Goal: Task Accomplishment & Management: Manage account settings

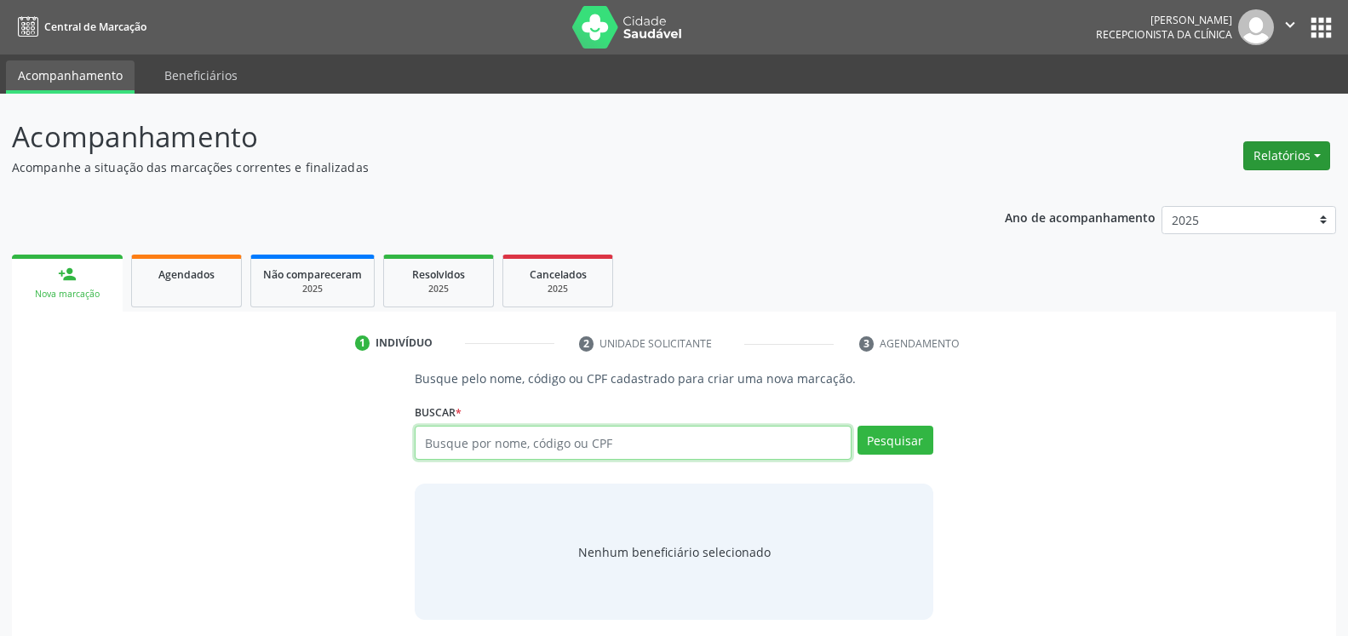
click at [1270, 152] on button "Relatórios" at bounding box center [1286, 155] width 87 height 29
click at [1229, 186] on link "Agendamentos" at bounding box center [1239, 192] width 183 height 24
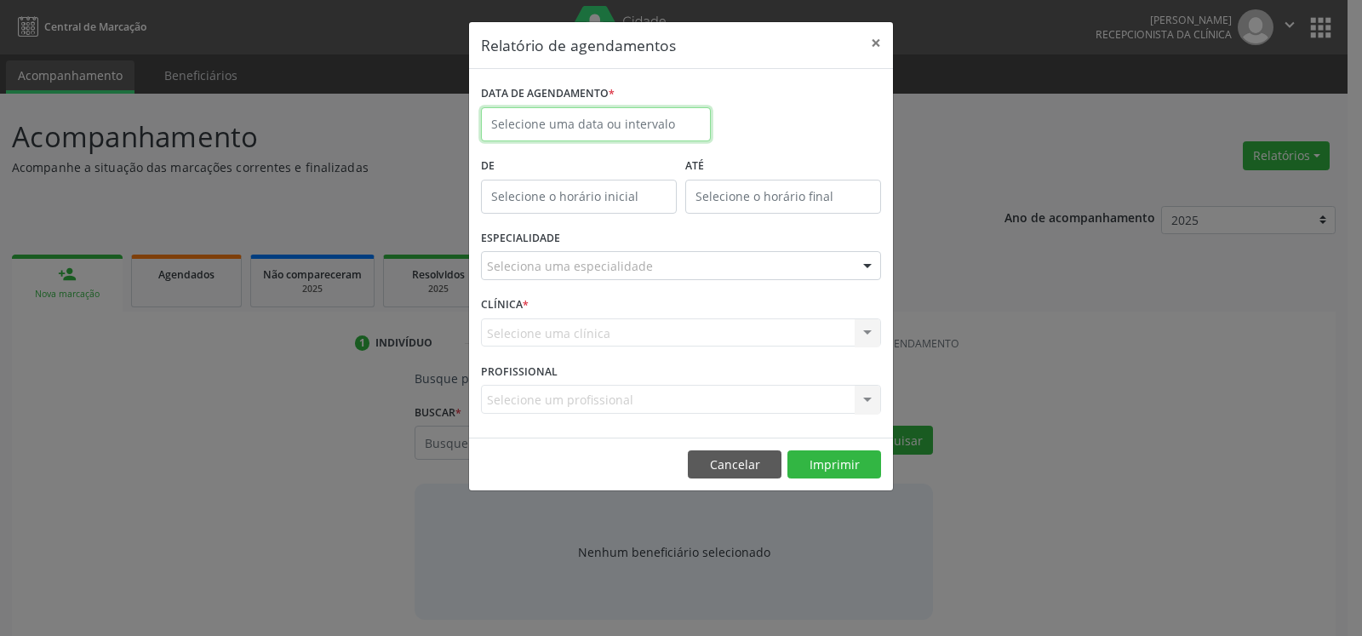
click at [650, 119] on input "text" at bounding box center [596, 124] width 230 height 34
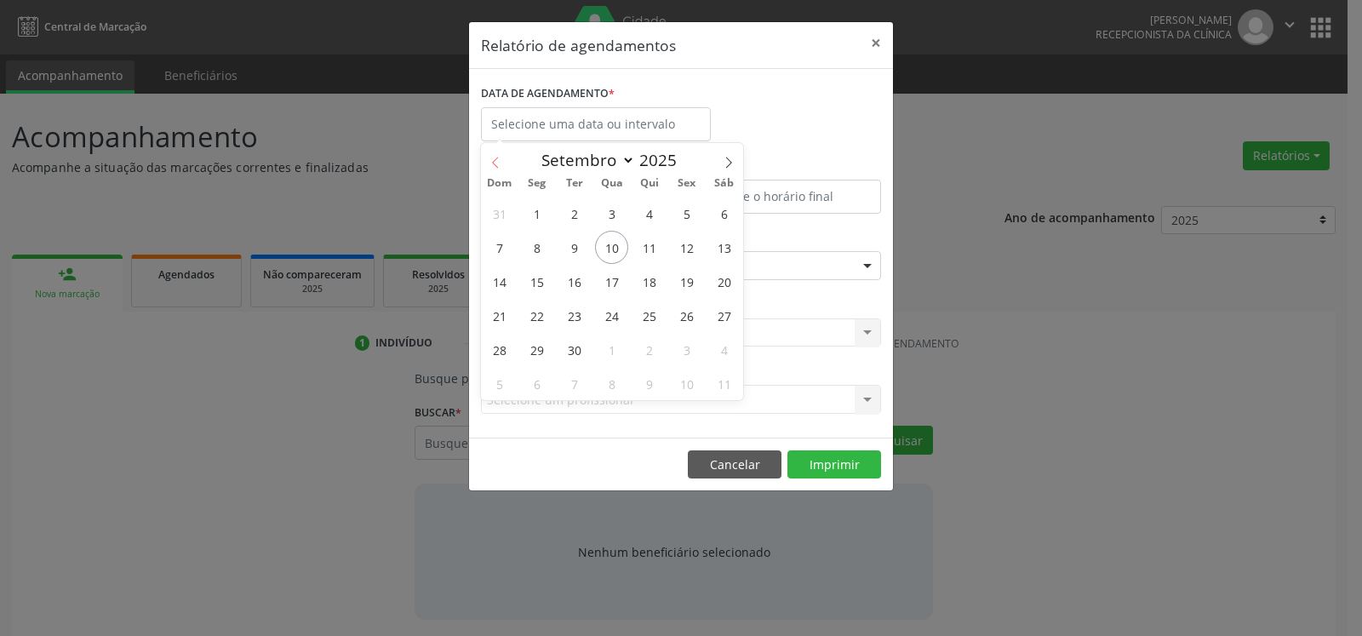
click at [491, 169] on icon at bounding box center [496, 163] width 12 height 12
select select "7"
click at [689, 313] on span "22" at bounding box center [686, 315] width 33 height 33
type input "[DATE]"
click at [689, 313] on span "22" at bounding box center [686, 315] width 33 height 33
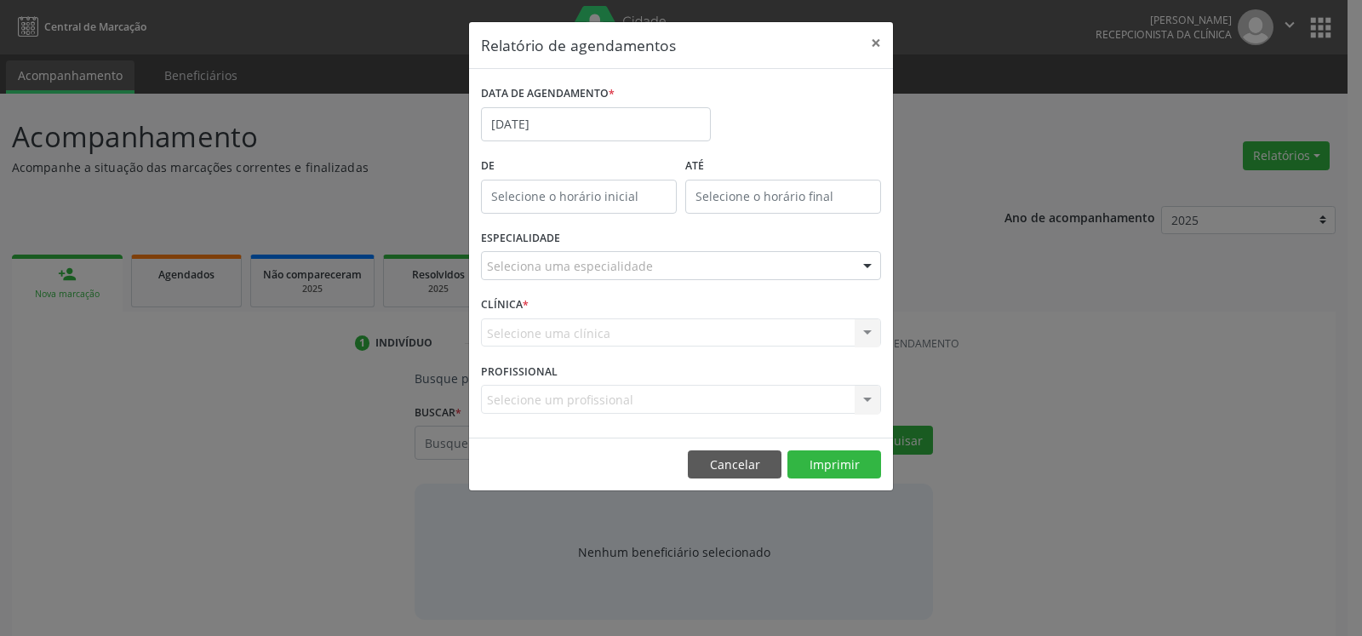
click at [666, 261] on div "Seleciona uma especialidade" at bounding box center [681, 265] width 400 height 29
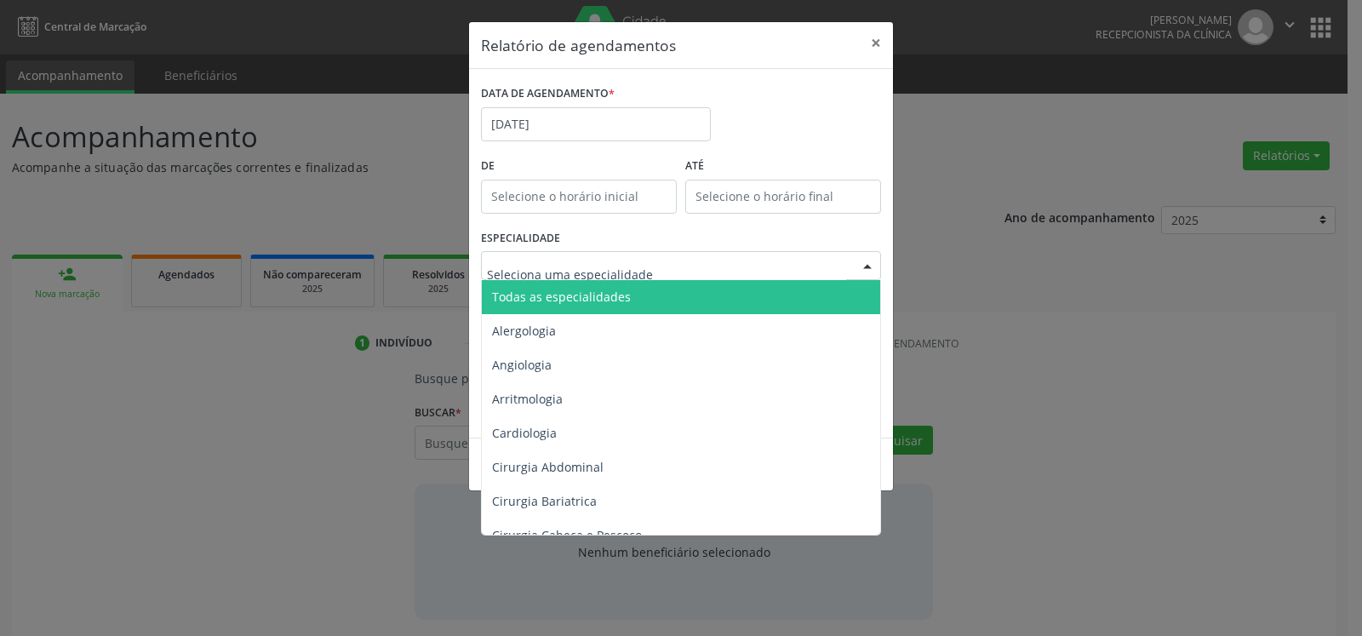
click at [653, 294] on span "Todas as especialidades" at bounding box center [682, 297] width 401 height 34
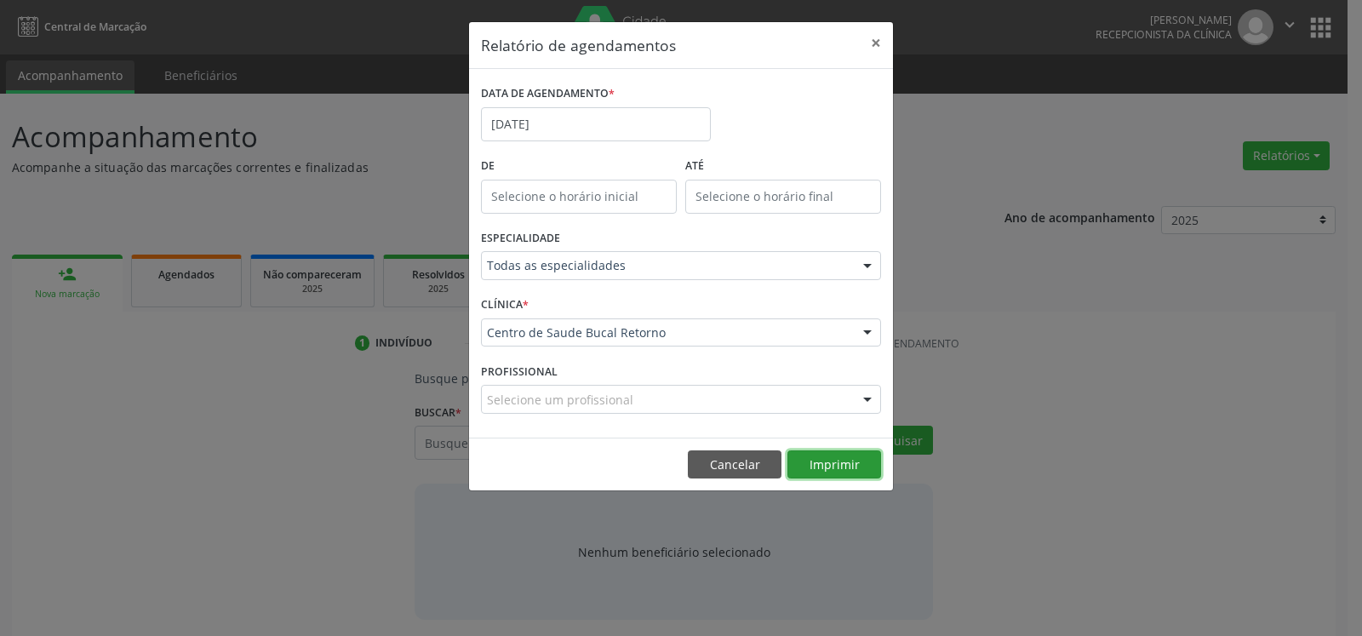
click at [817, 467] on button "Imprimir" at bounding box center [835, 464] width 94 height 29
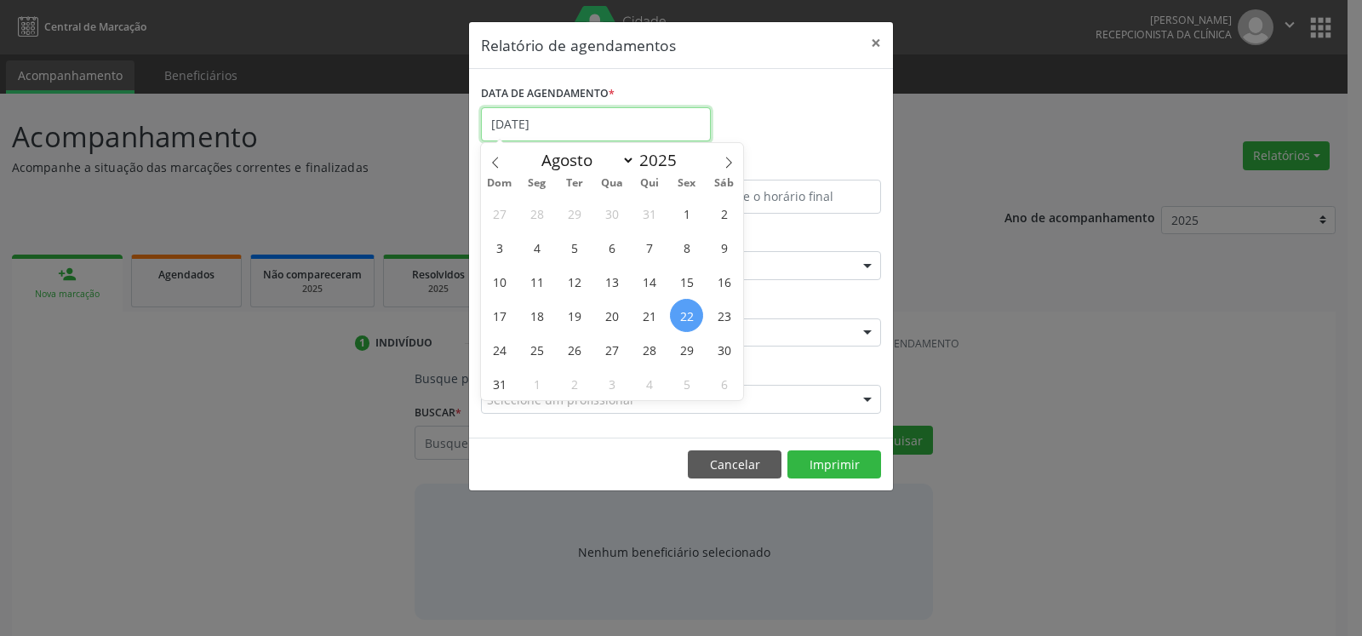
click at [592, 126] on input "[DATE]" at bounding box center [596, 124] width 230 height 34
click at [723, 169] on span at bounding box center [728, 157] width 29 height 29
select select "8"
click at [574, 218] on span "2" at bounding box center [574, 213] width 33 height 33
type input "[DATE]"
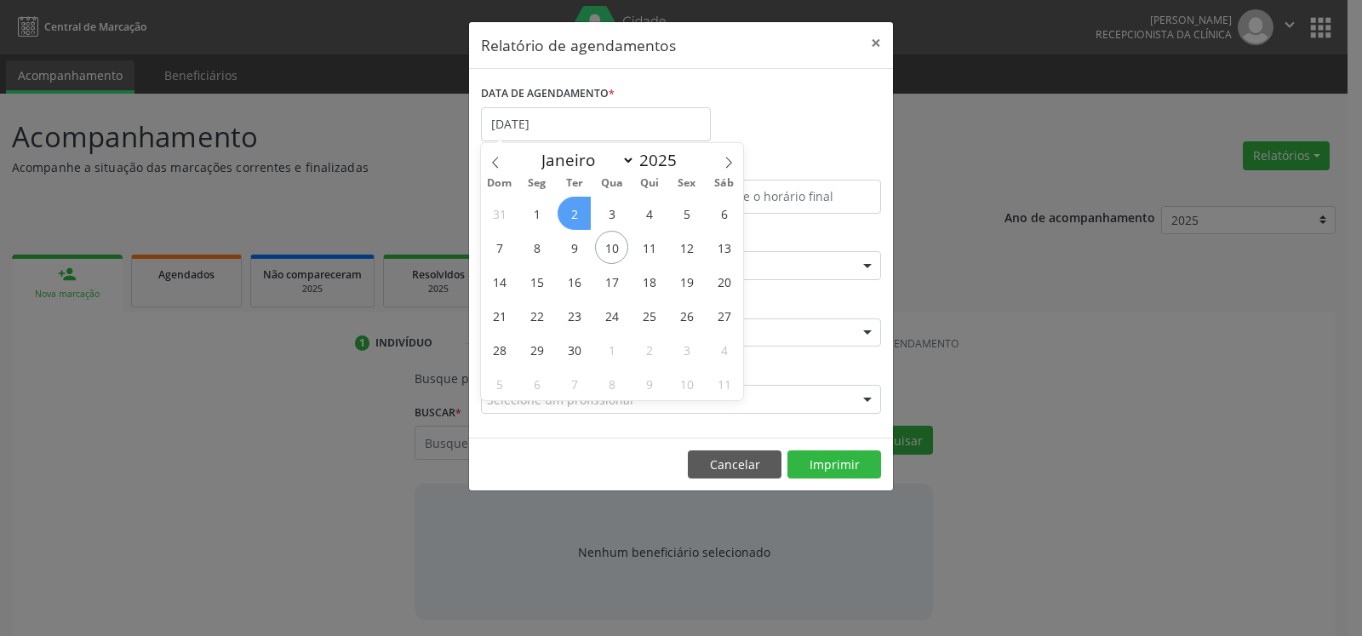
click at [574, 218] on span "2" at bounding box center [574, 213] width 33 height 33
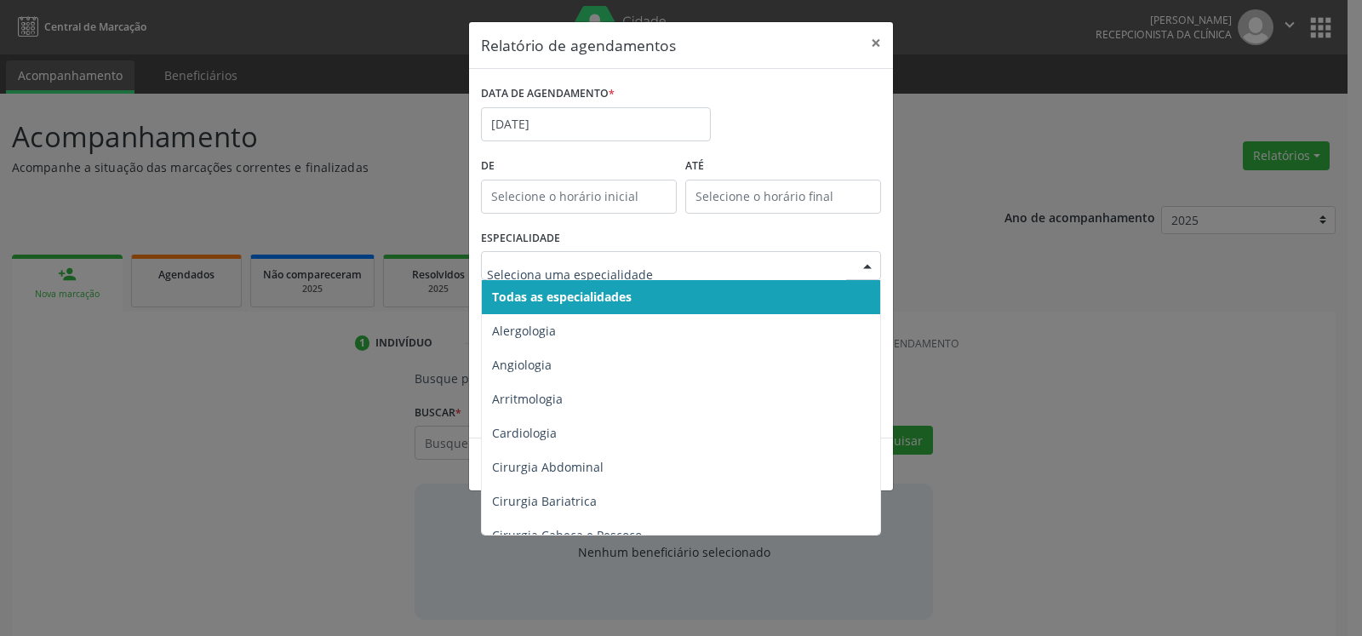
click at [601, 290] on span "Todas as especialidades" at bounding box center [562, 297] width 140 height 16
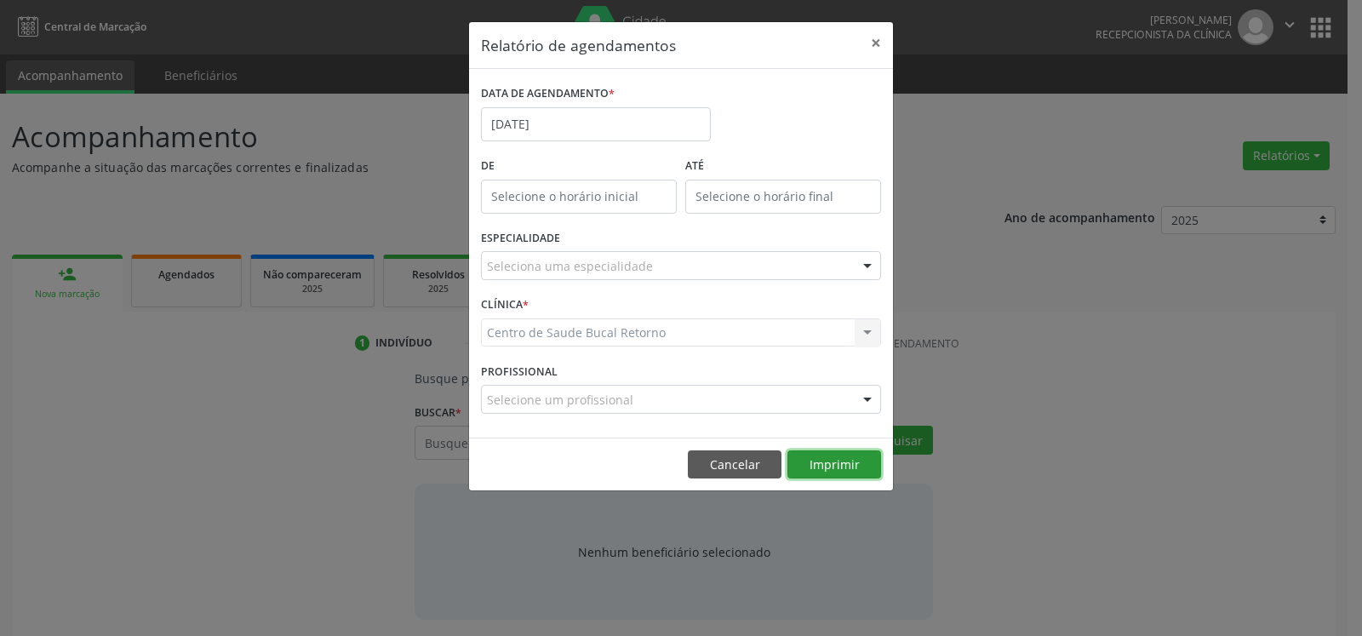
click at [829, 461] on button "Imprimir" at bounding box center [835, 464] width 94 height 29
click at [878, 37] on button "×" at bounding box center [876, 43] width 34 height 42
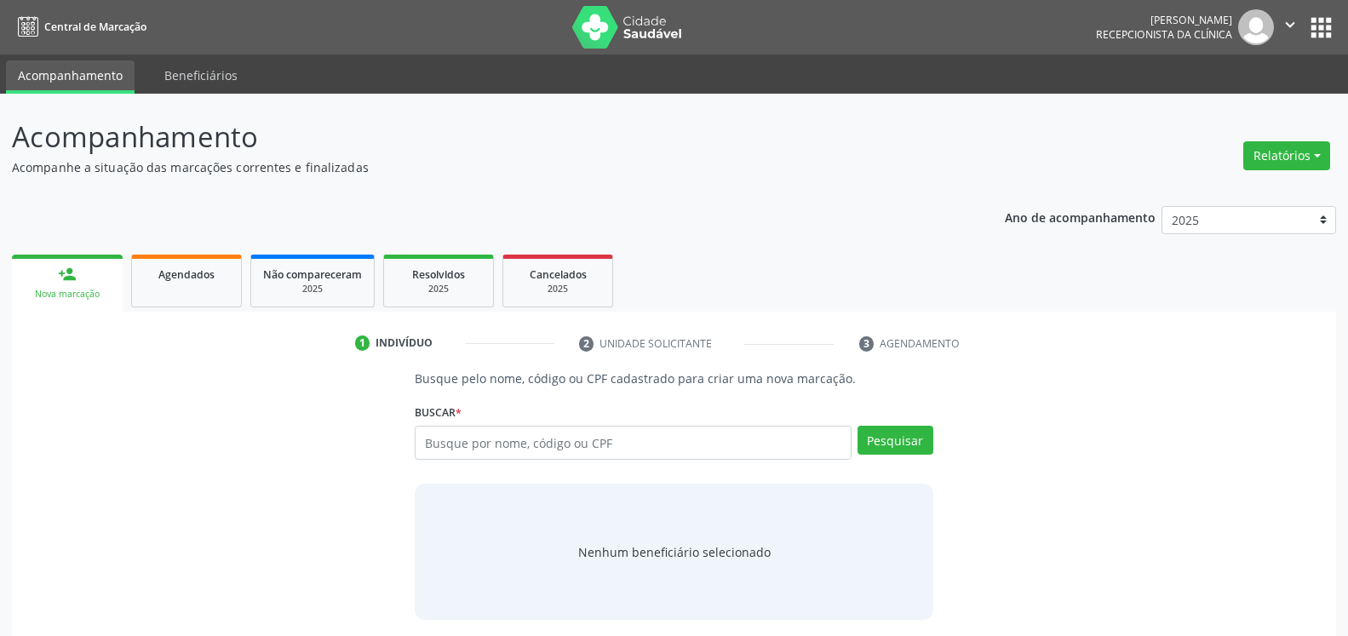
click at [896, 553] on div "Nenhum beneficiário selecionado" at bounding box center [674, 552] width 518 height 136
click at [830, 198] on div "Ano de acompanhamento 2025 2024 2023 2022 2021 person_add Nova marcação Agendad…" at bounding box center [674, 445] width 1324 height 502
click at [1234, 432] on div "Busque pelo nome, código ou CPF cadastrado para criar uma nova marcação. [GEOGR…" at bounding box center [674, 494] width 1300 height 250
click at [998, 575] on div "Busque pelo nome, código ou CPF cadastrado para criar uma nova marcação. [GEOGR…" at bounding box center [674, 494] width 1300 height 250
click at [906, 566] on div "Nenhum beneficiário selecionado" at bounding box center [674, 552] width 518 height 136
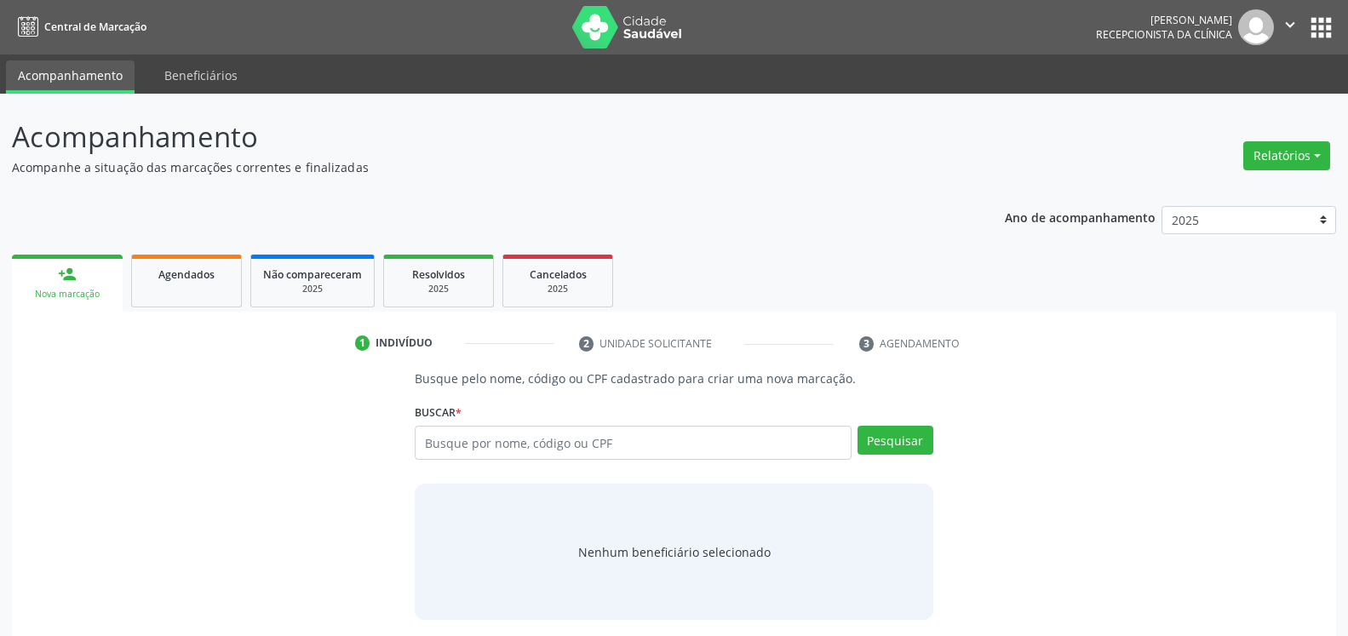
click at [817, 189] on div "Acompanhamento Acompanhe a situação das marcações correntes e finalizadas Relat…" at bounding box center [674, 406] width 1324 height 581
click at [201, 280] on span "Agendados" at bounding box center [186, 274] width 56 height 14
select select "8"
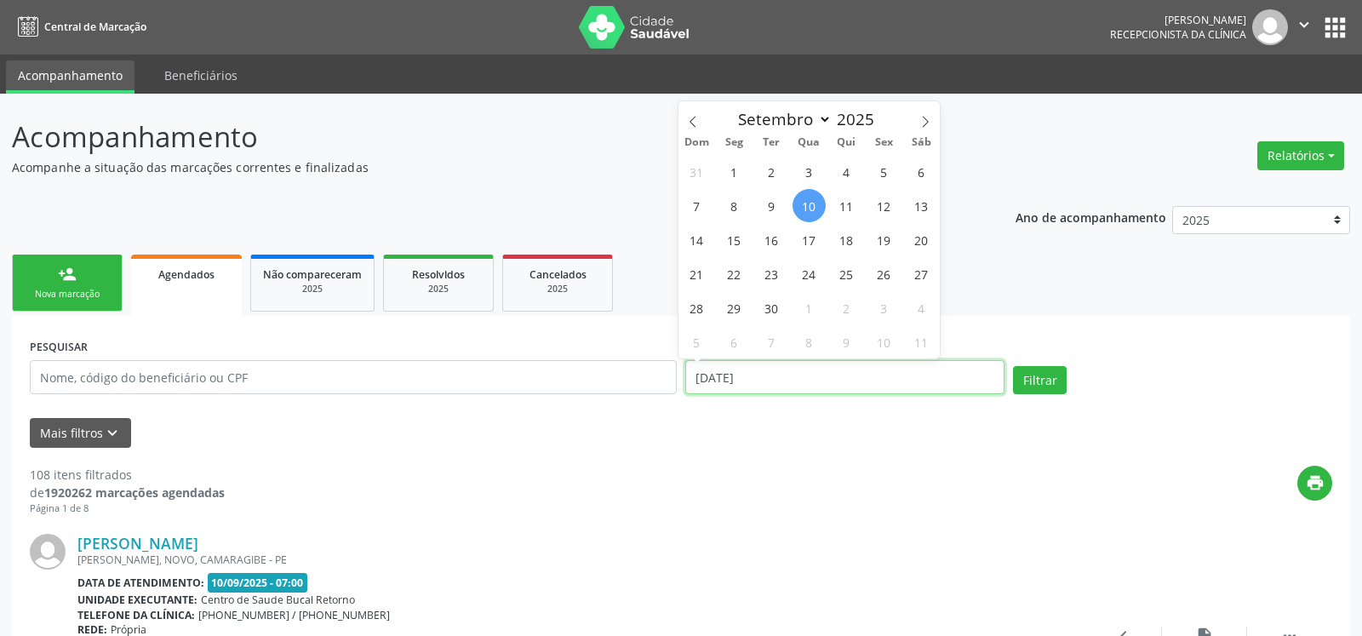
click at [768, 380] on input "[DATE]" at bounding box center [844, 377] width 319 height 34
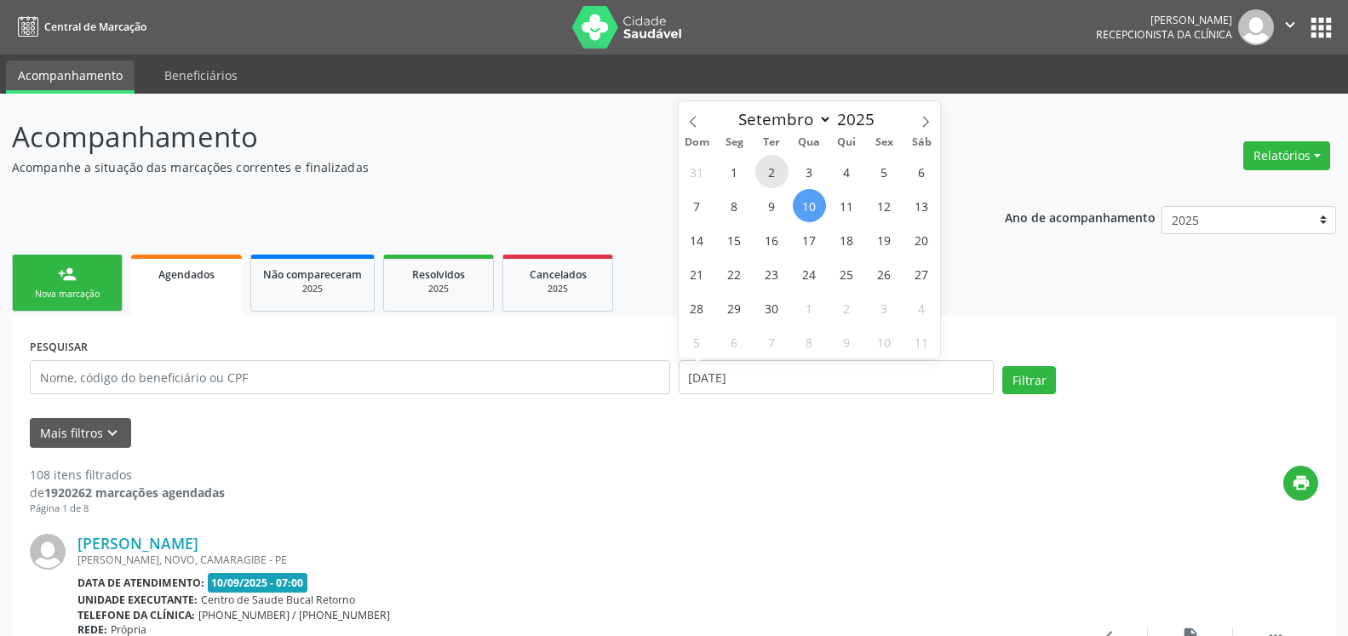
click at [767, 173] on span "2" at bounding box center [771, 171] width 33 height 33
type input "[DATE]"
click at [769, 173] on span "2" at bounding box center [771, 171] width 33 height 33
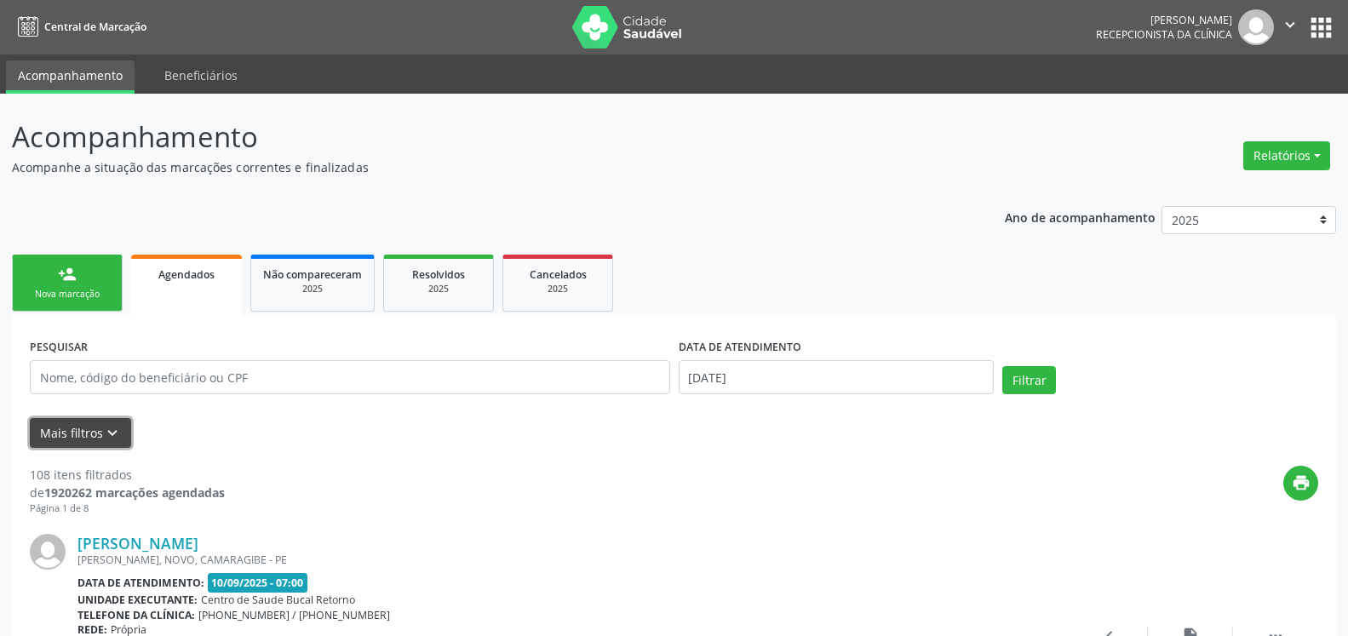
click at [106, 432] on icon "keyboard_arrow_down" at bounding box center [112, 433] width 19 height 19
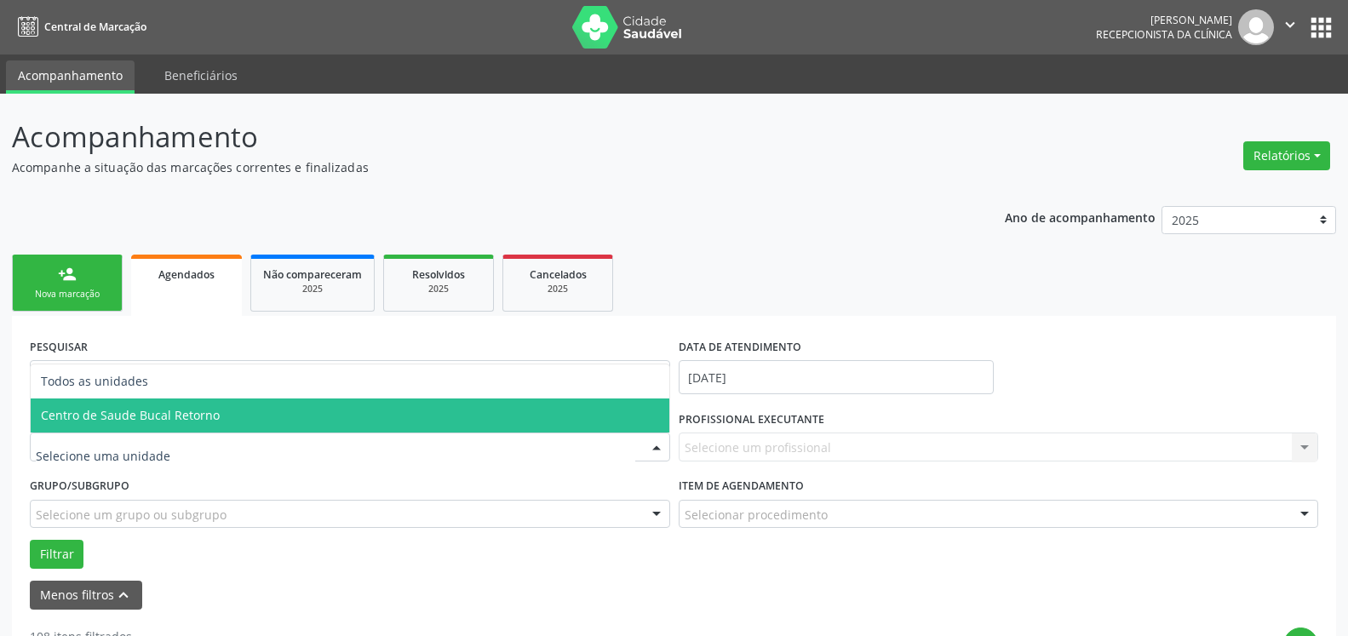
click at [261, 406] on span "Centro de Saude Bucal Retorno" at bounding box center [350, 415] width 639 height 34
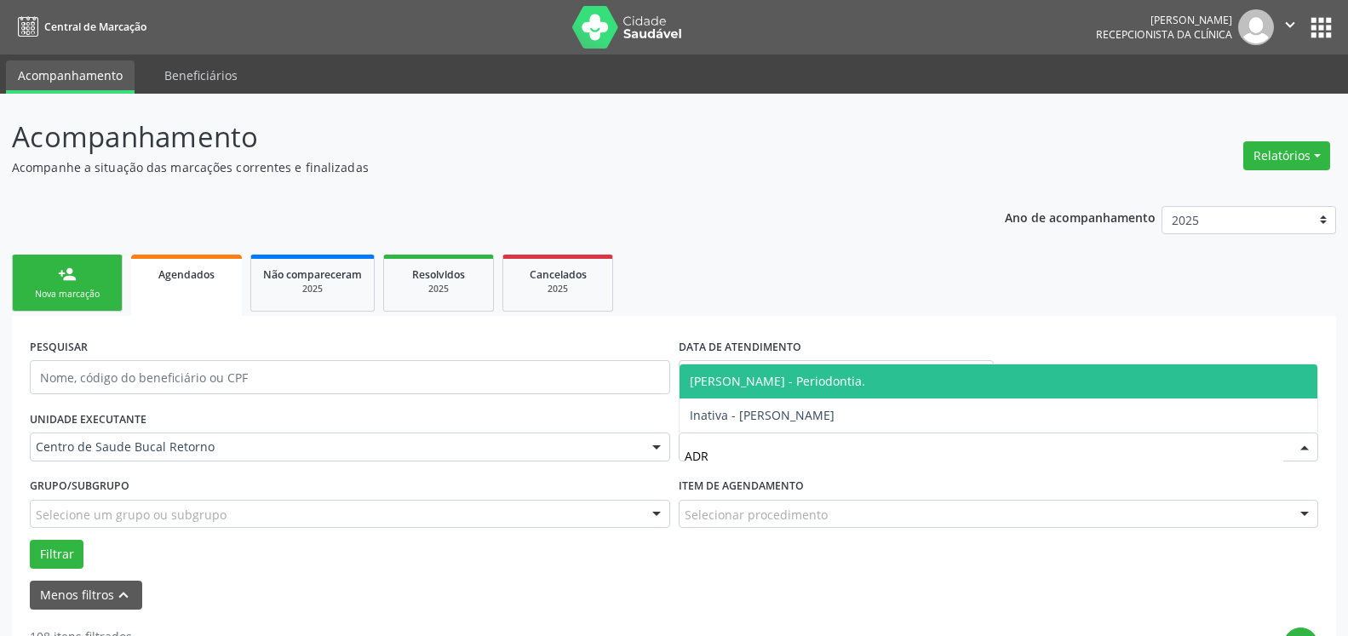
click at [779, 375] on span "[PERSON_NAME] - Periodontia." at bounding box center [777, 381] width 175 height 16
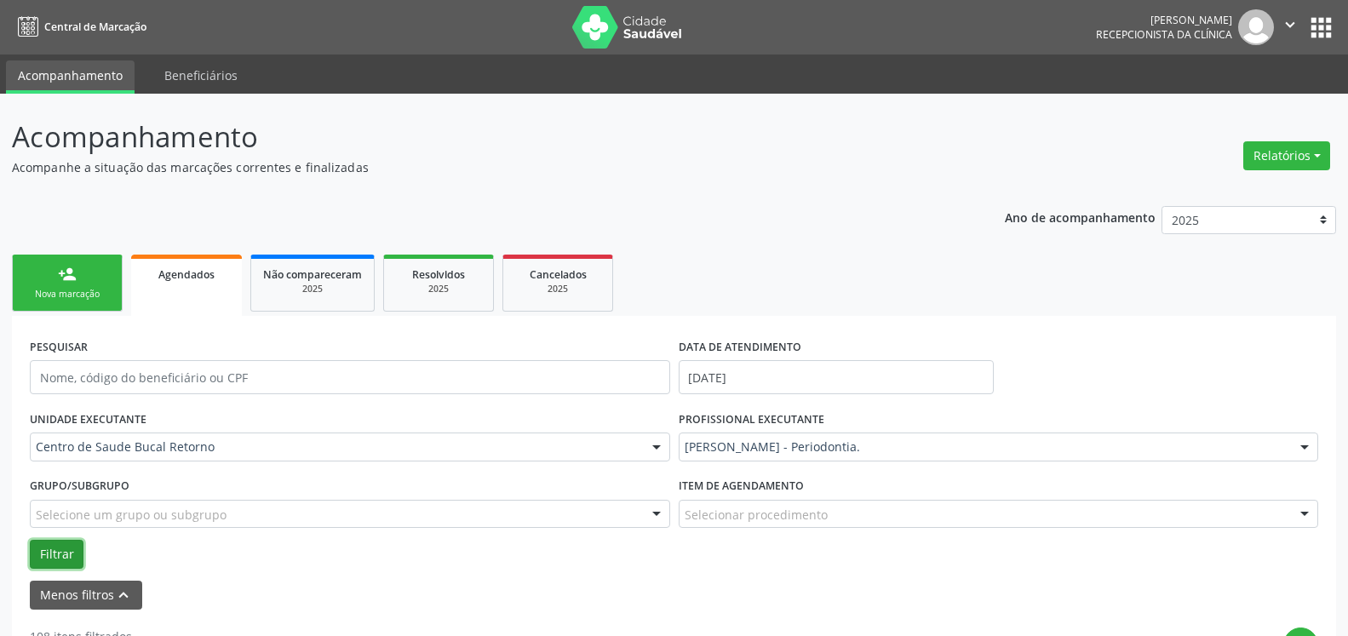
click at [61, 546] on button "Filtrar" at bounding box center [57, 554] width 54 height 29
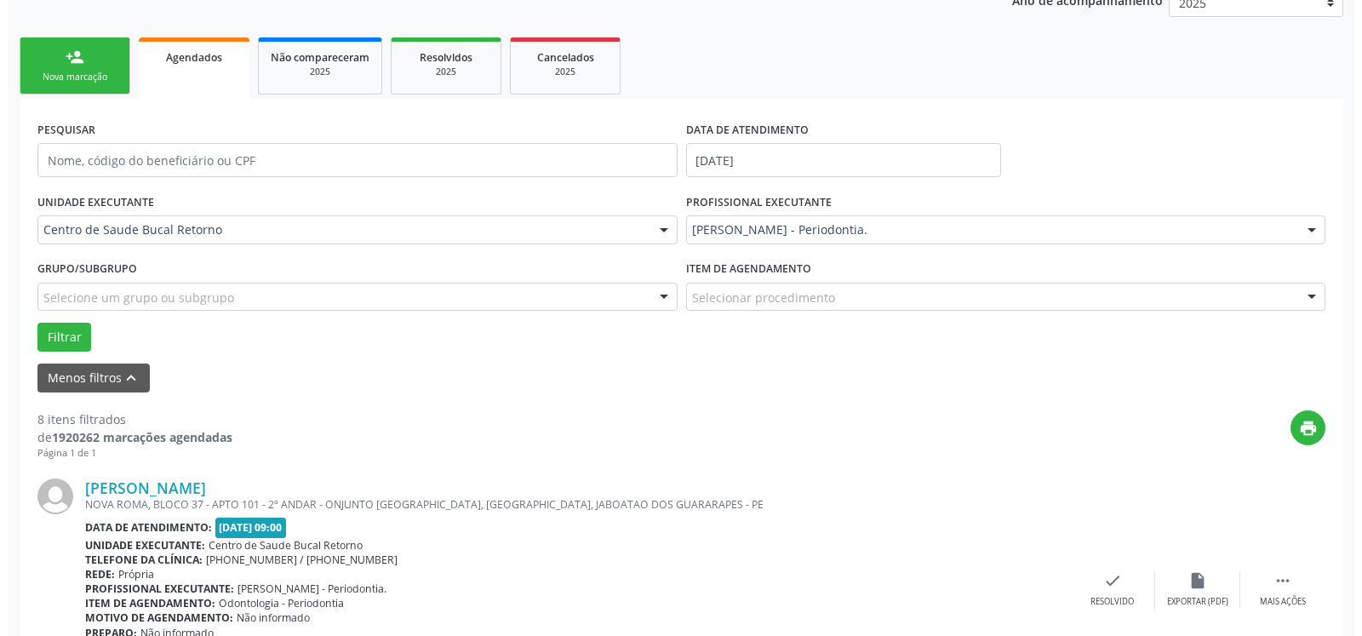
scroll to position [261, 0]
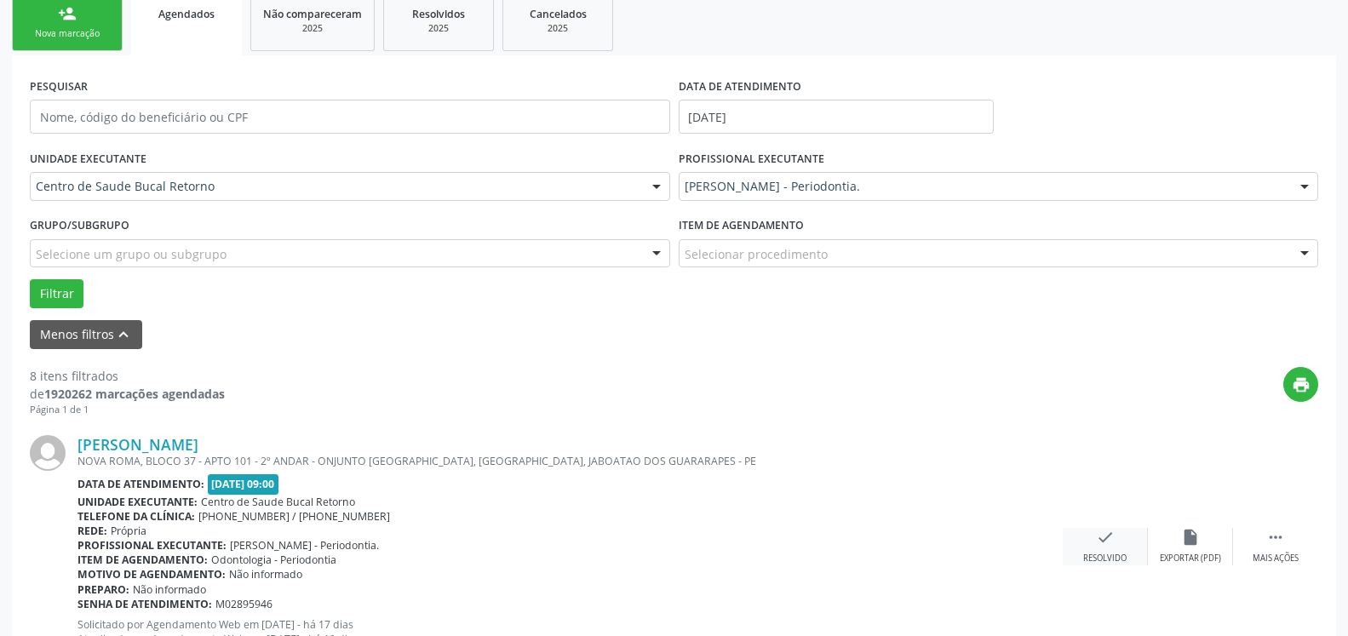
click at [1106, 547] on icon "check" at bounding box center [1105, 537] width 19 height 19
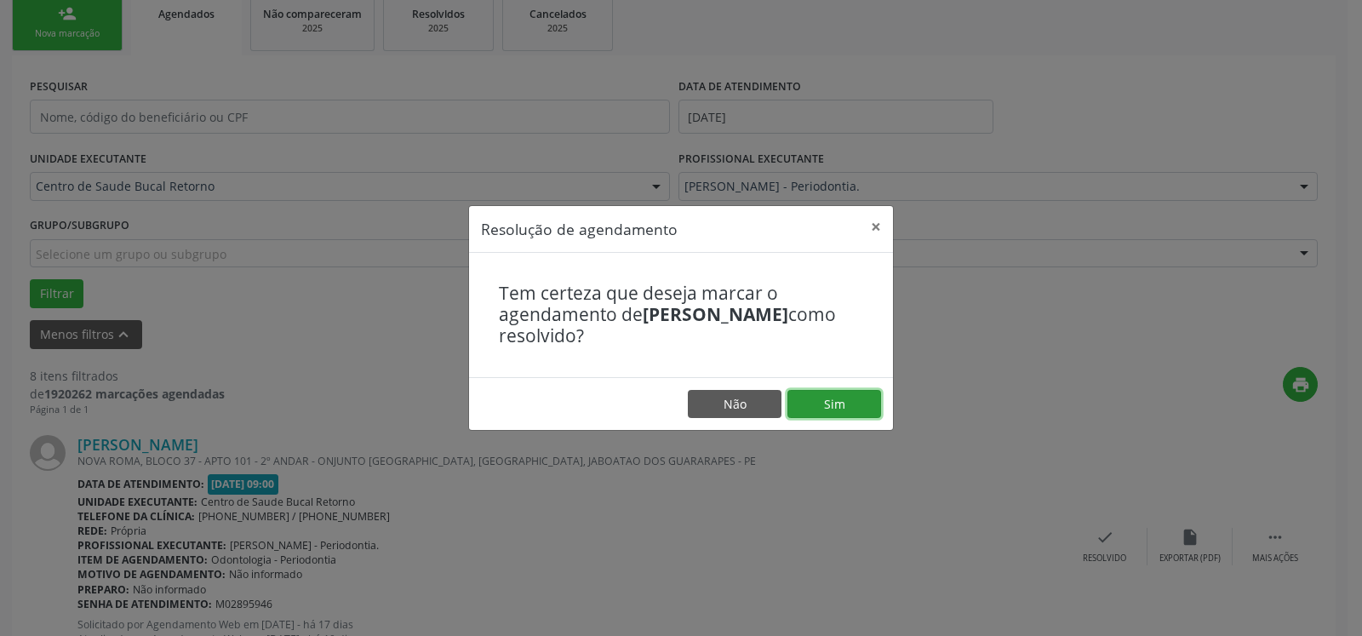
click at [852, 410] on button "Sim" at bounding box center [835, 404] width 94 height 29
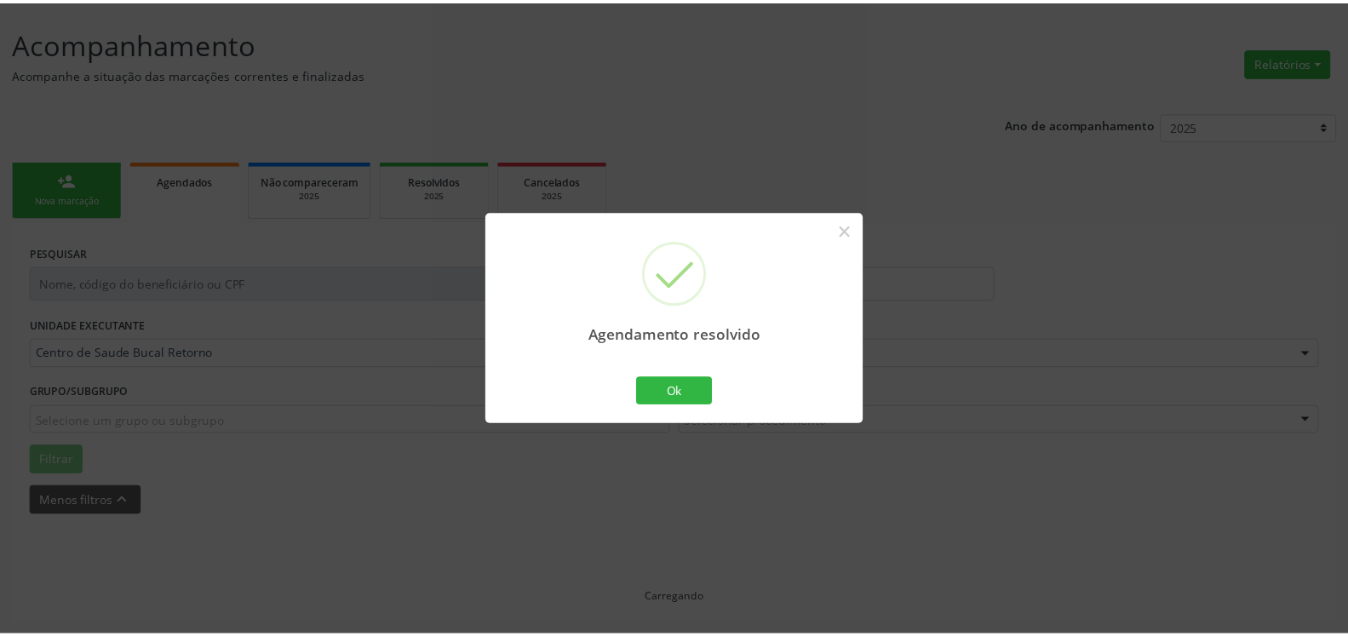
scroll to position [94, 0]
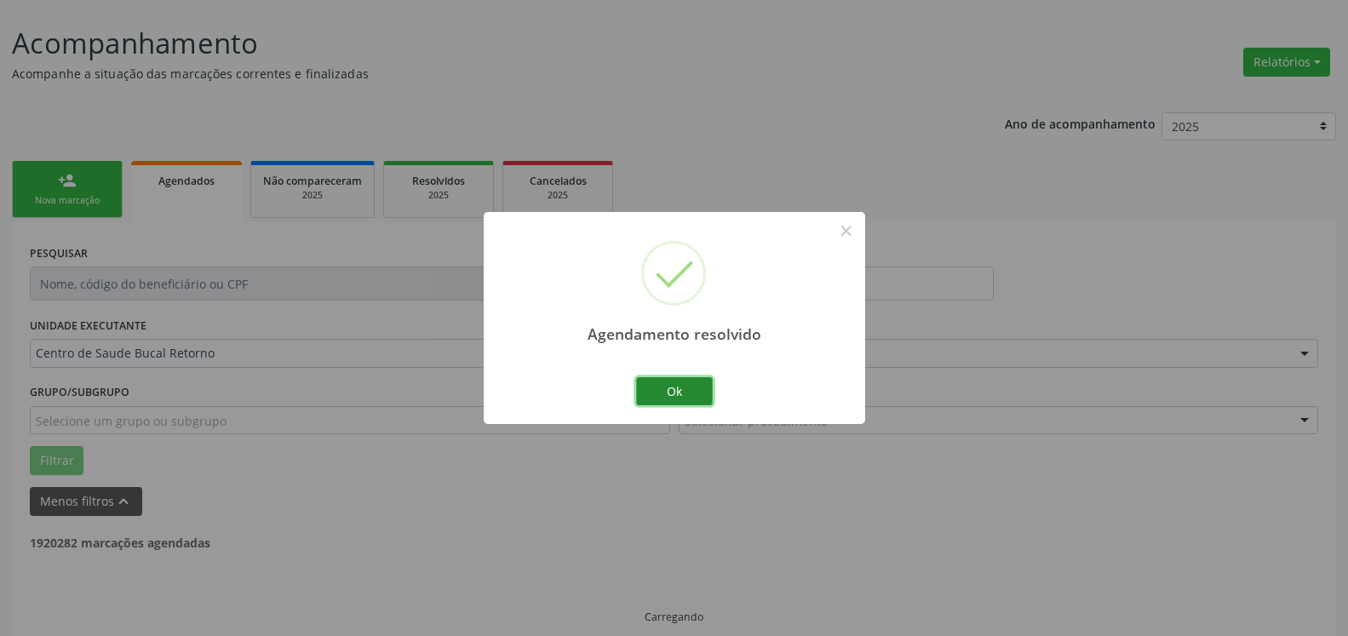
click at [699, 396] on button "Ok" at bounding box center [674, 391] width 77 height 29
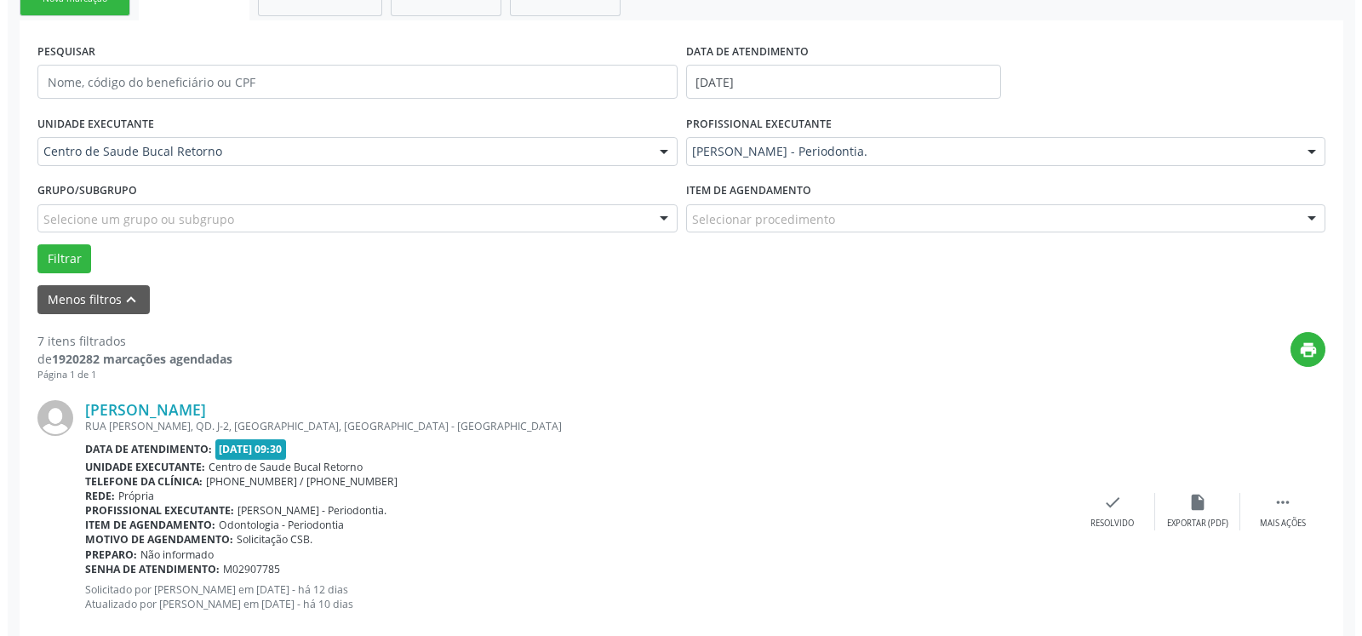
scroll to position [441, 0]
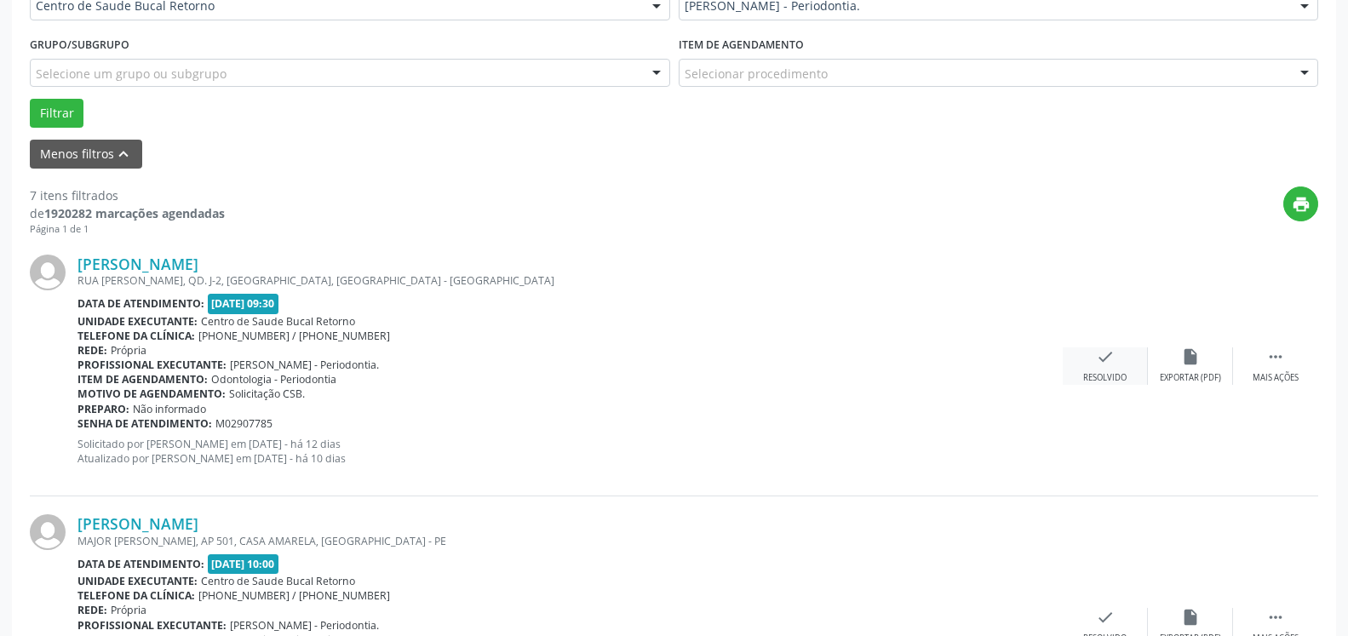
click at [1123, 366] on div "check Resolvido" at bounding box center [1105, 365] width 85 height 37
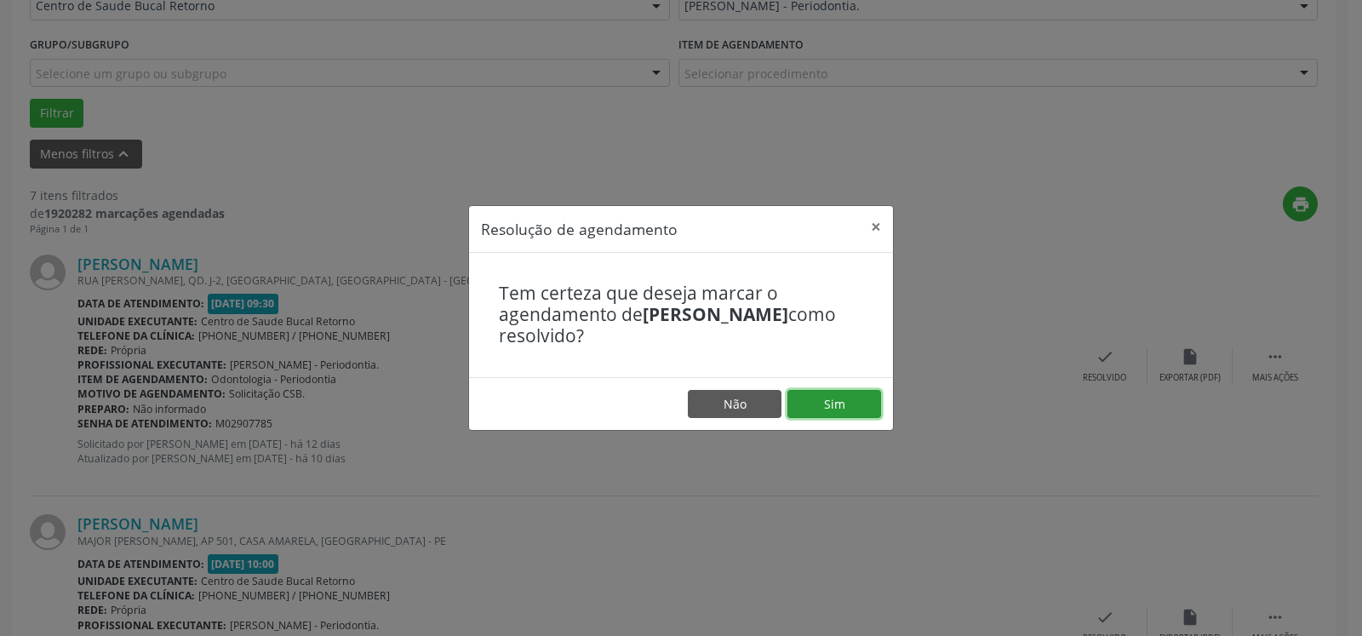
click at [841, 408] on button "Sim" at bounding box center [835, 404] width 94 height 29
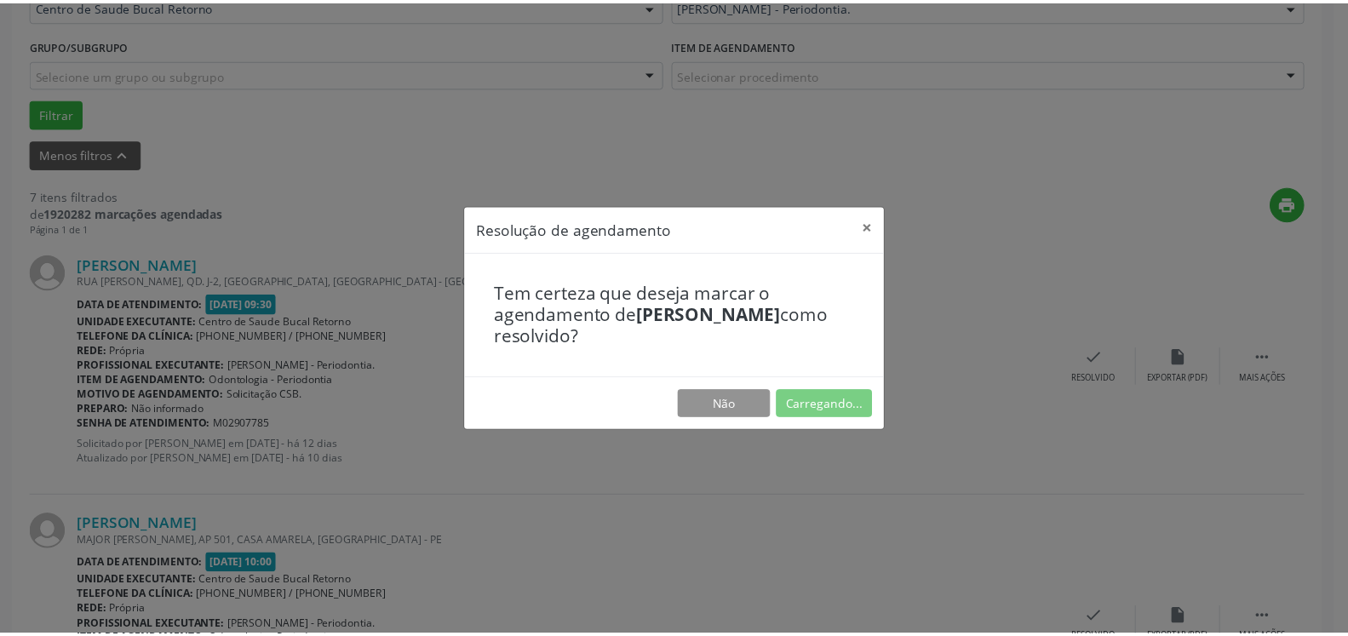
scroll to position [94, 0]
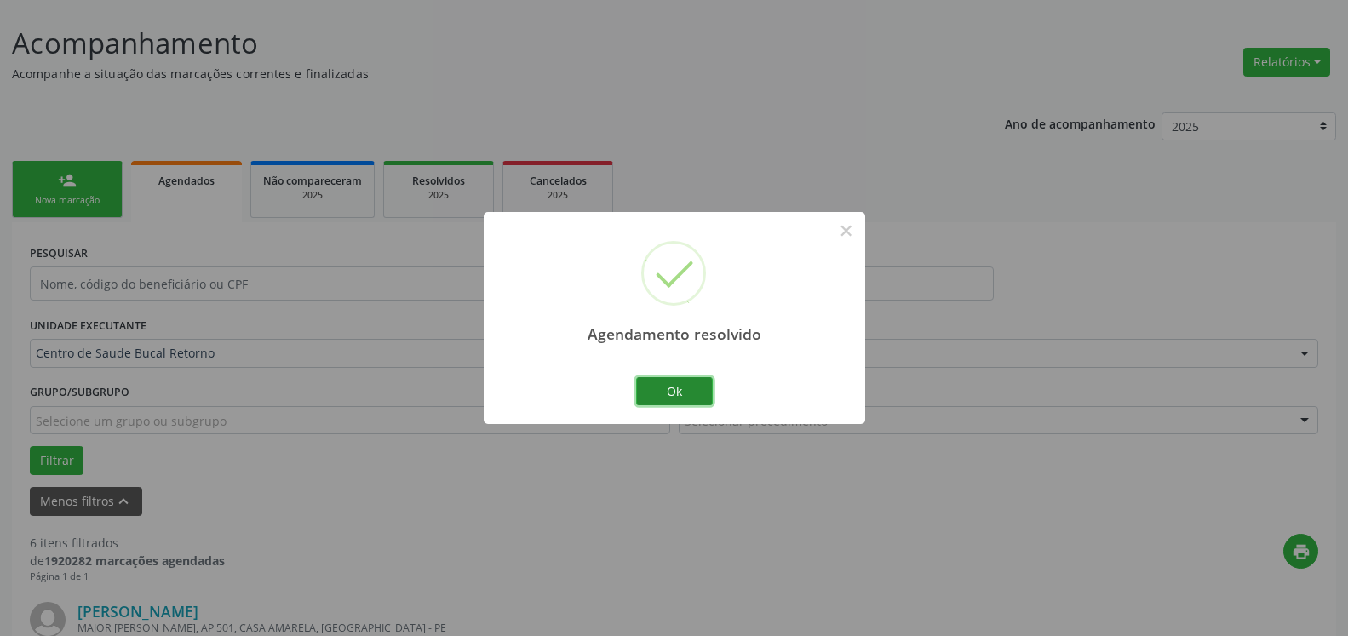
click at [685, 390] on button "Ok" at bounding box center [674, 391] width 77 height 29
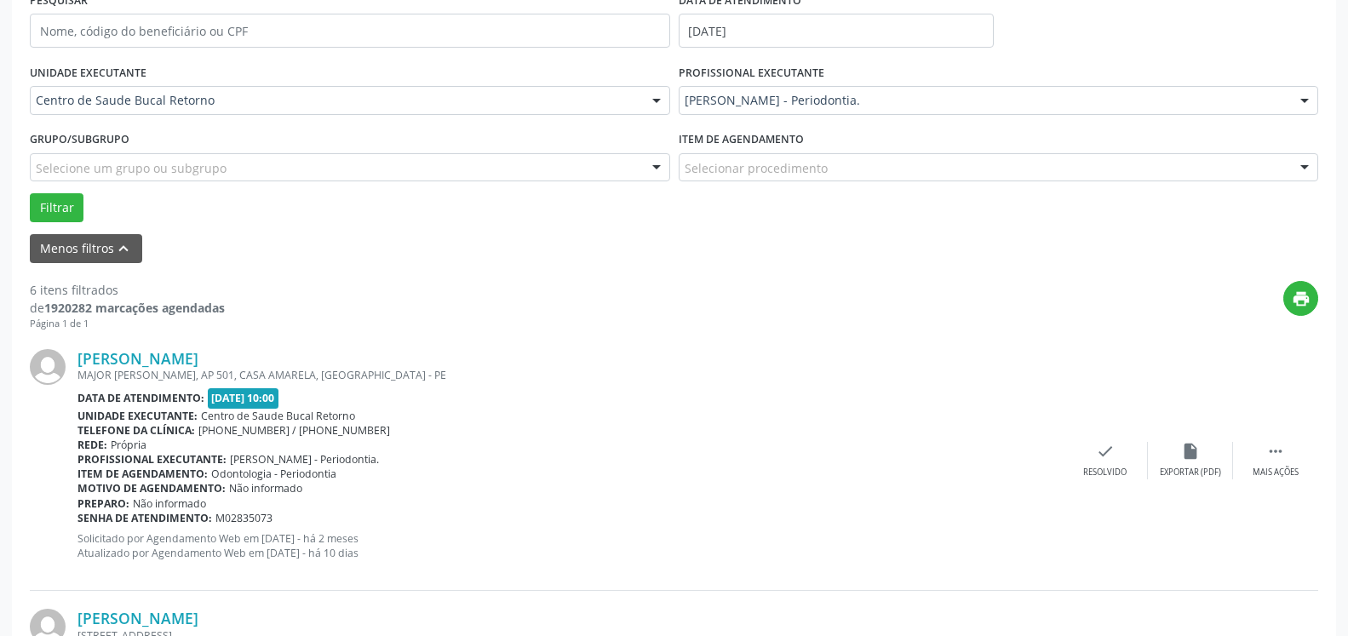
scroll to position [354, 0]
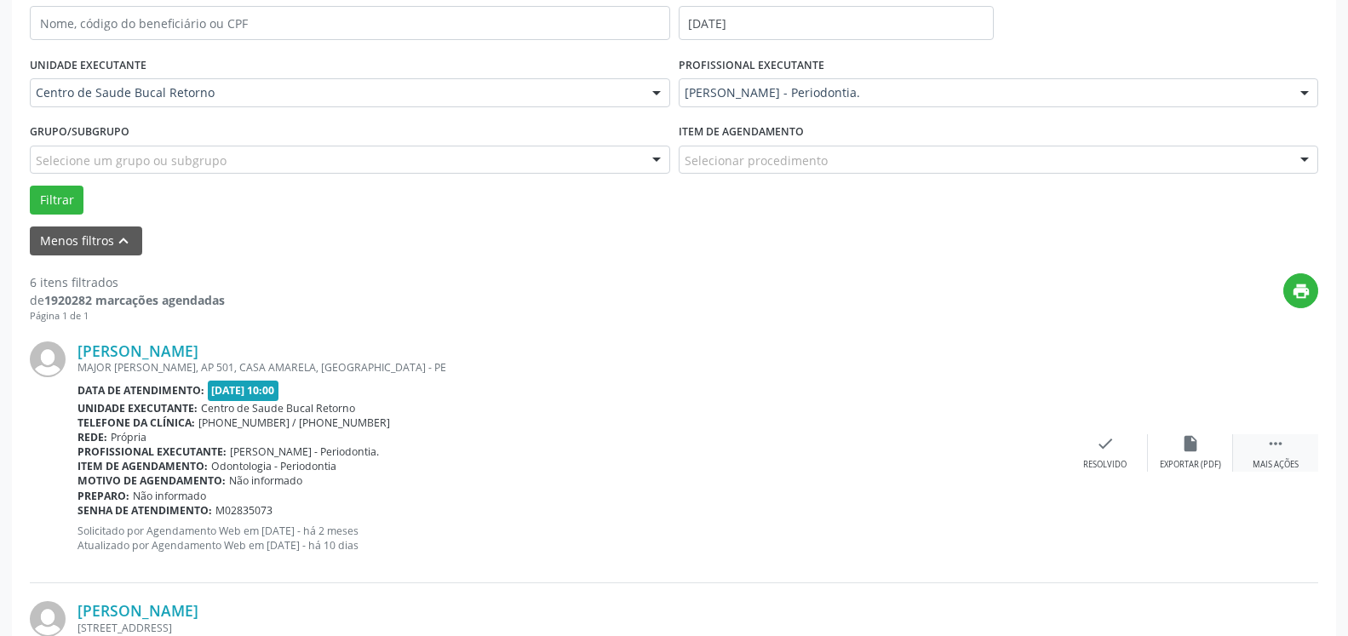
click at [1281, 447] on icon "" at bounding box center [1275, 443] width 19 height 19
click at [1195, 448] on icon "alarm_off" at bounding box center [1190, 443] width 19 height 19
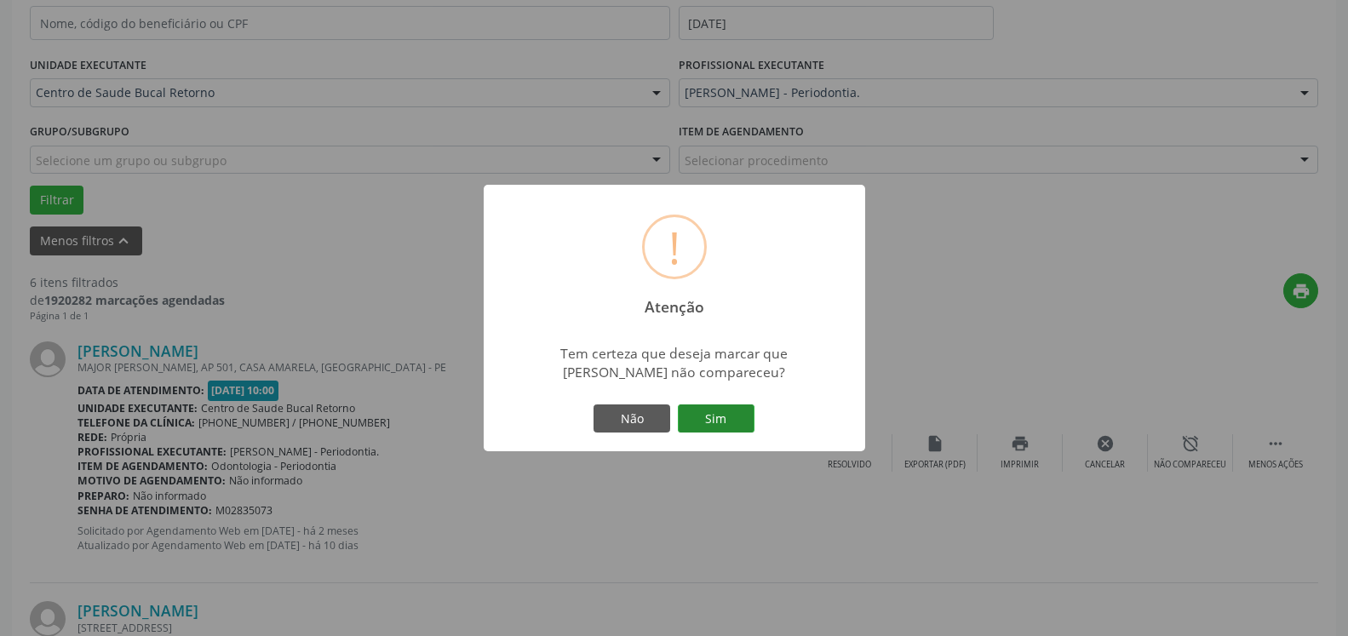
click at [714, 412] on button "Sim" at bounding box center [716, 418] width 77 height 29
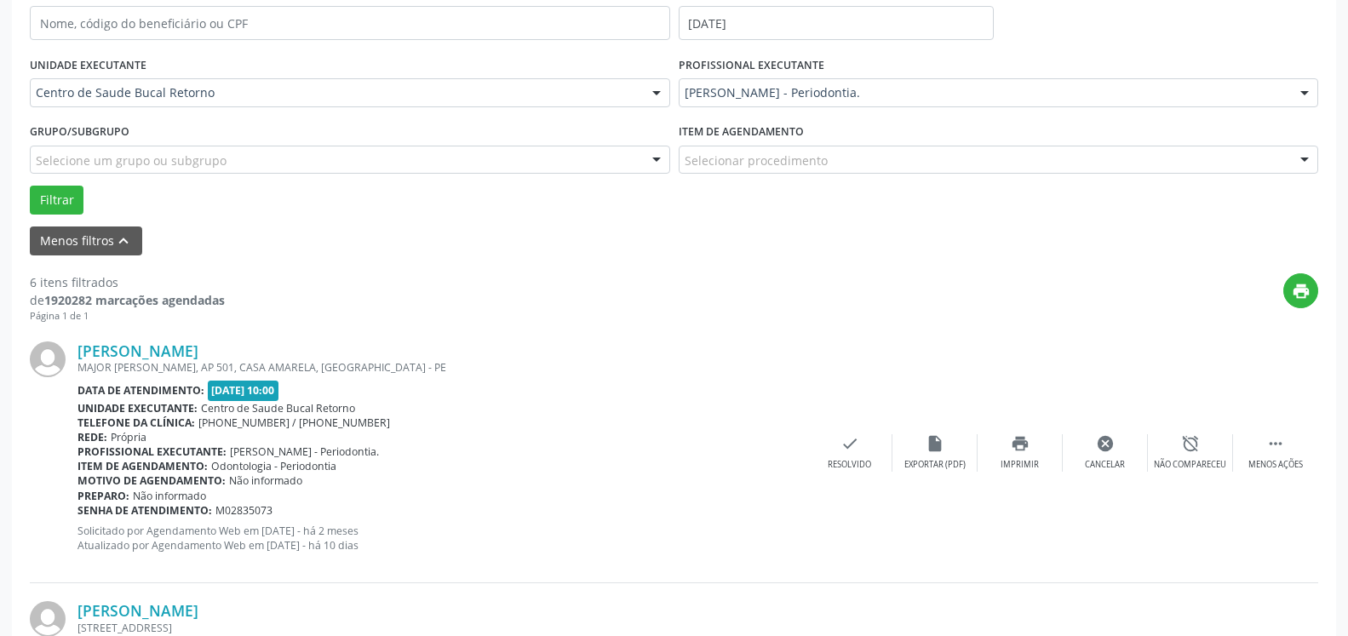
scroll to position [112, 0]
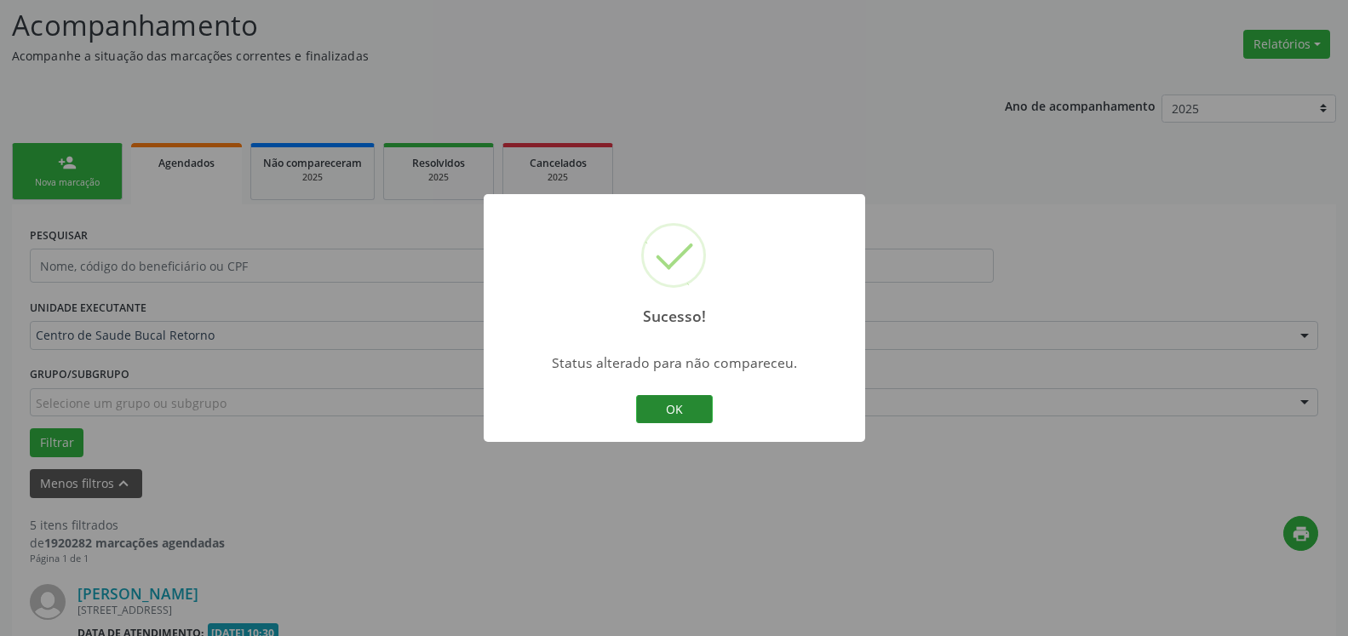
click at [662, 413] on button "OK" at bounding box center [674, 409] width 77 height 29
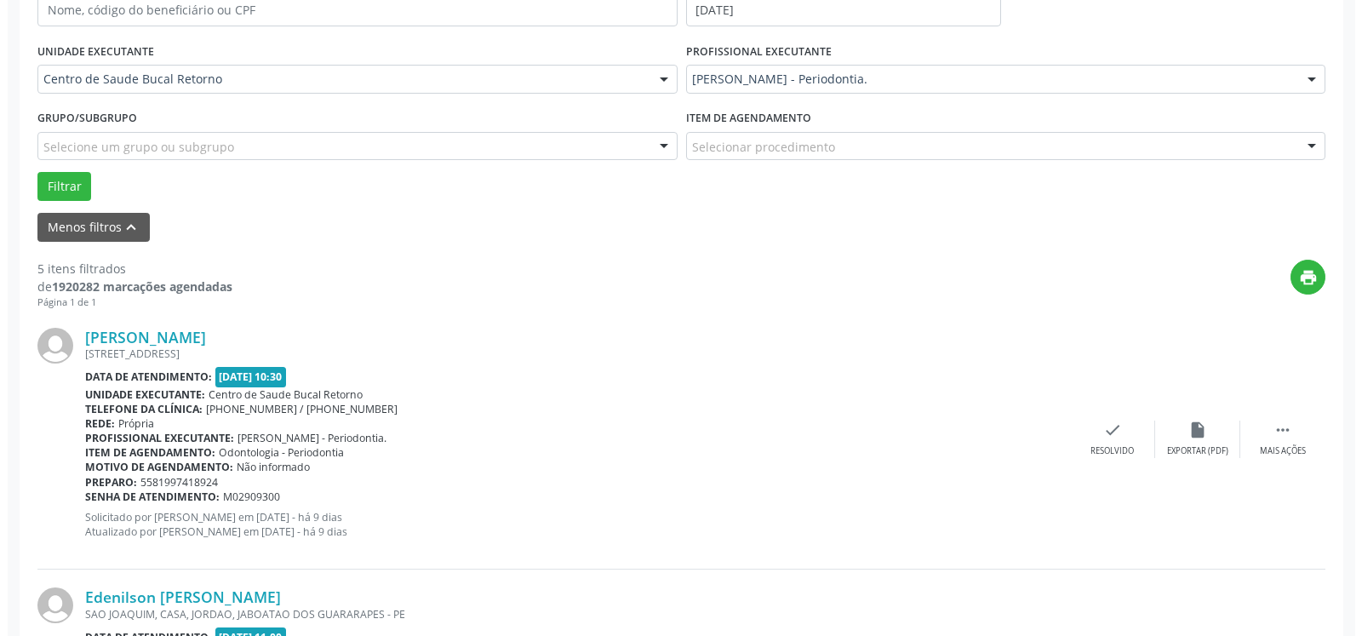
scroll to position [372, 0]
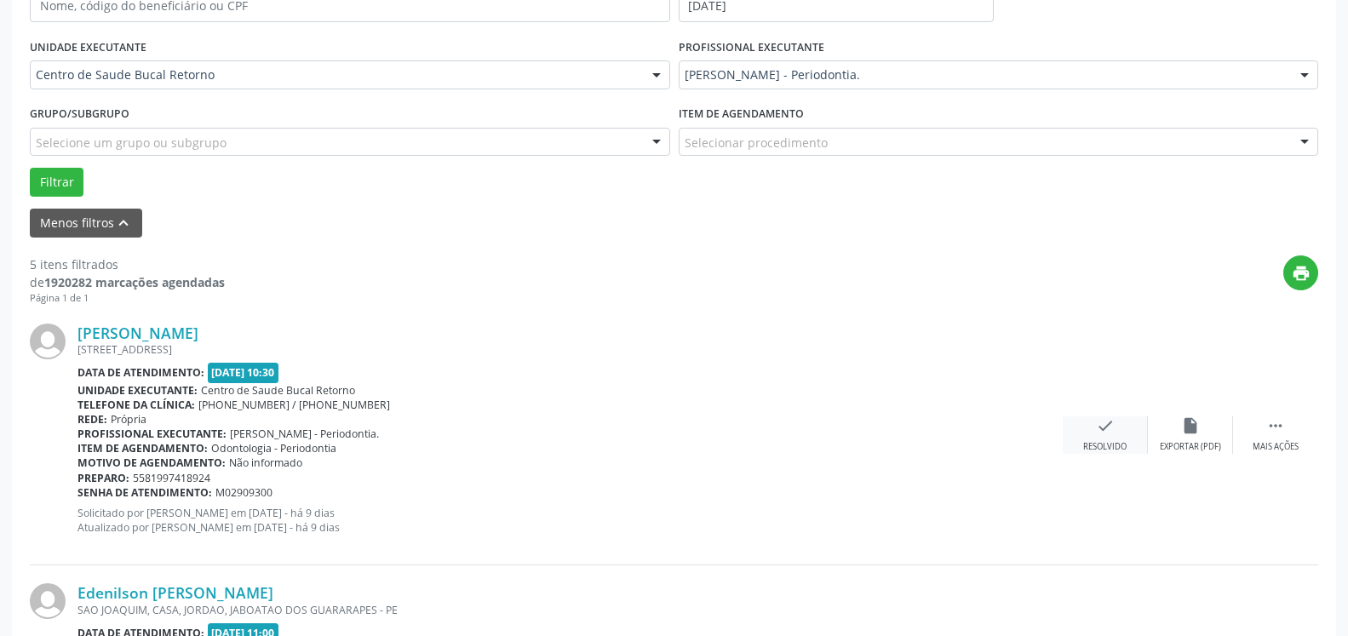
click at [1097, 435] on icon "check" at bounding box center [1105, 425] width 19 height 19
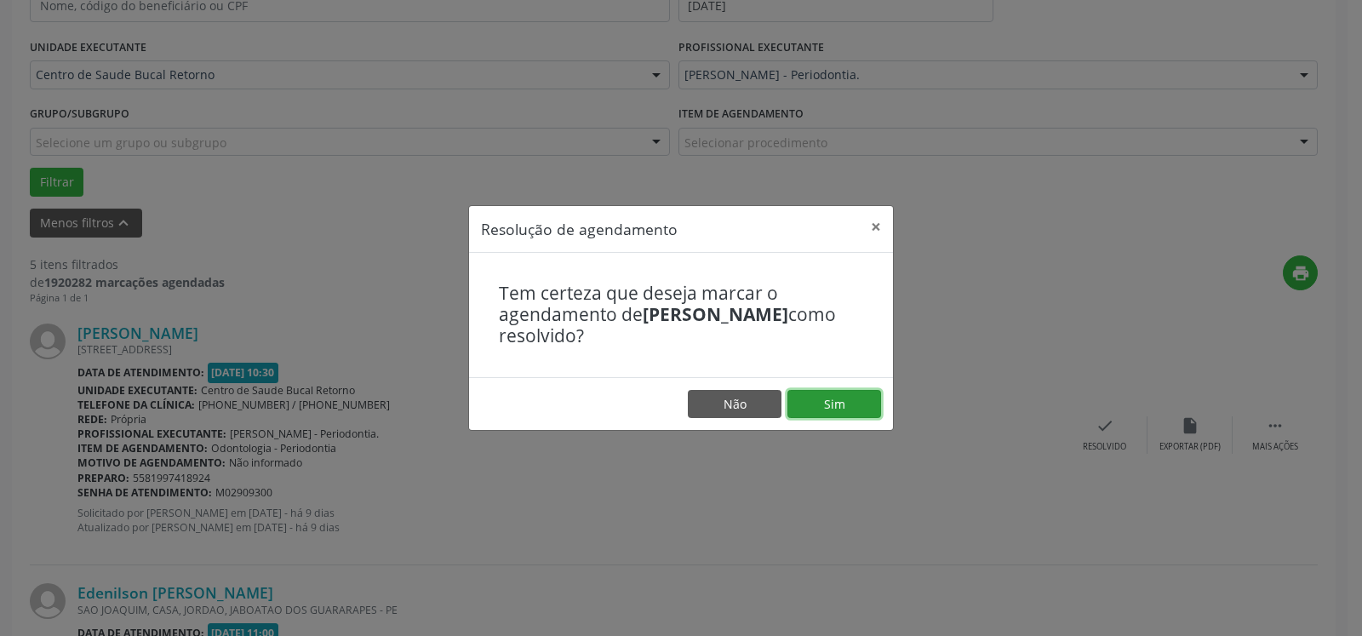
click at [803, 404] on button "Sim" at bounding box center [835, 404] width 94 height 29
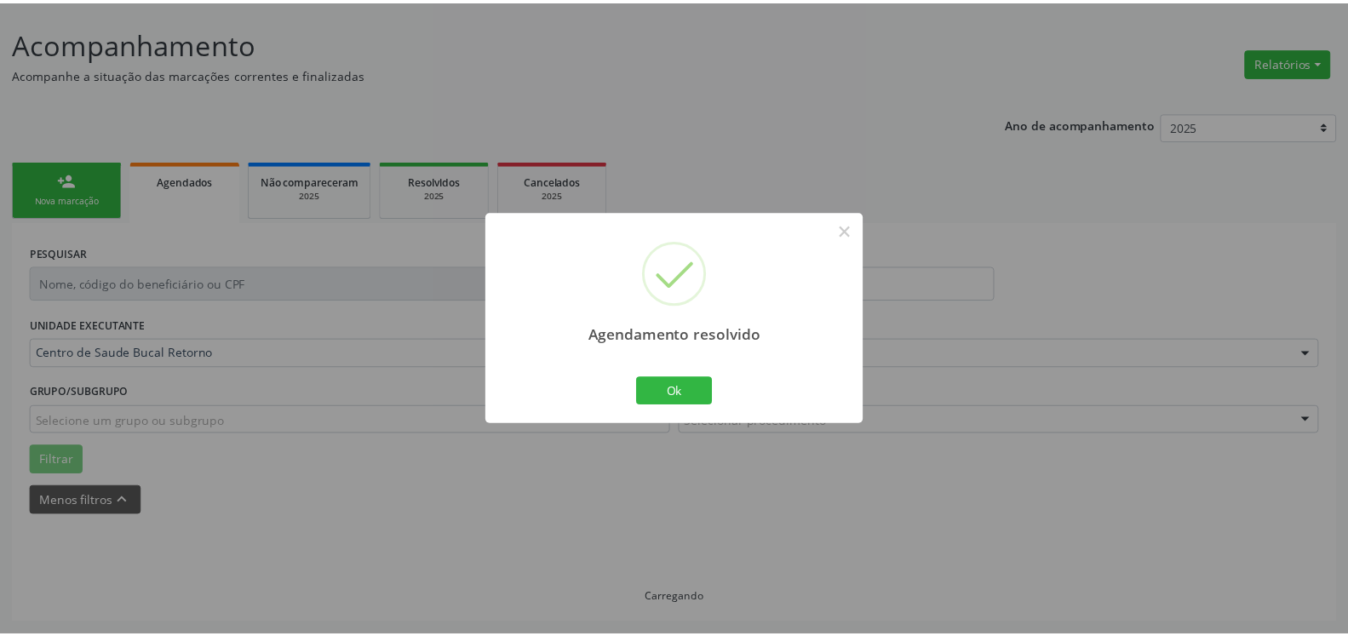
scroll to position [94, 0]
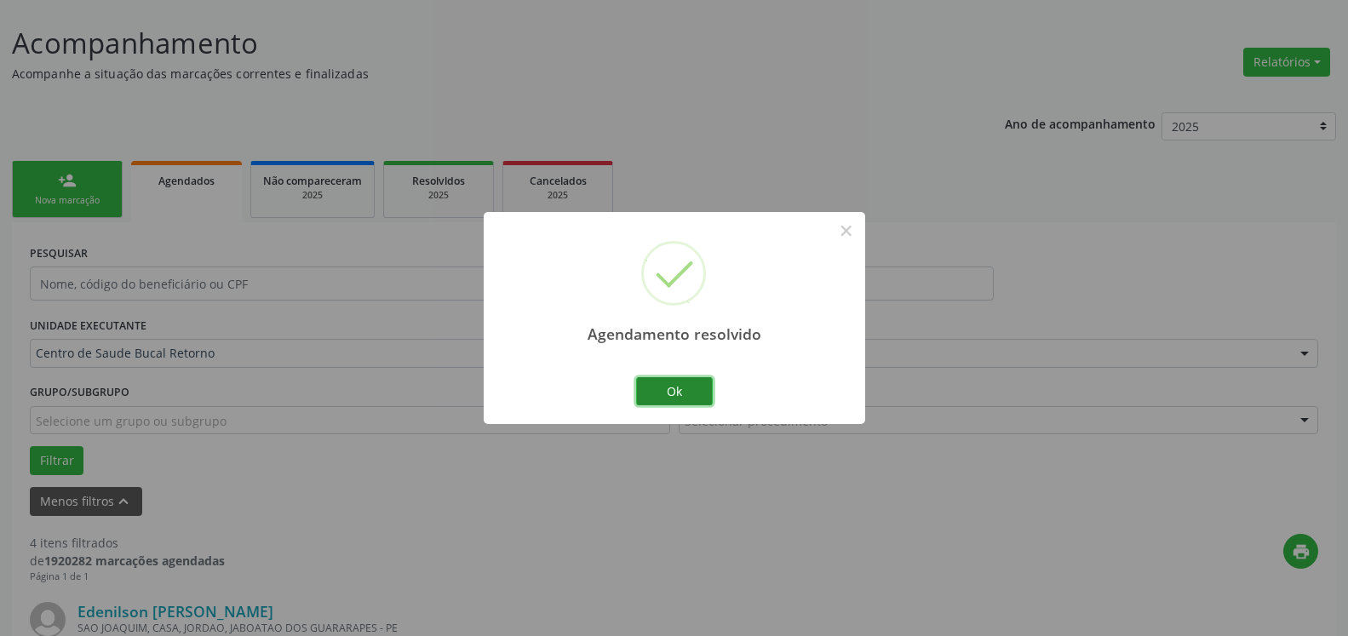
click at [663, 398] on button "Ok" at bounding box center [674, 391] width 77 height 29
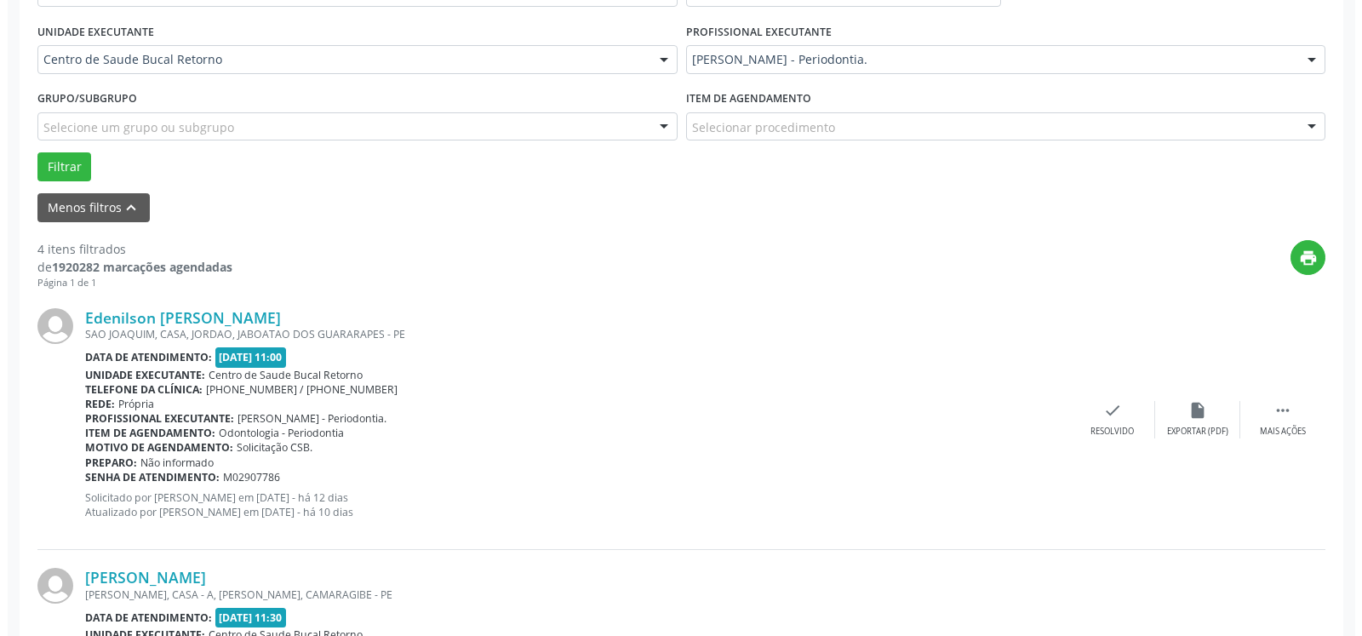
scroll to position [441, 0]
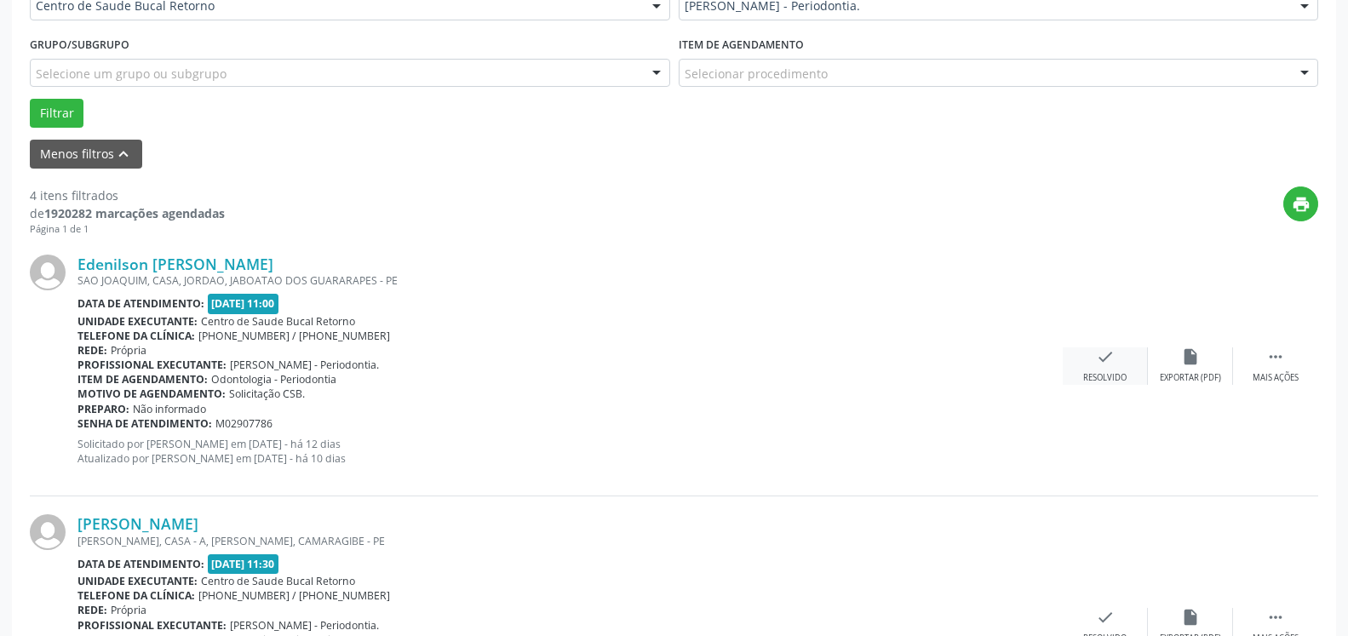
click at [1109, 359] on icon "check" at bounding box center [1105, 356] width 19 height 19
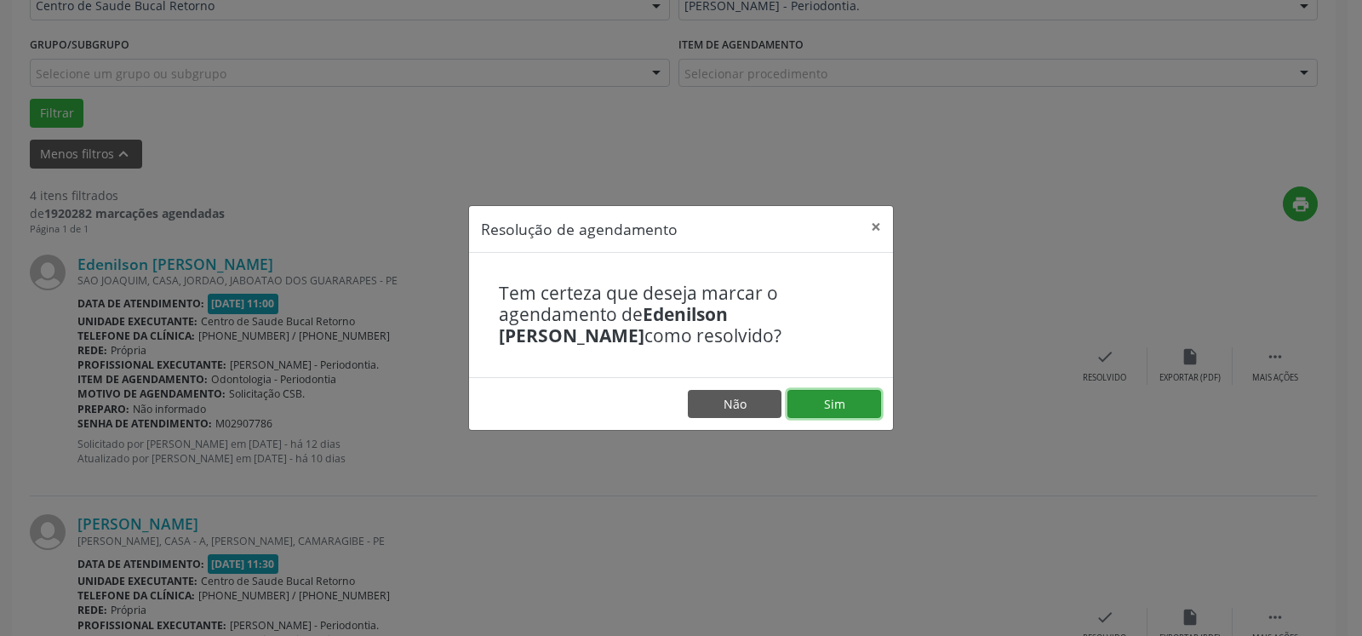
click at [842, 407] on button "Sim" at bounding box center [835, 404] width 94 height 29
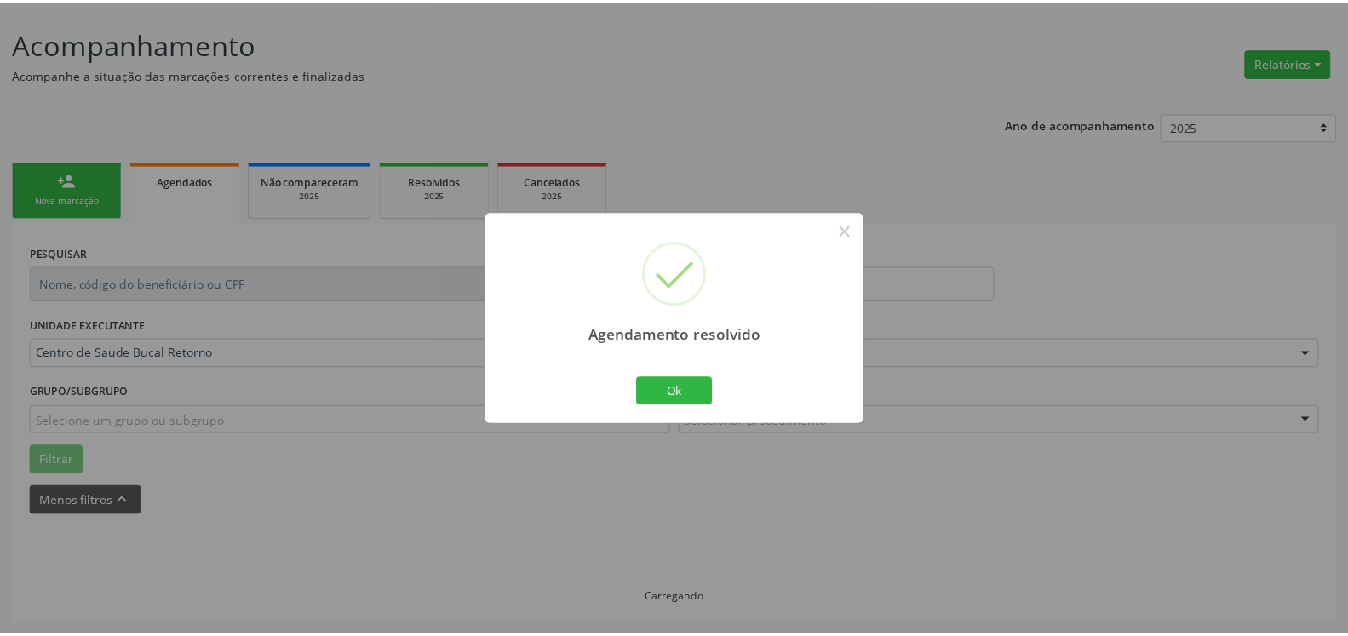
scroll to position [94, 0]
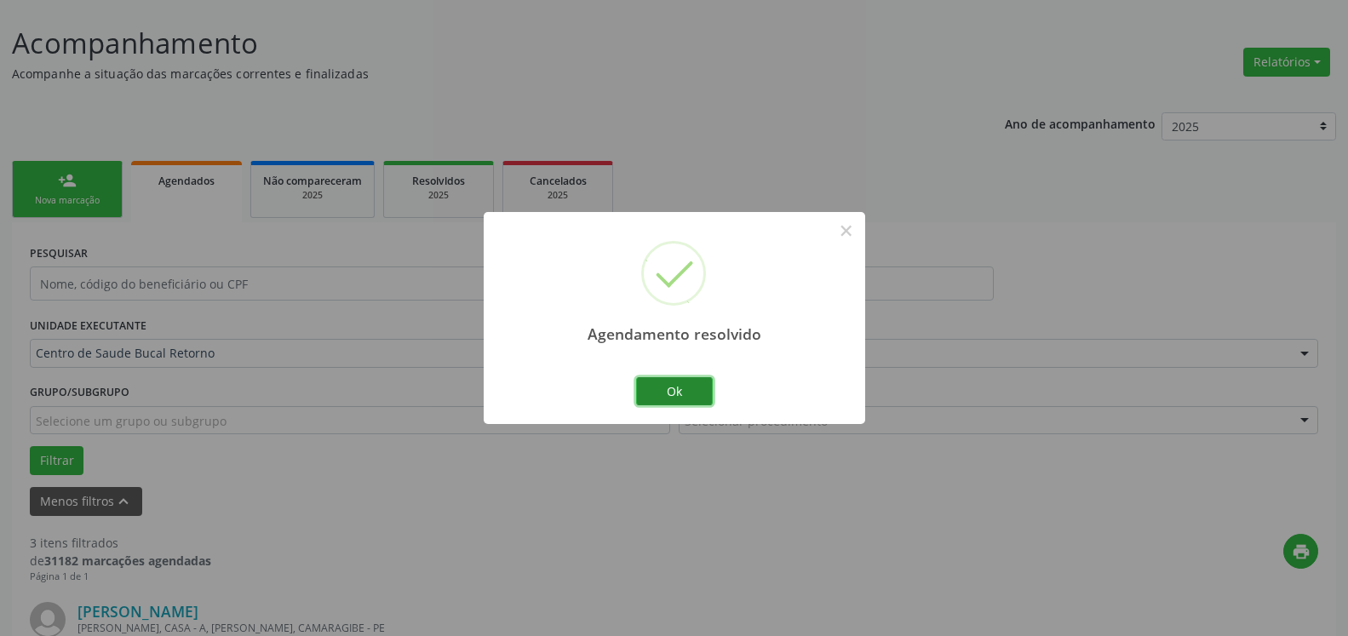
click at [693, 386] on button "Ok" at bounding box center [674, 391] width 77 height 29
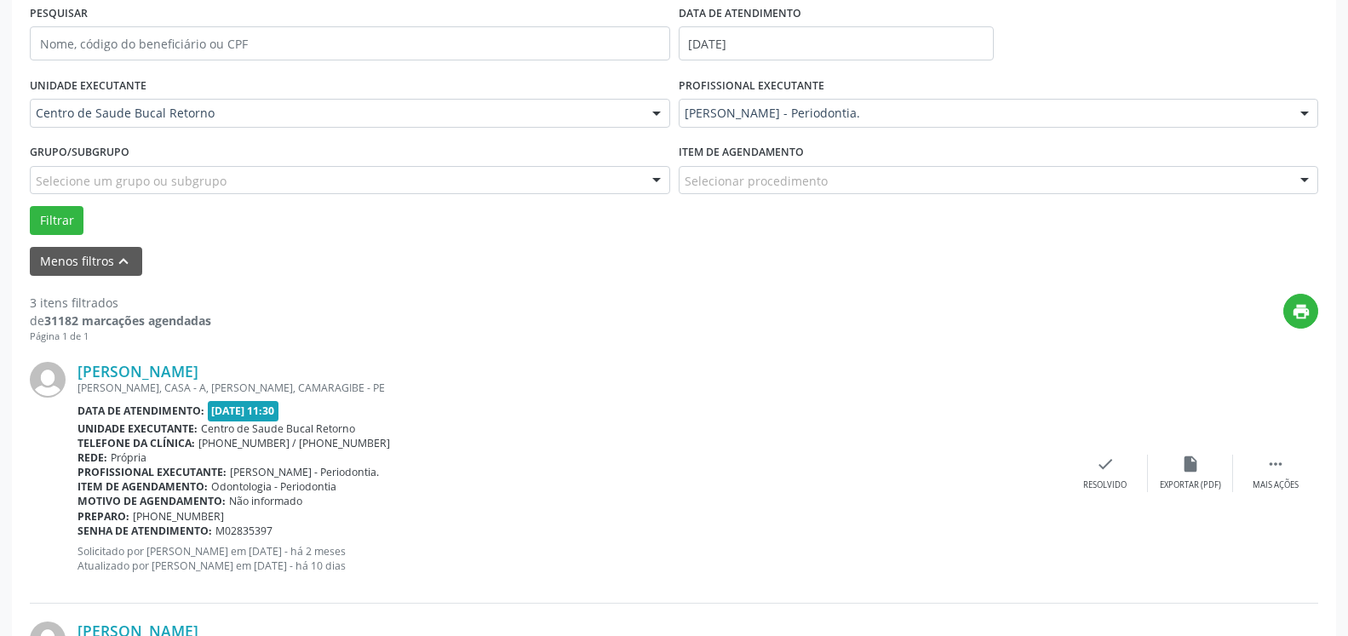
scroll to position [354, 0]
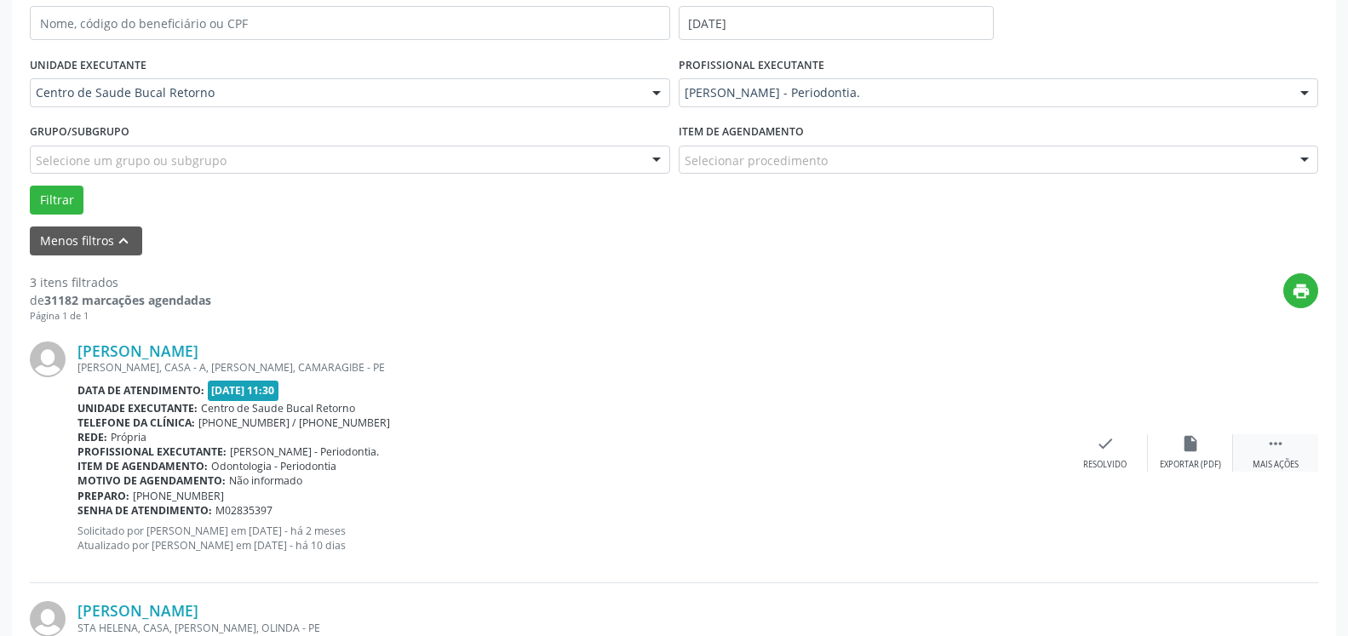
click at [1269, 448] on icon "" at bounding box center [1275, 443] width 19 height 19
click at [1183, 451] on icon "alarm_off" at bounding box center [1190, 443] width 19 height 19
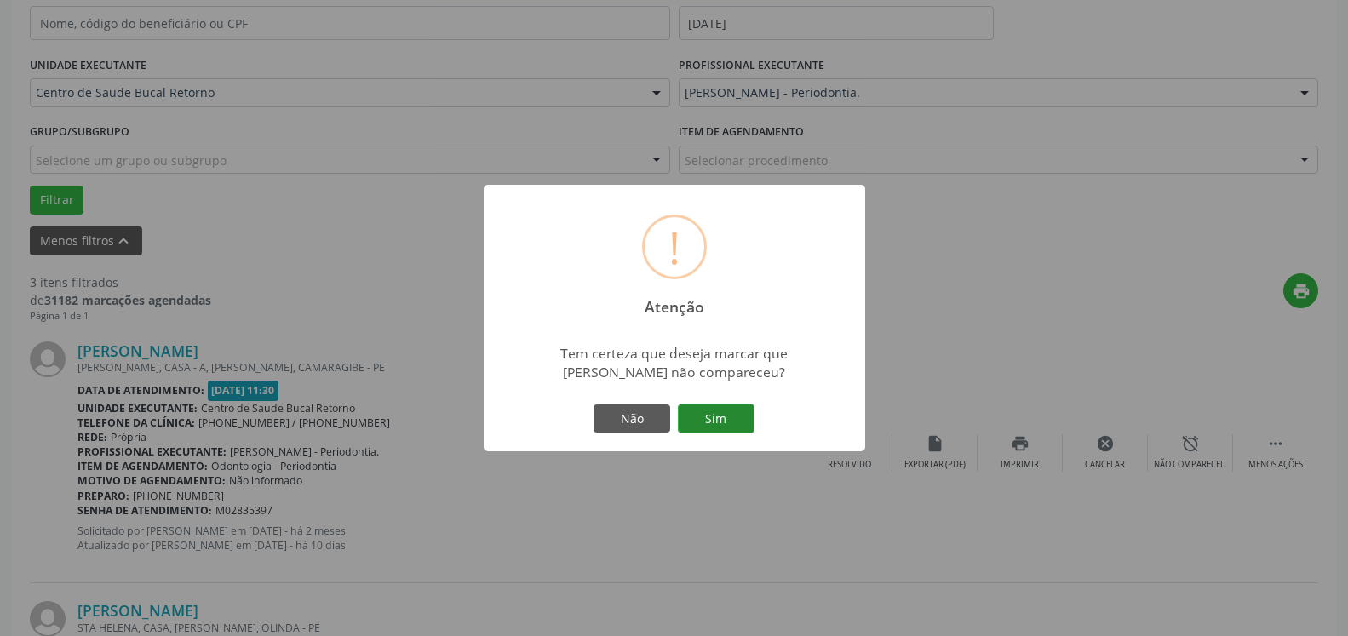
click at [716, 419] on button "Sim" at bounding box center [716, 418] width 77 height 29
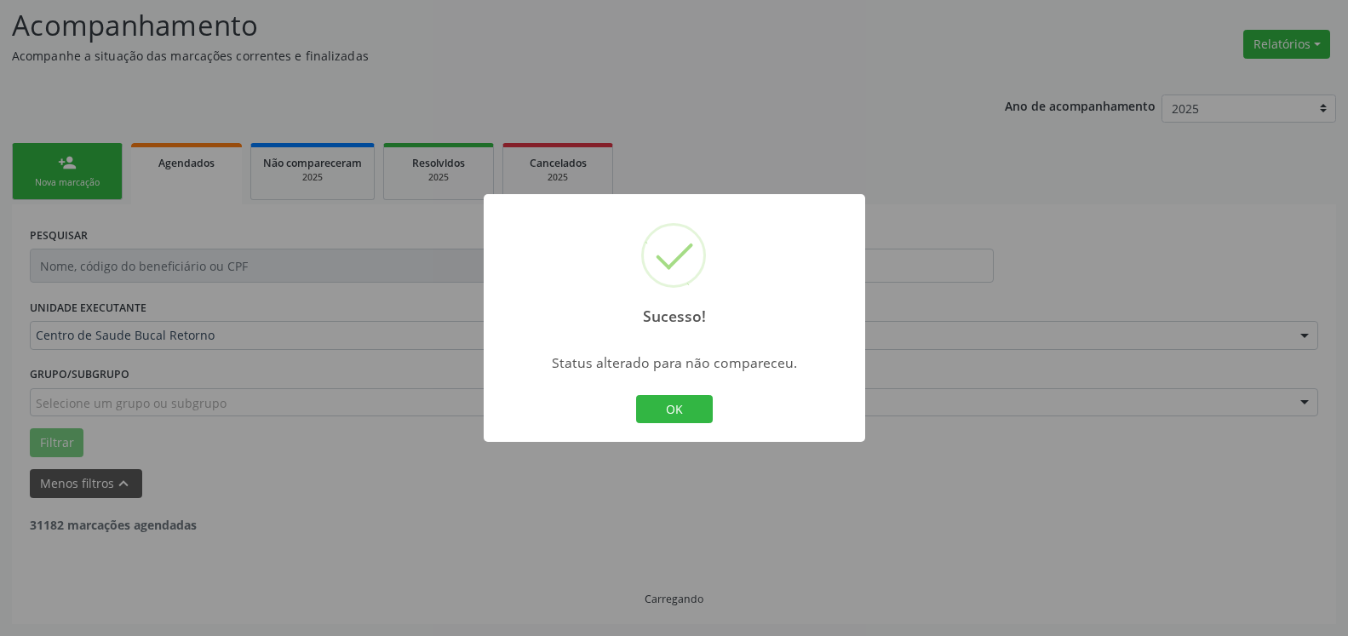
scroll to position [112, 0]
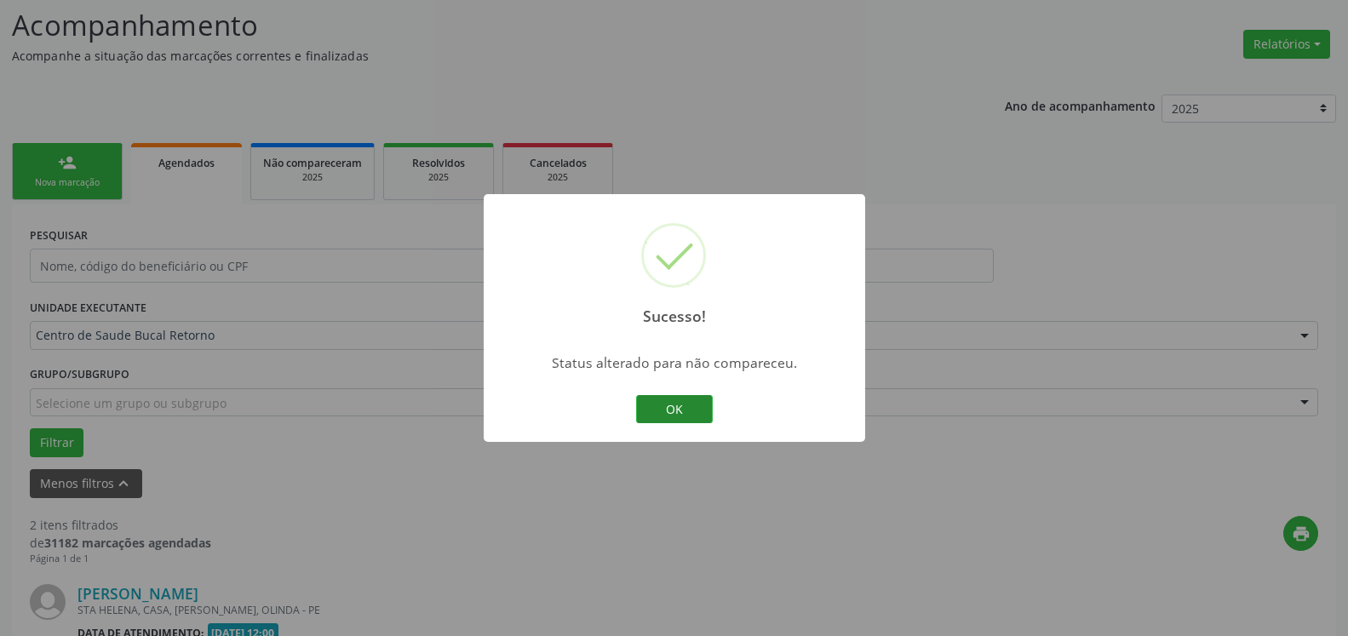
click at [674, 402] on button "OK" at bounding box center [674, 409] width 77 height 29
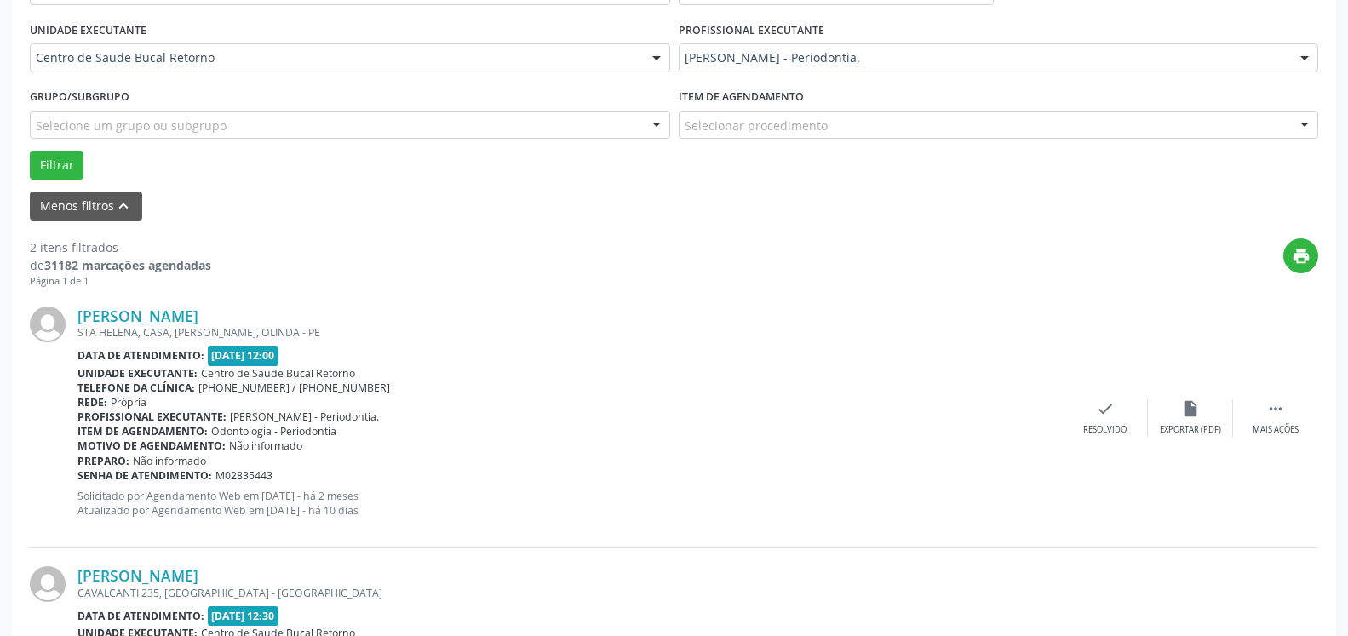
scroll to position [459, 0]
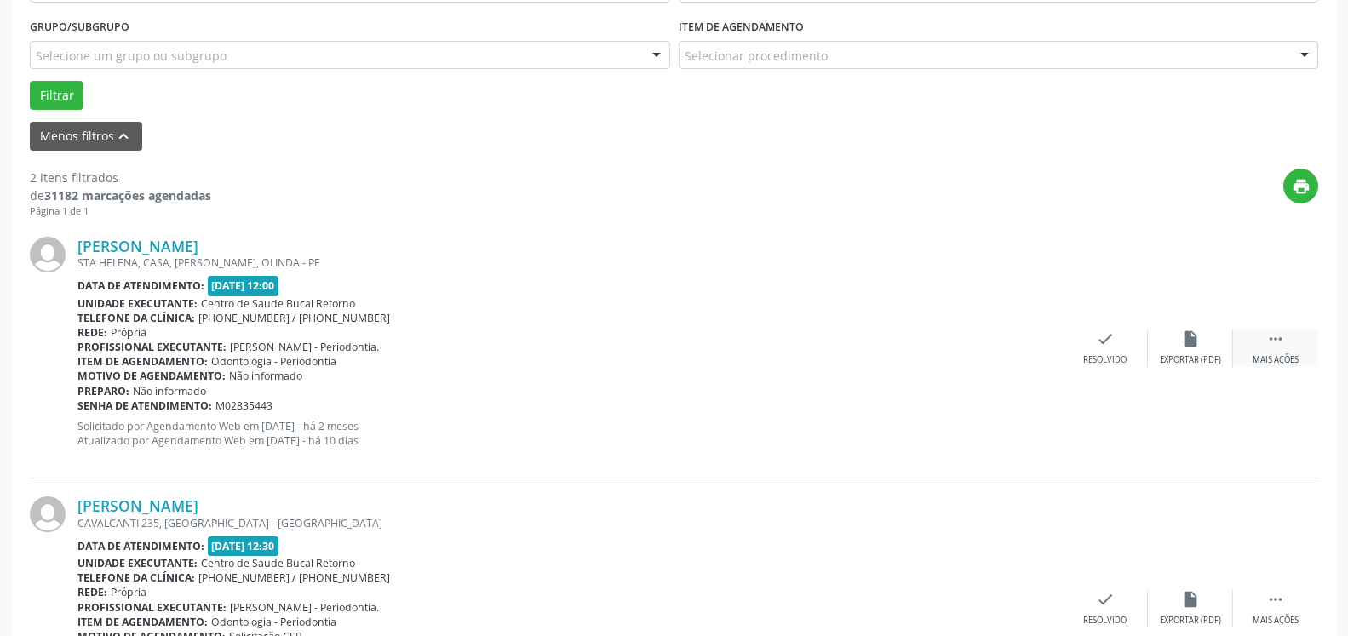
click at [1273, 348] on icon "" at bounding box center [1275, 338] width 19 height 19
click at [1200, 356] on div "Não compareceu" at bounding box center [1190, 360] width 72 height 12
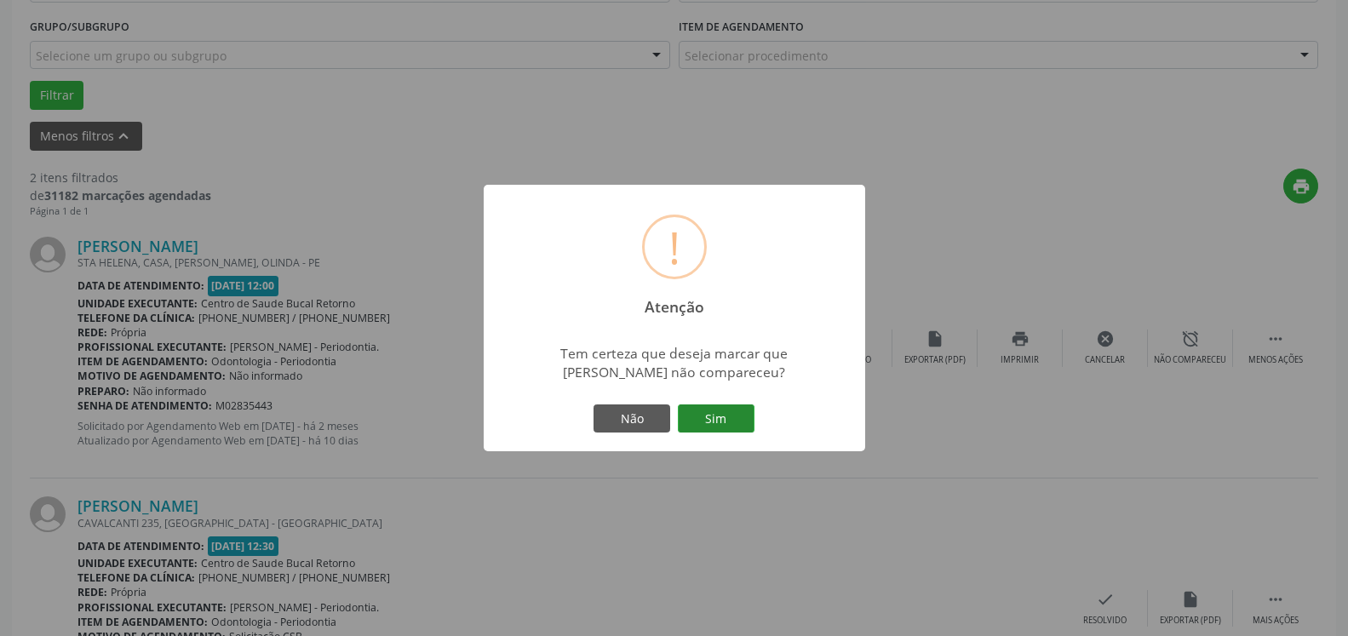
click at [734, 418] on button "Sim" at bounding box center [716, 418] width 77 height 29
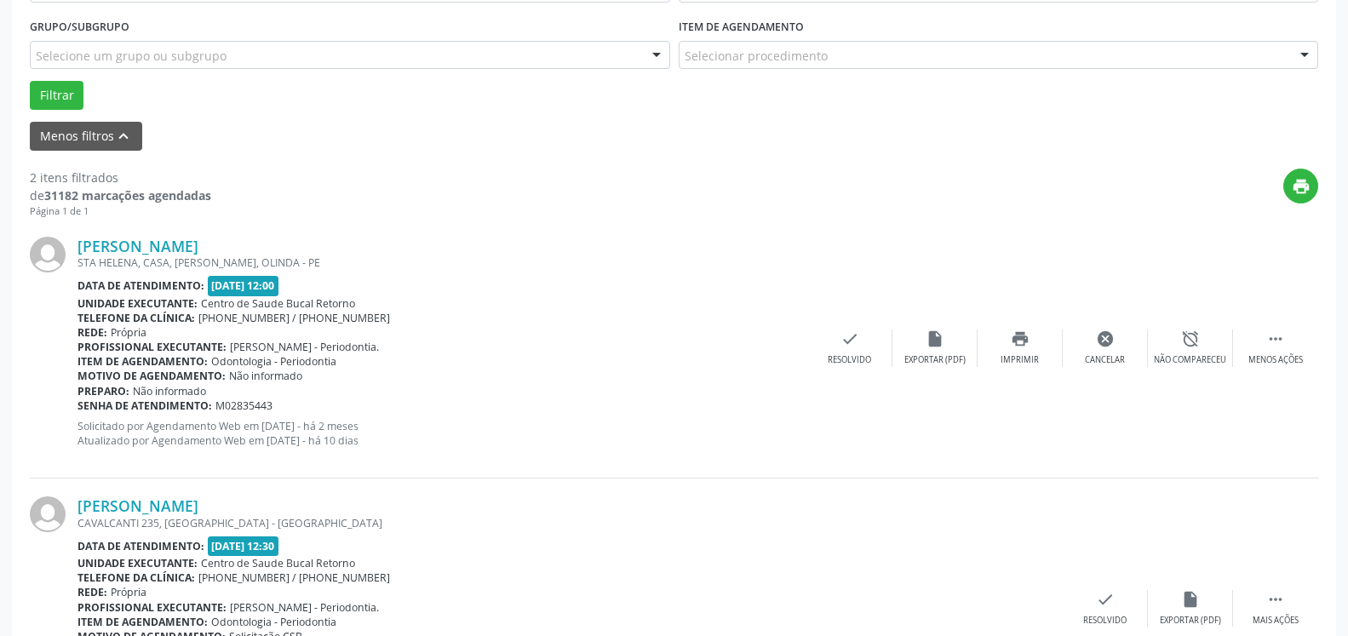
scroll to position [112, 0]
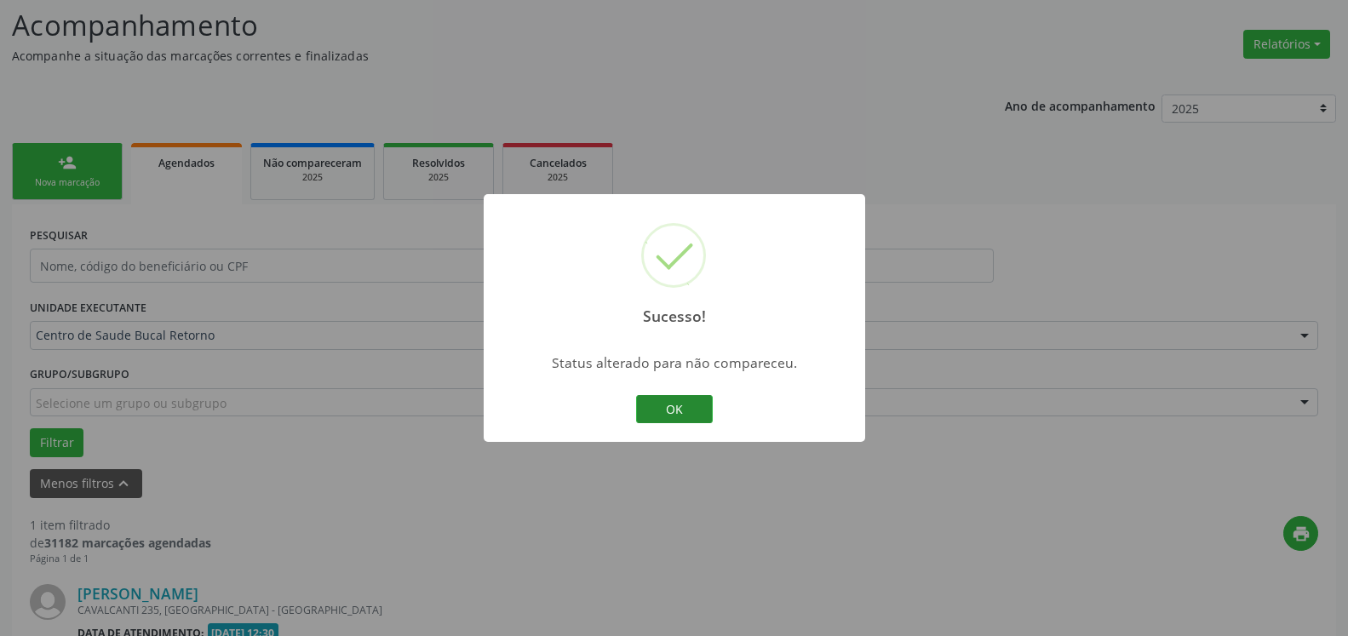
click at [658, 405] on button "OK" at bounding box center [674, 409] width 77 height 29
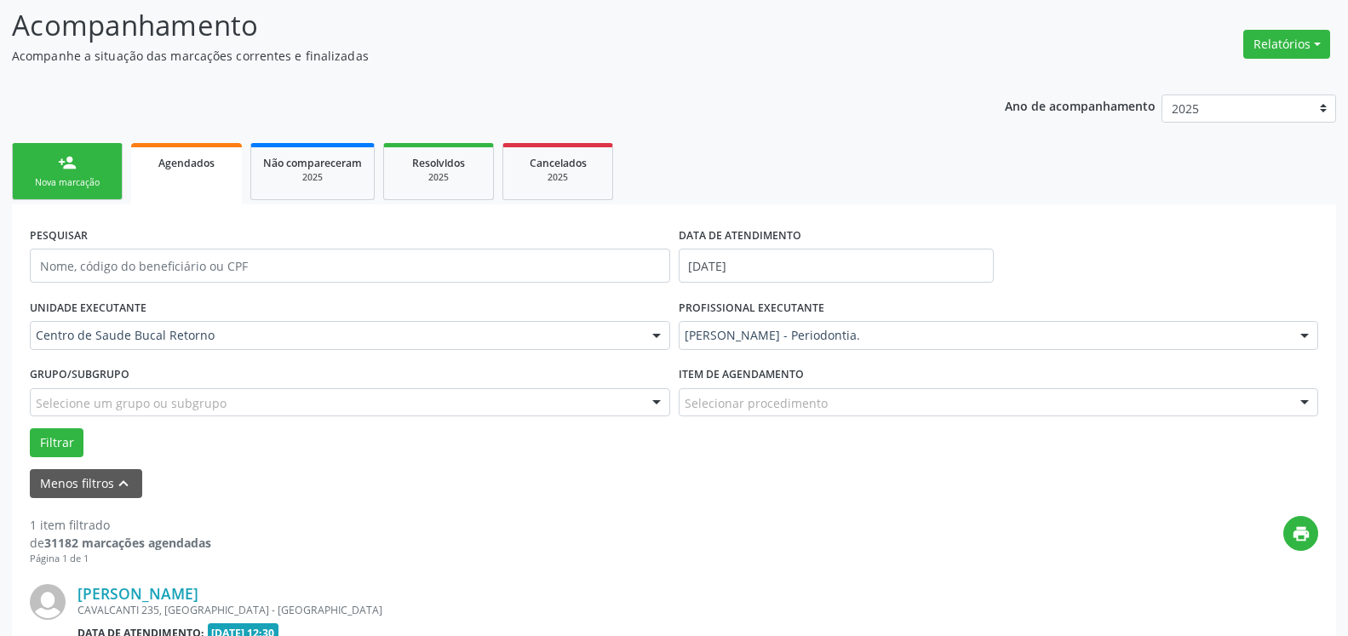
scroll to position [330, 0]
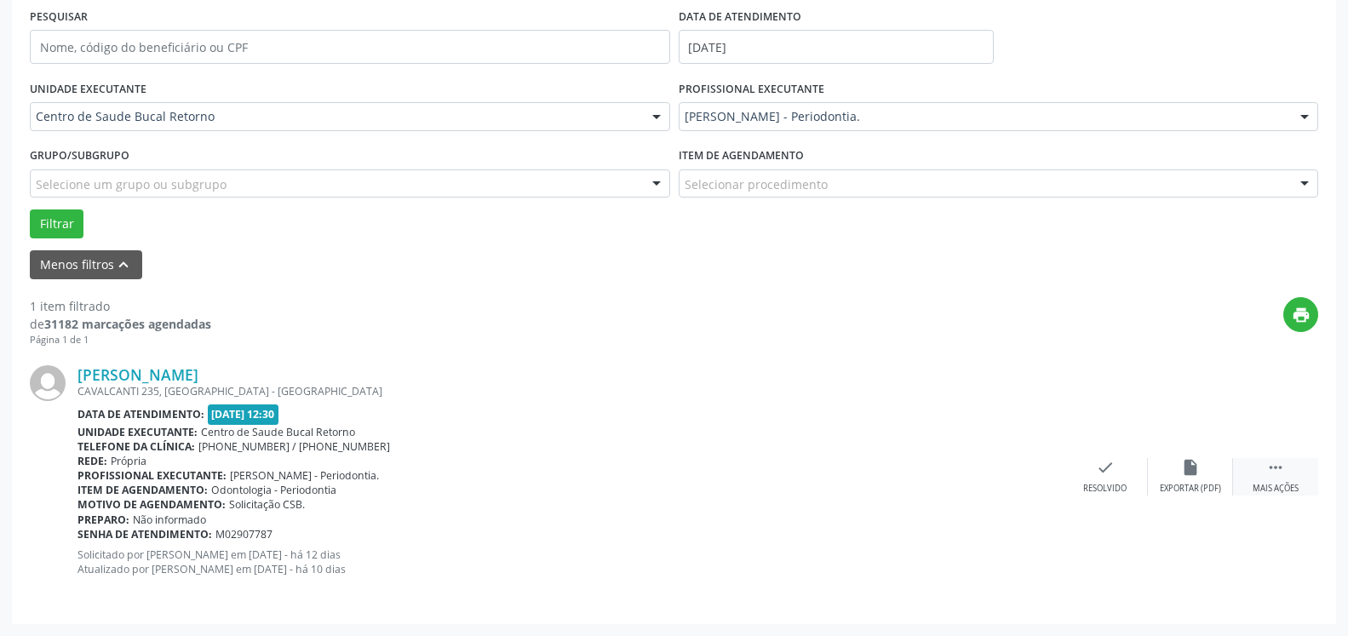
click at [1269, 477] on icon "" at bounding box center [1275, 467] width 19 height 19
click at [1201, 462] on div "alarm_off Não compareceu" at bounding box center [1190, 476] width 85 height 37
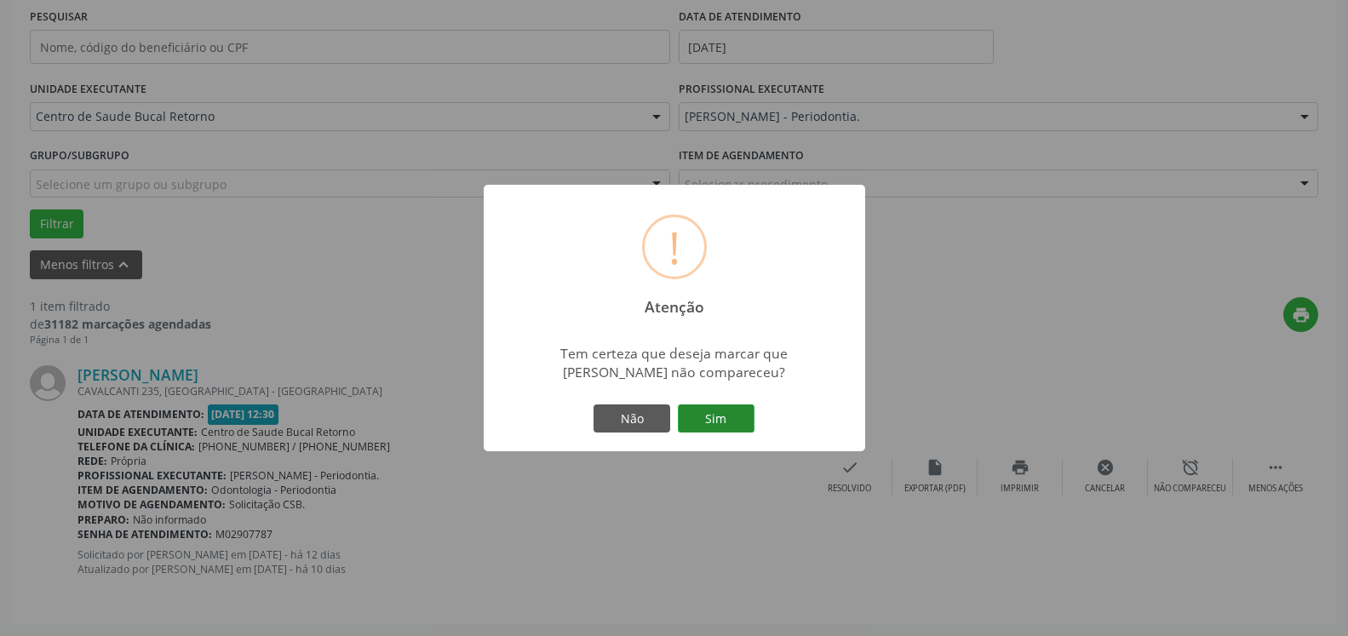
click at [708, 415] on button "Sim" at bounding box center [716, 418] width 77 height 29
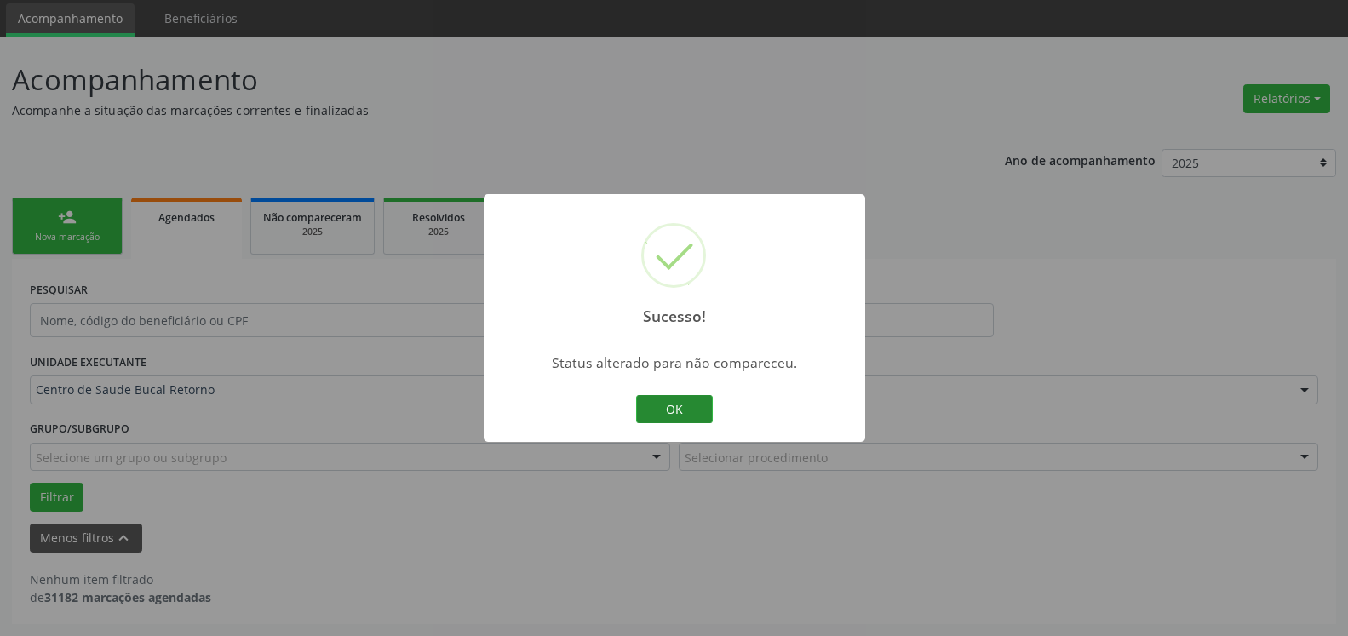
scroll to position [57, 0]
click at [662, 399] on button "OK" at bounding box center [674, 409] width 77 height 29
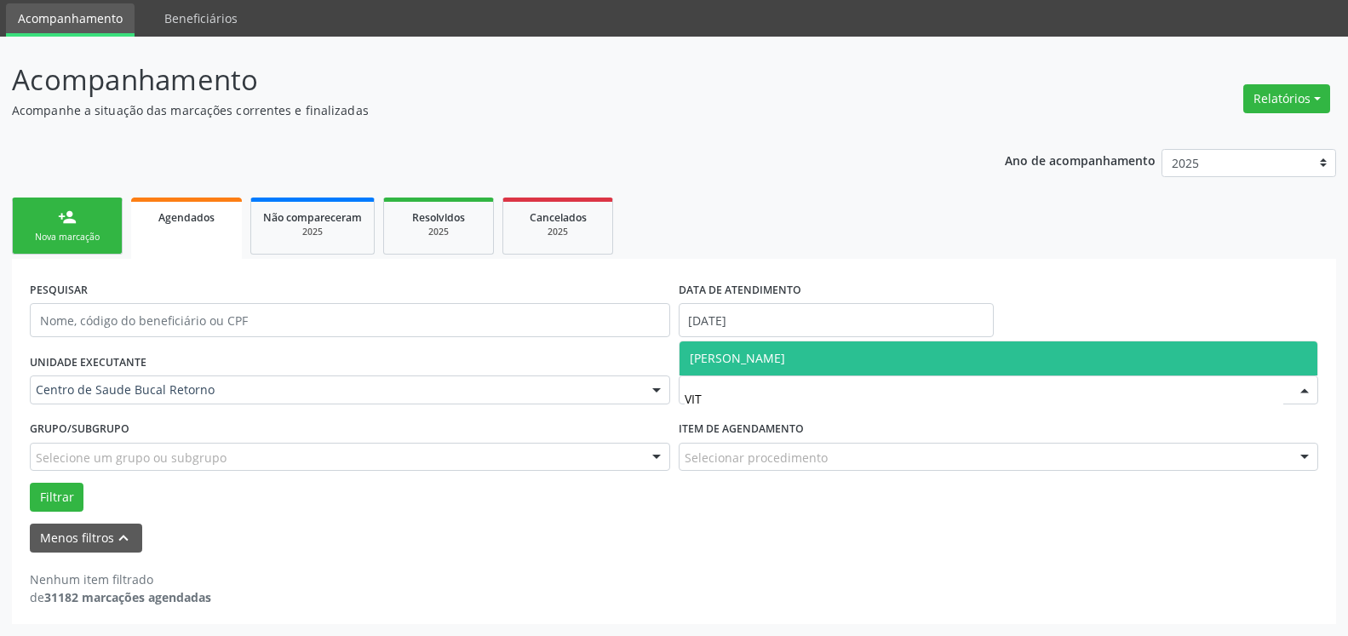
click at [785, 364] on span "[PERSON_NAME]" at bounding box center [737, 358] width 95 height 16
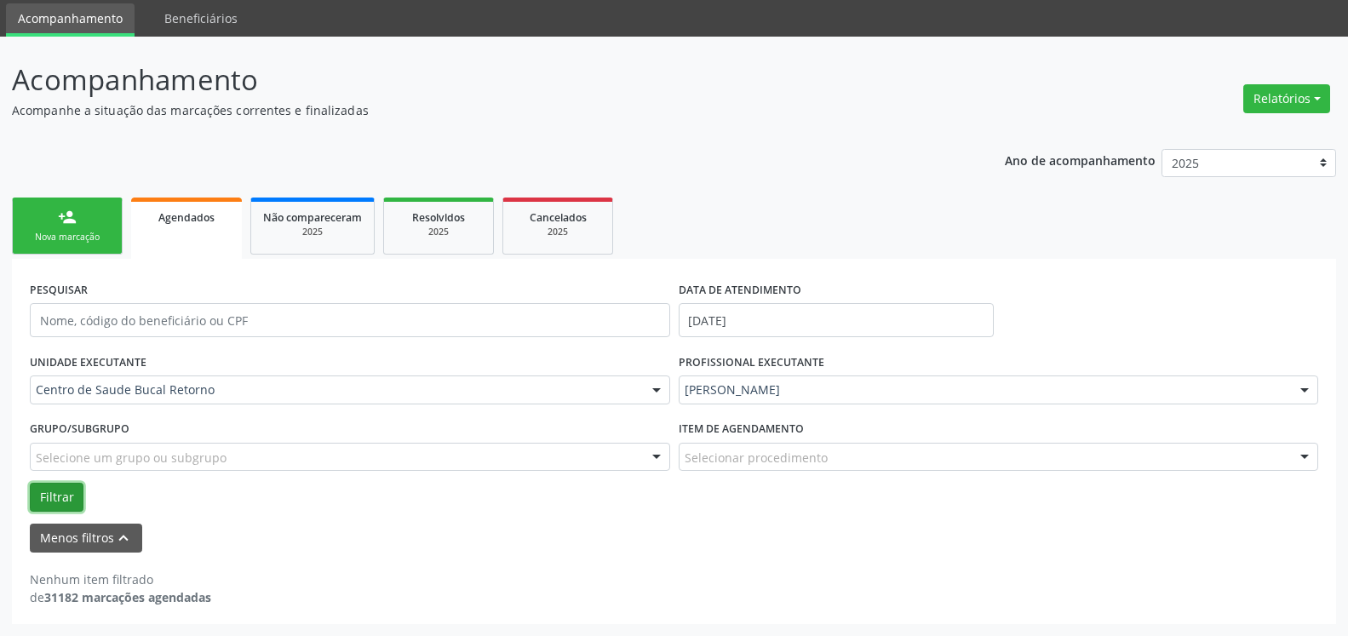
click at [45, 495] on button "Filtrar" at bounding box center [57, 497] width 54 height 29
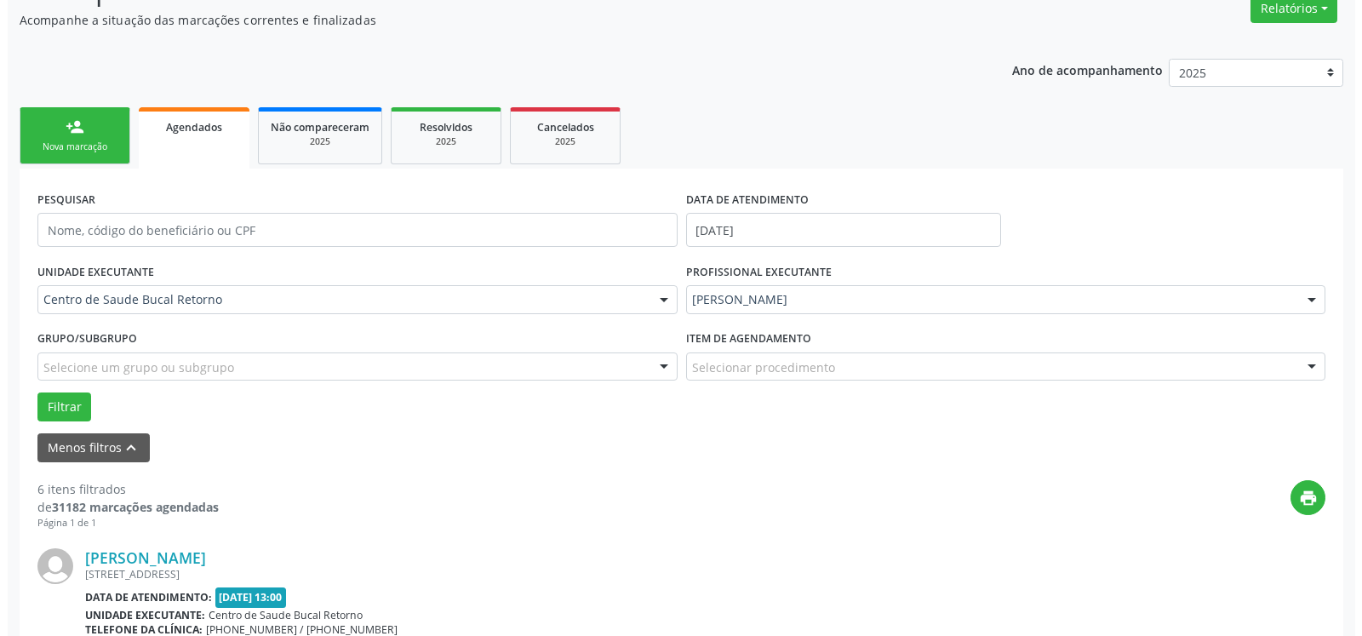
scroll to position [231, 0]
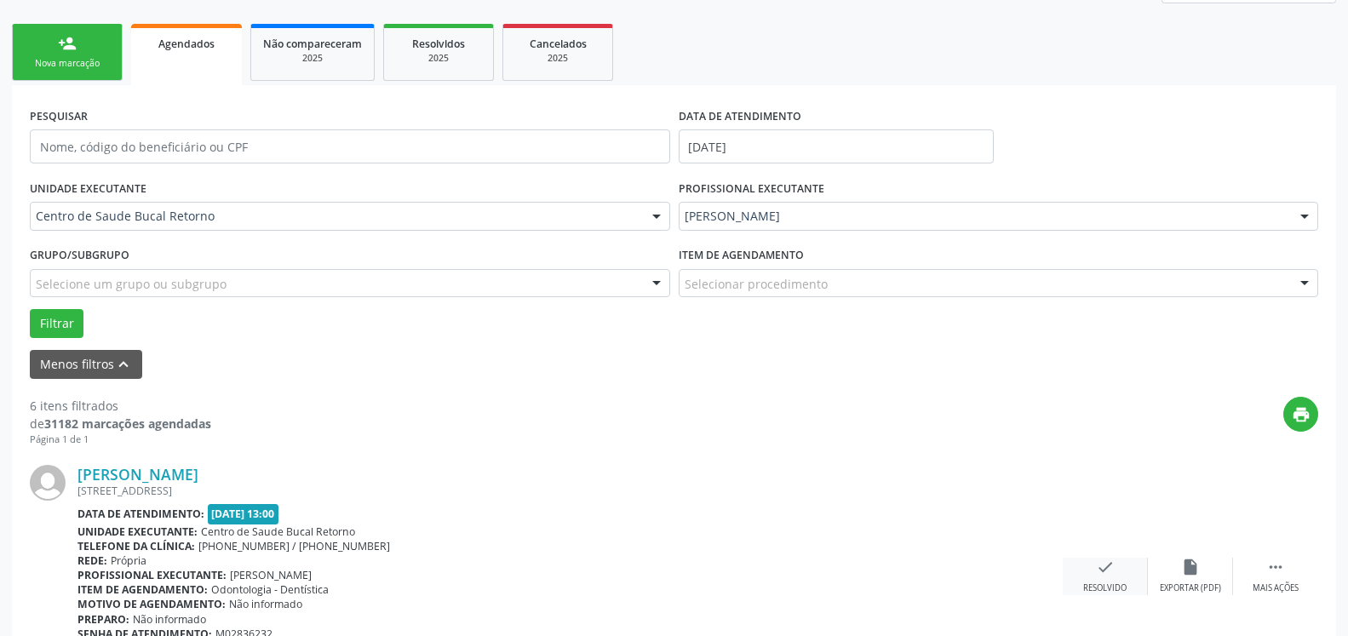
click at [1120, 567] on div "check Resolvido" at bounding box center [1105, 576] width 85 height 37
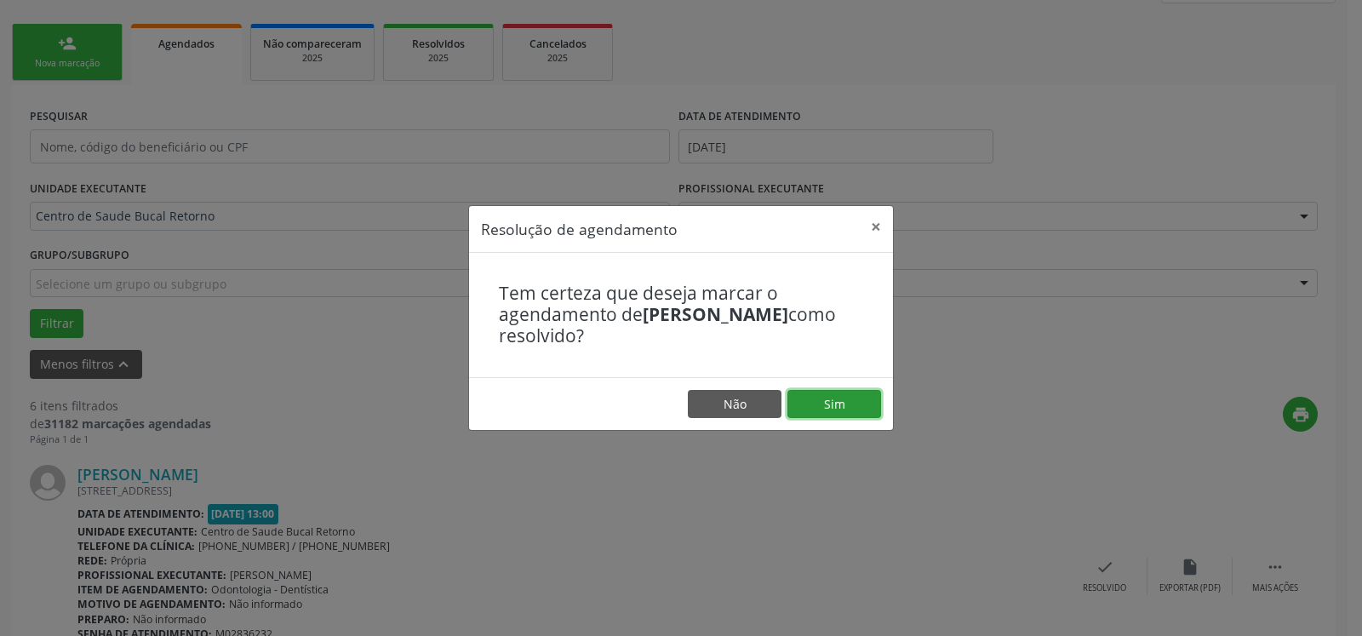
click at [835, 407] on button "Sim" at bounding box center [835, 404] width 94 height 29
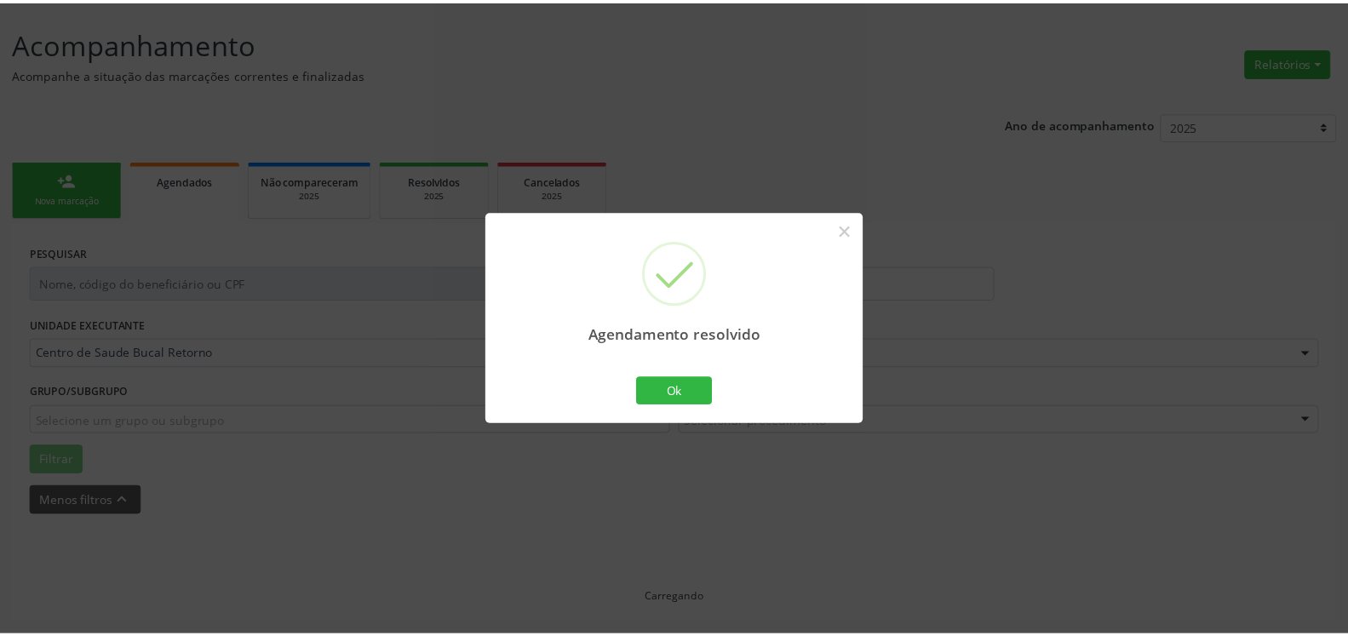
scroll to position [94, 0]
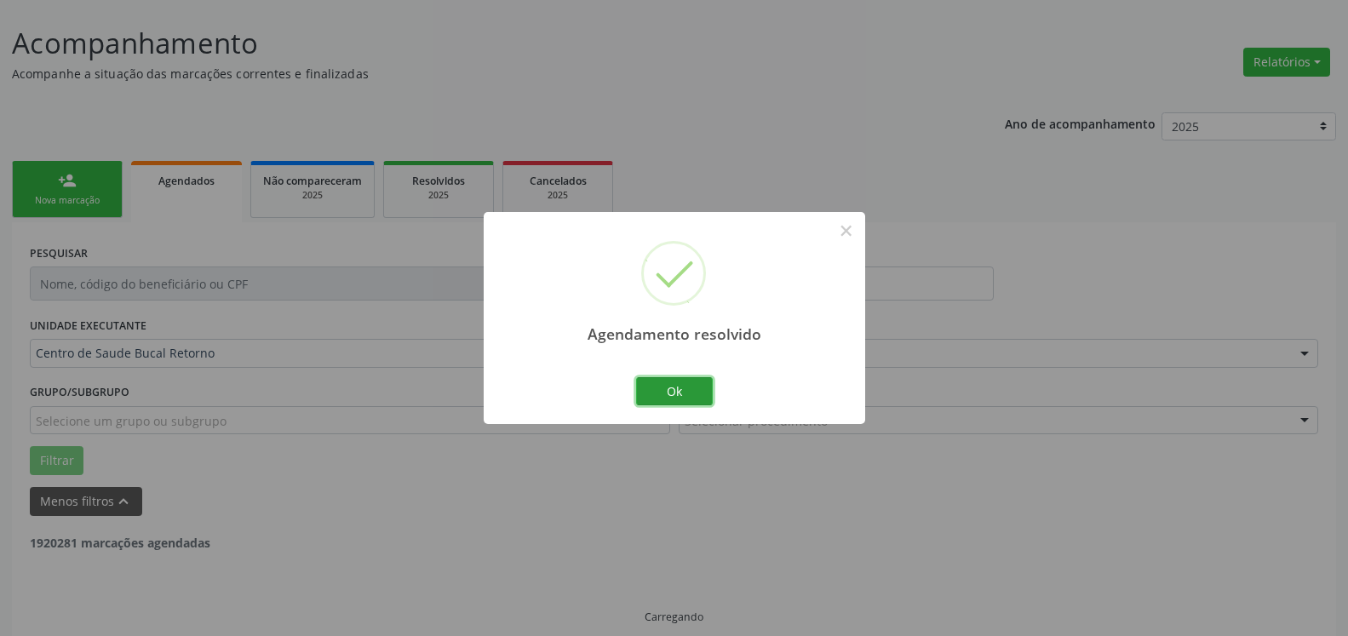
click at [669, 396] on button "Ok" at bounding box center [674, 391] width 77 height 29
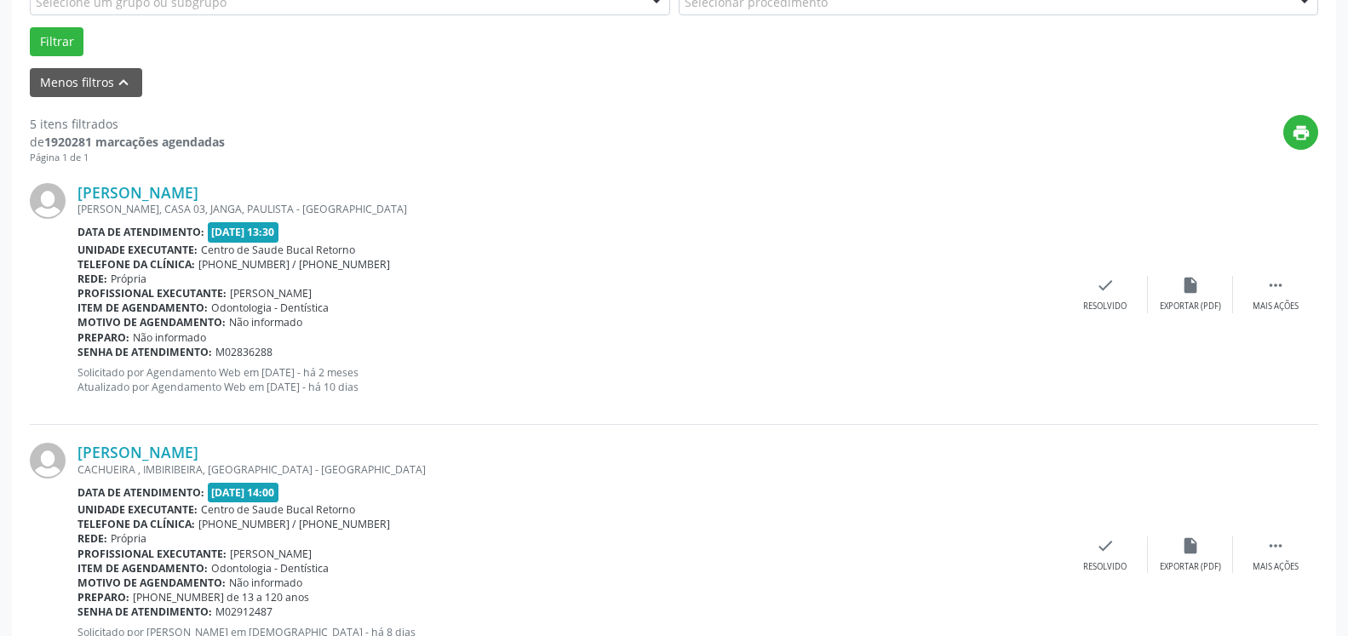
scroll to position [528, 0]
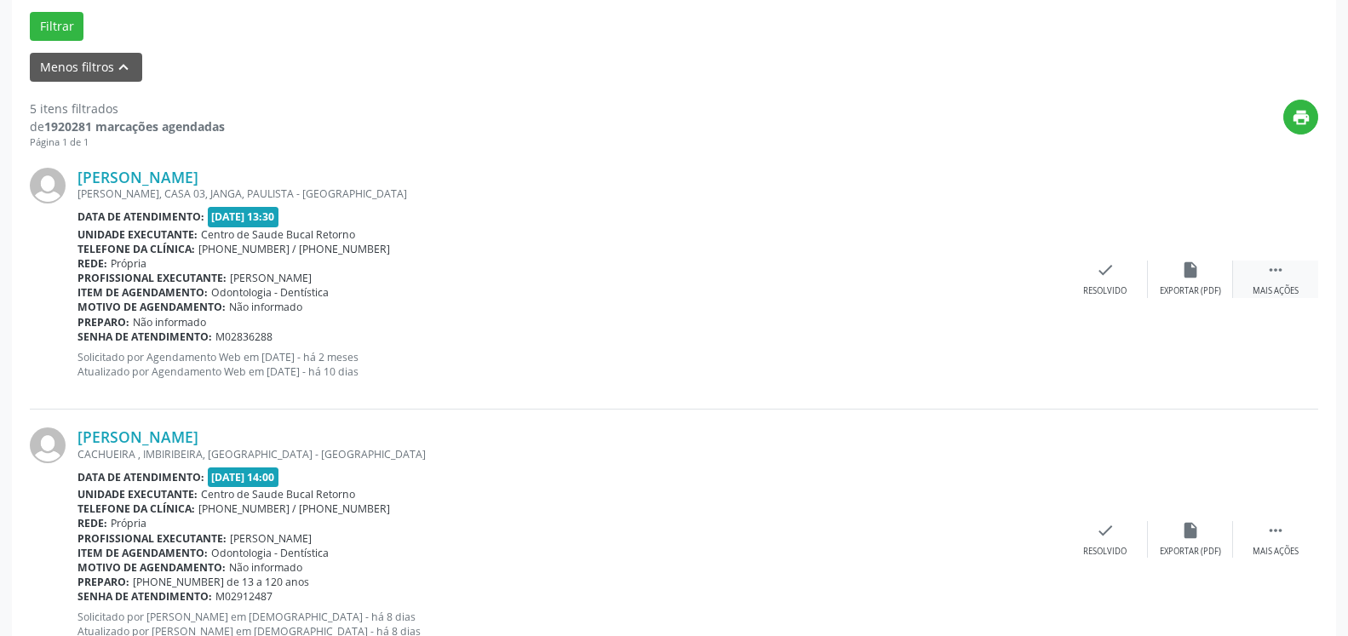
click at [1284, 279] on icon "" at bounding box center [1275, 270] width 19 height 19
click at [1222, 284] on div "alarm_off Não compareceu" at bounding box center [1190, 279] width 85 height 37
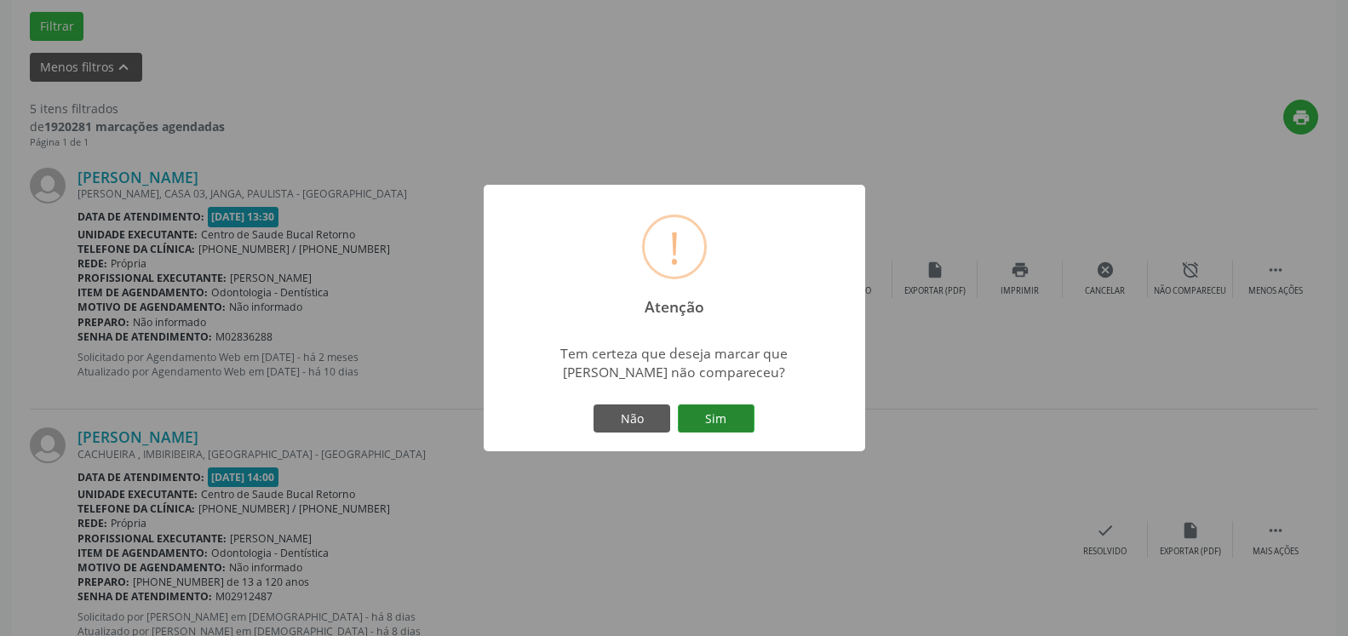
click at [732, 417] on button "Sim" at bounding box center [716, 418] width 77 height 29
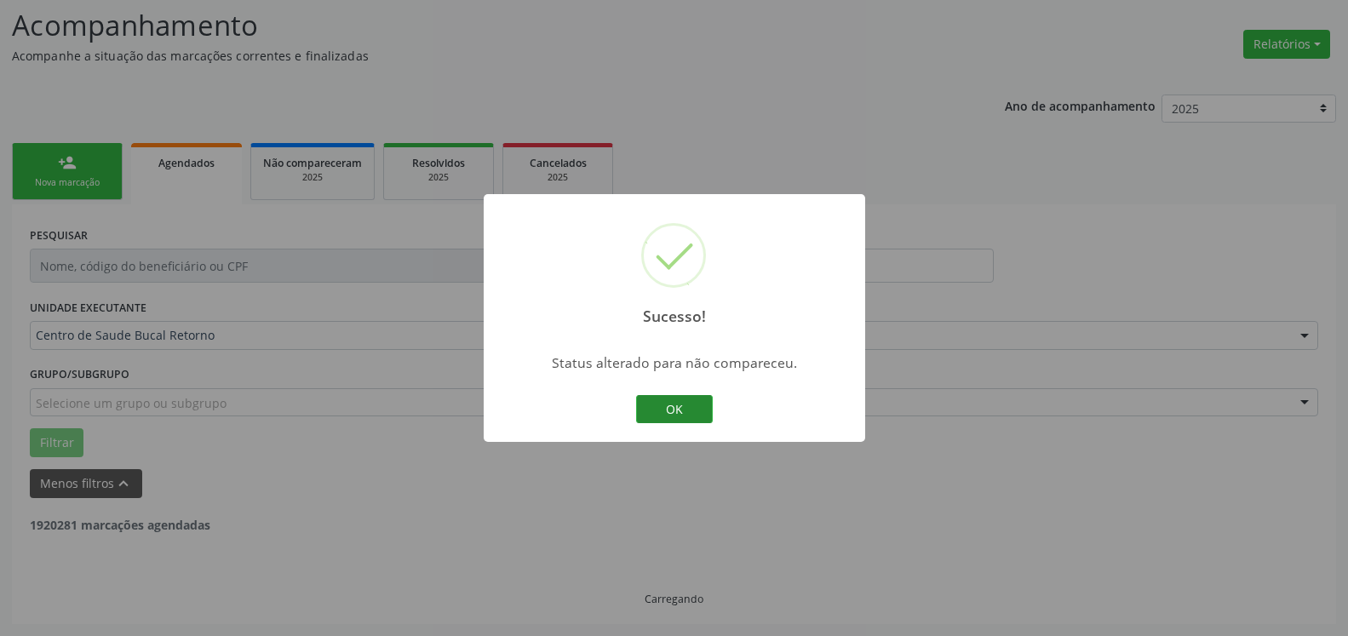
scroll to position [112, 0]
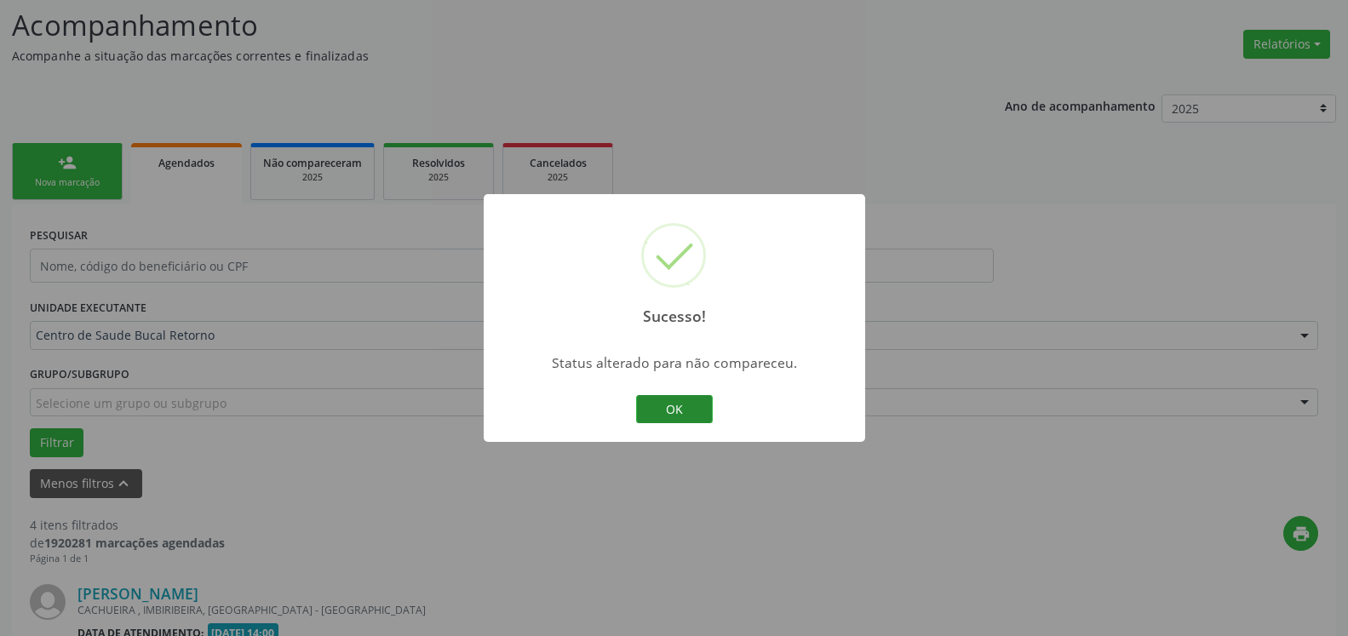
click at [676, 404] on button "OK" at bounding box center [674, 409] width 77 height 29
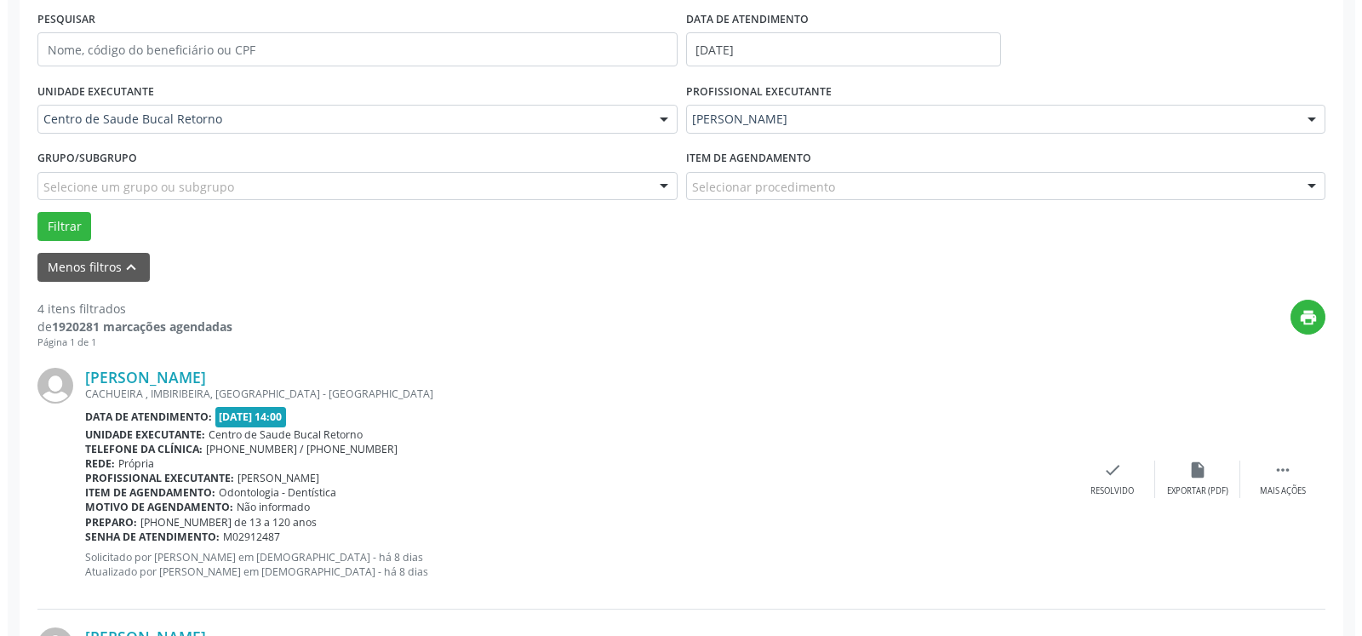
scroll to position [372, 0]
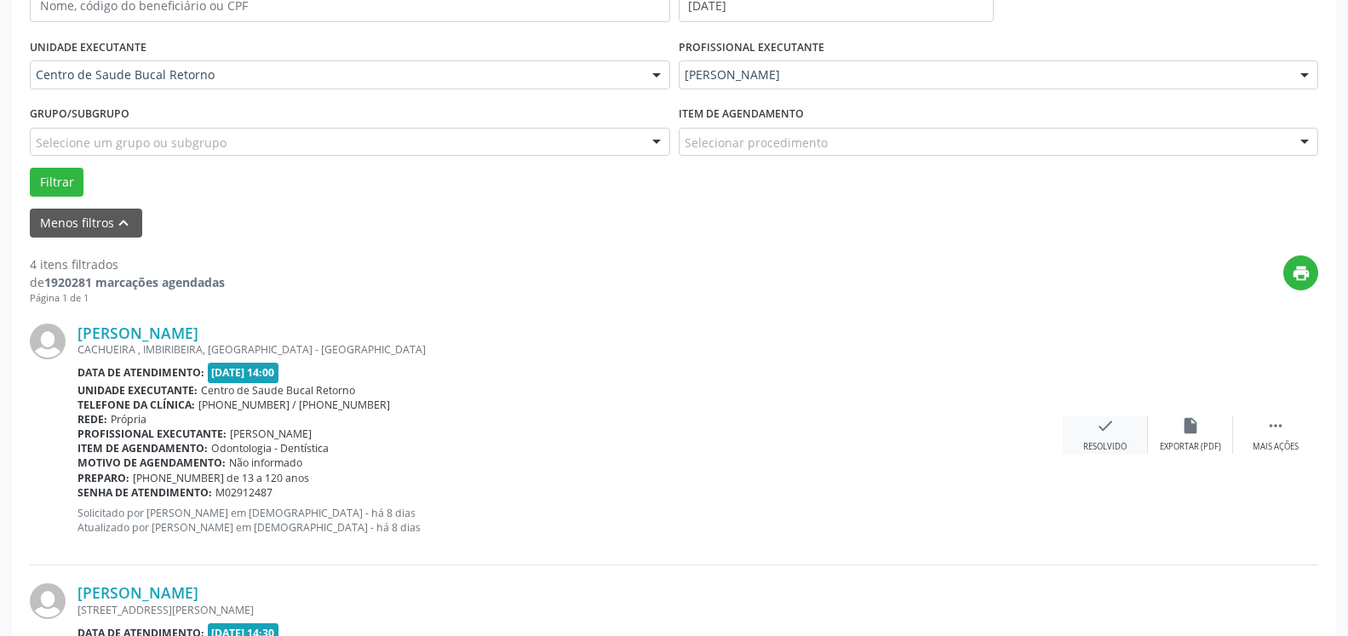
click at [1107, 440] on div "check Resolvido" at bounding box center [1105, 434] width 85 height 37
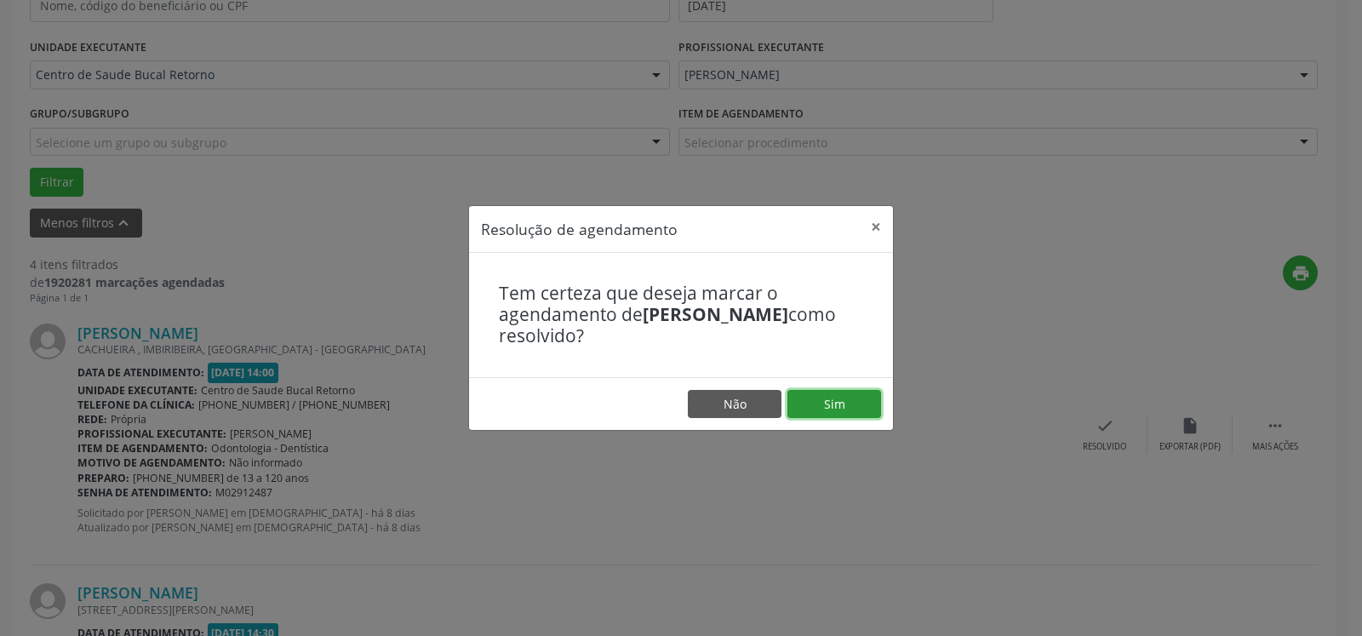
click at [851, 410] on button "Sim" at bounding box center [835, 404] width 94 height 29
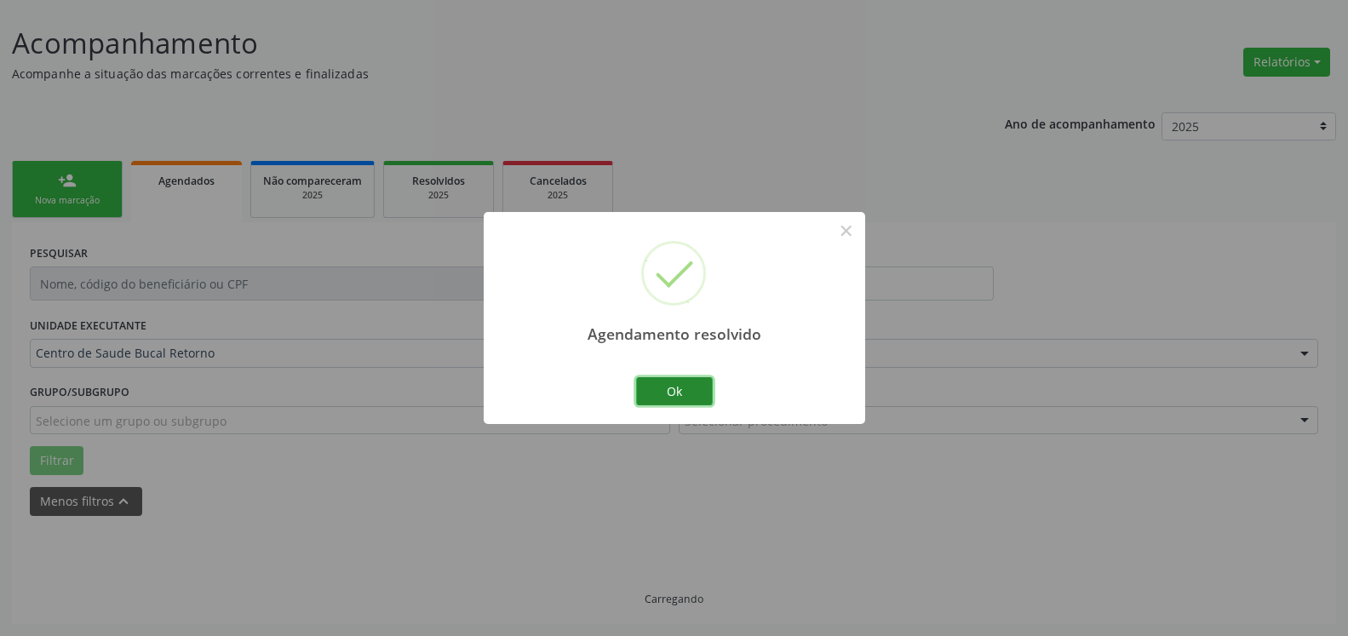
click at [655, 387] on button "Ok" at bounding box center [674, 391] width 77 height 29
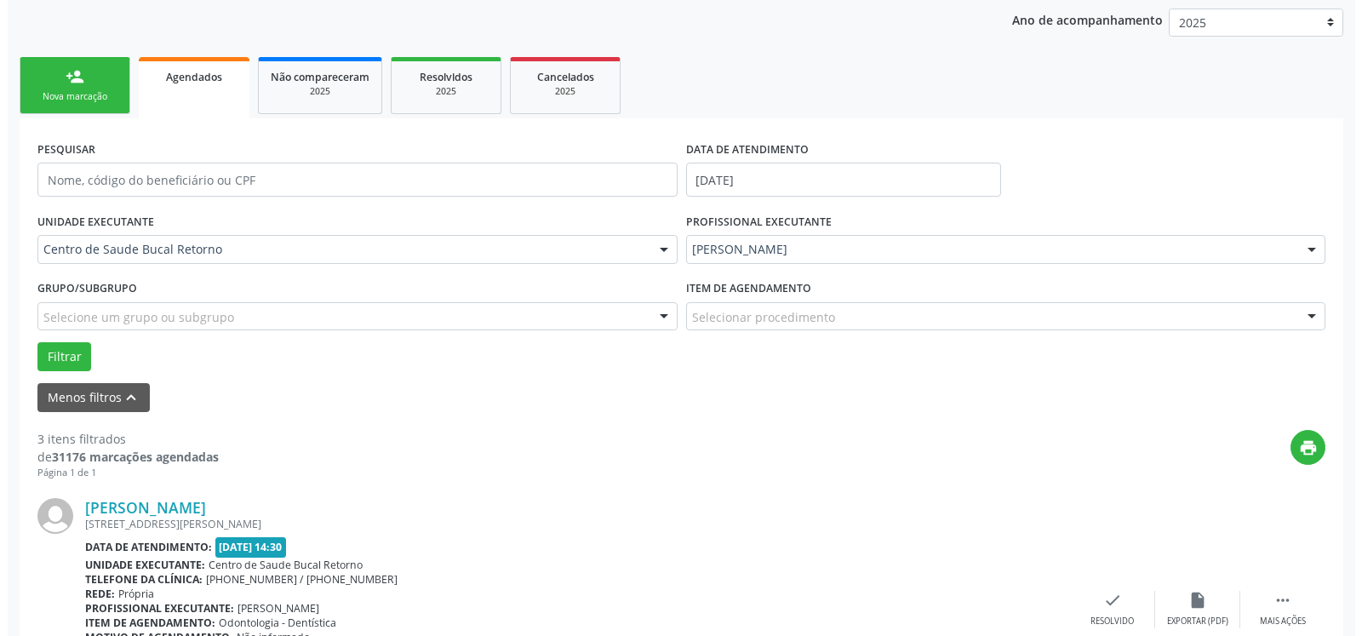
scroll to position [615, 0]
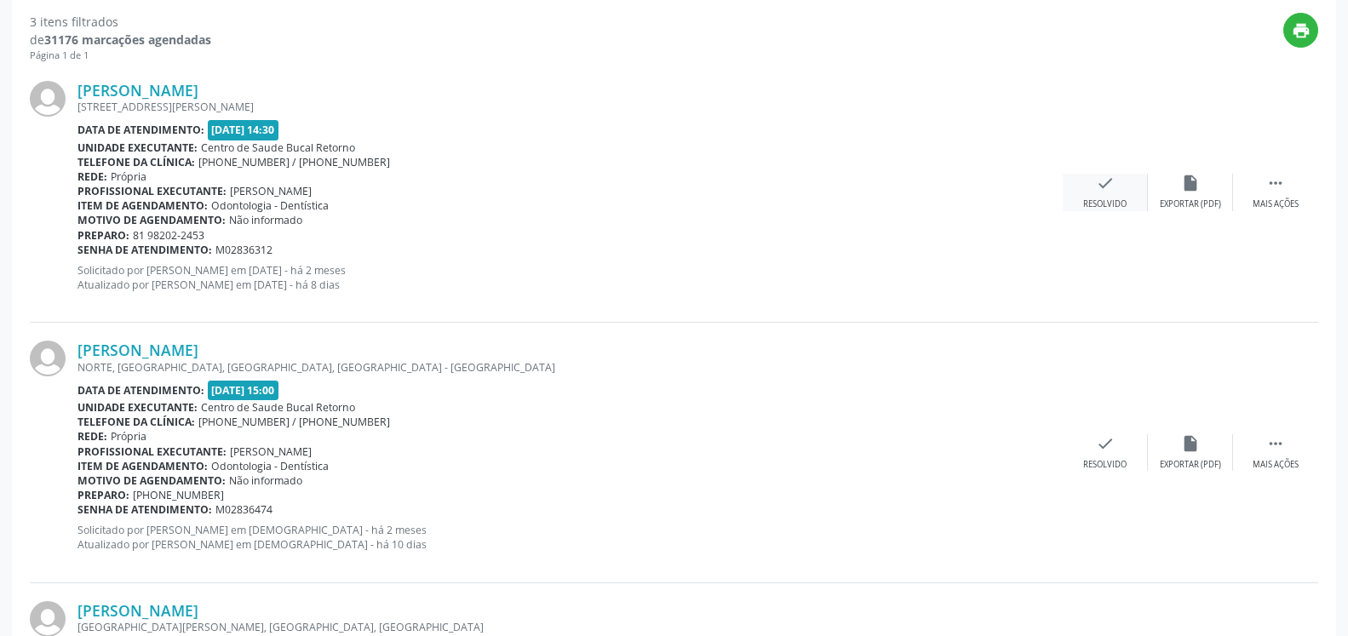
click at [1096, 182] on icon "check" at bounding box center [1105, 183] width 19 height 19
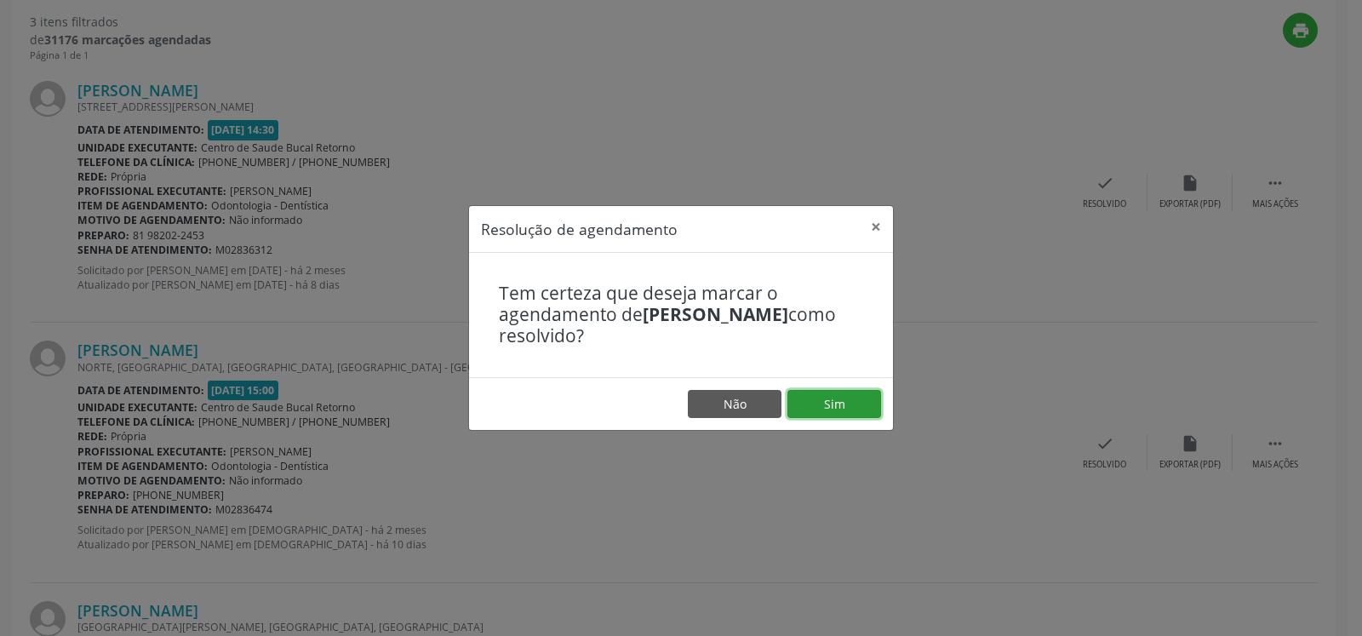
click at [826, 409] on button "Sim" at bounding box center [835, 404] width 94 height 29
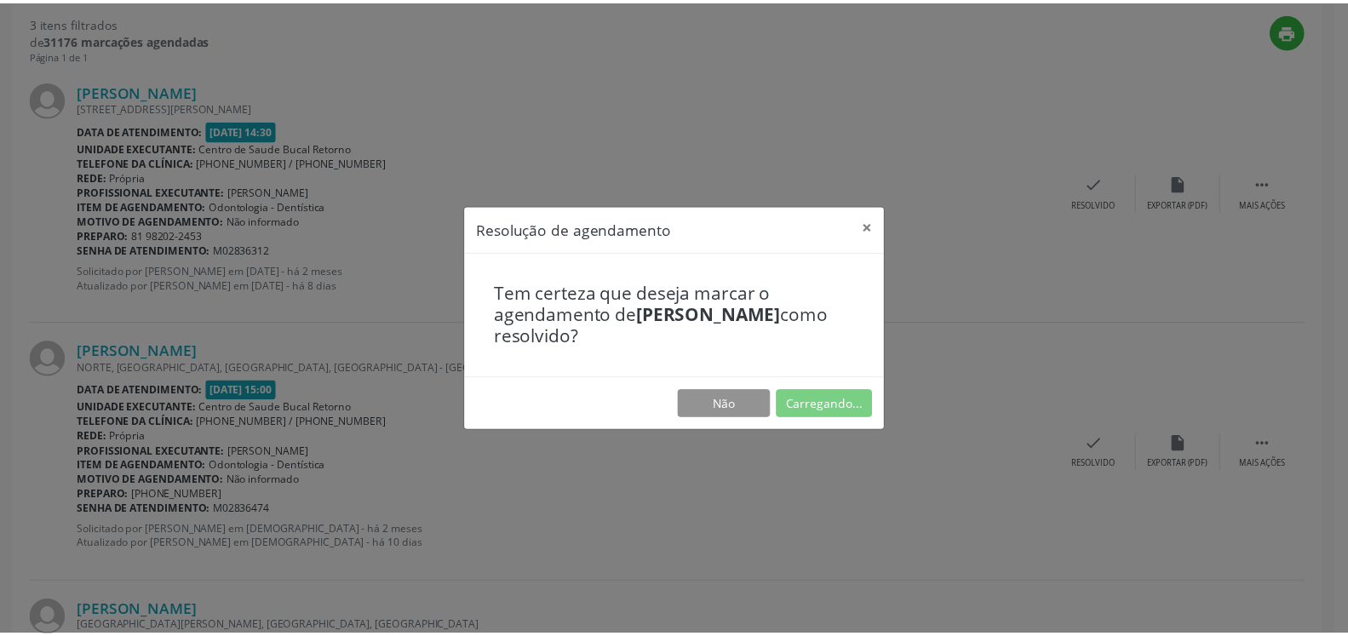
scroll to position [94, 0]
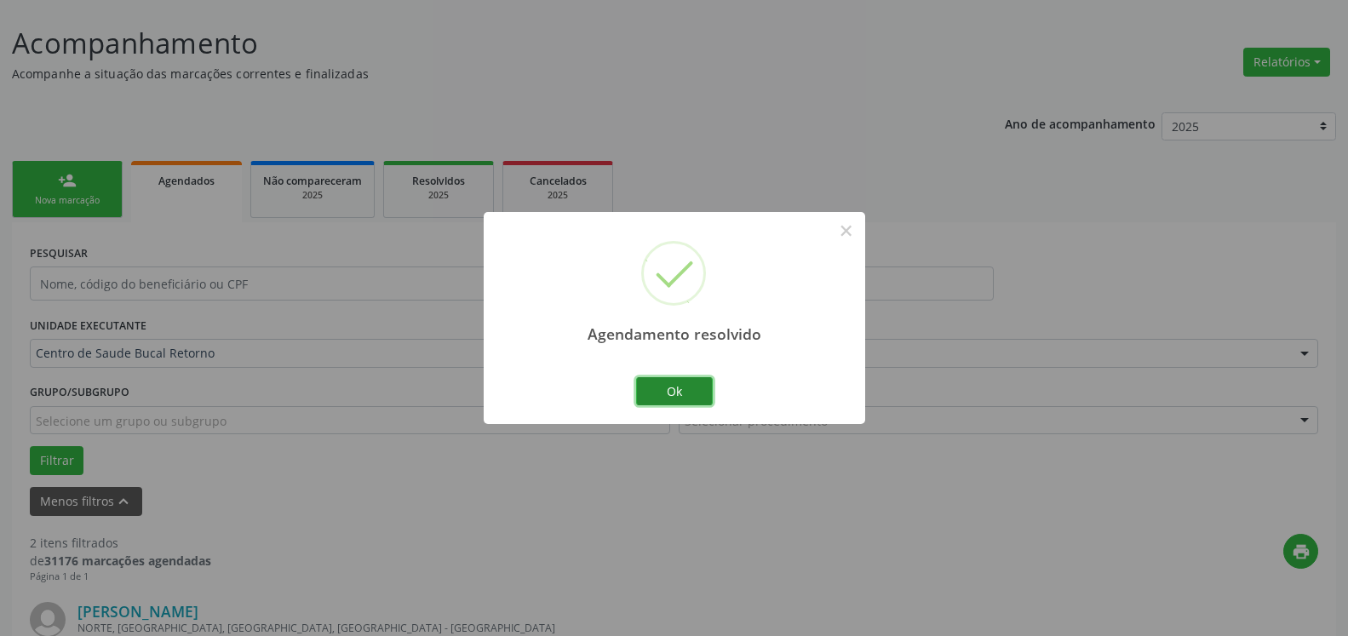
click at [662, 397] on button "Ok" at bounding box center [674, 391] width 77 height 29
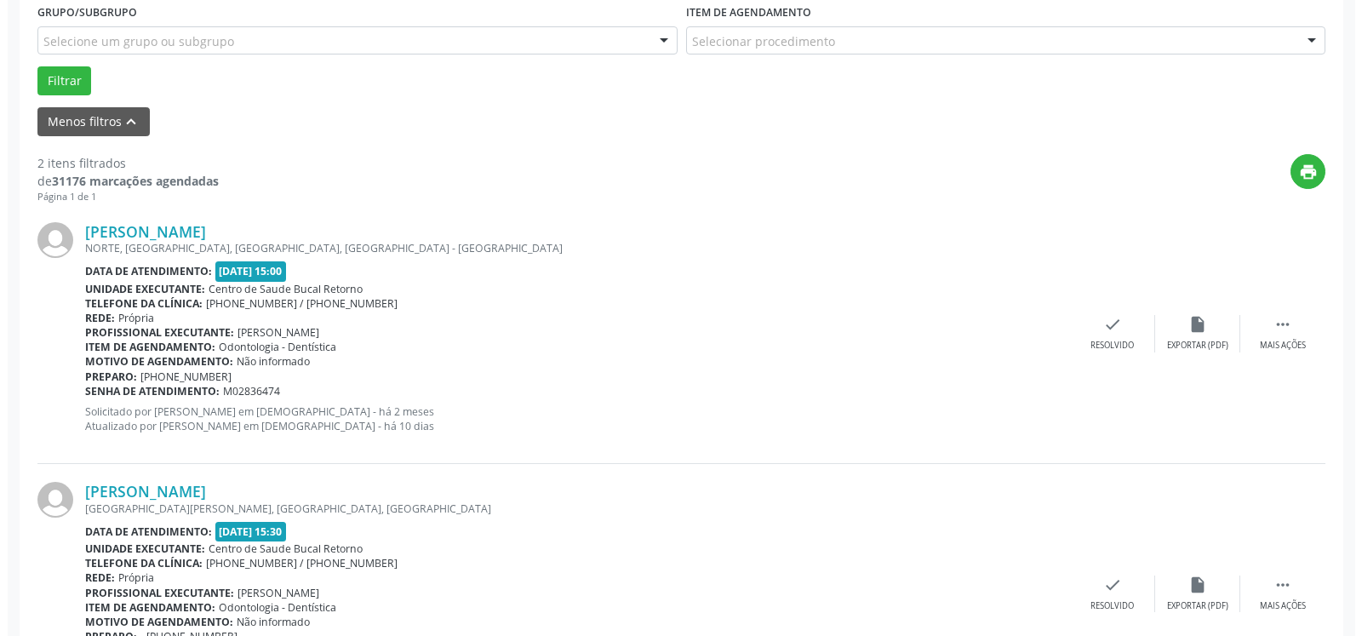
scroll to position [528, 0]
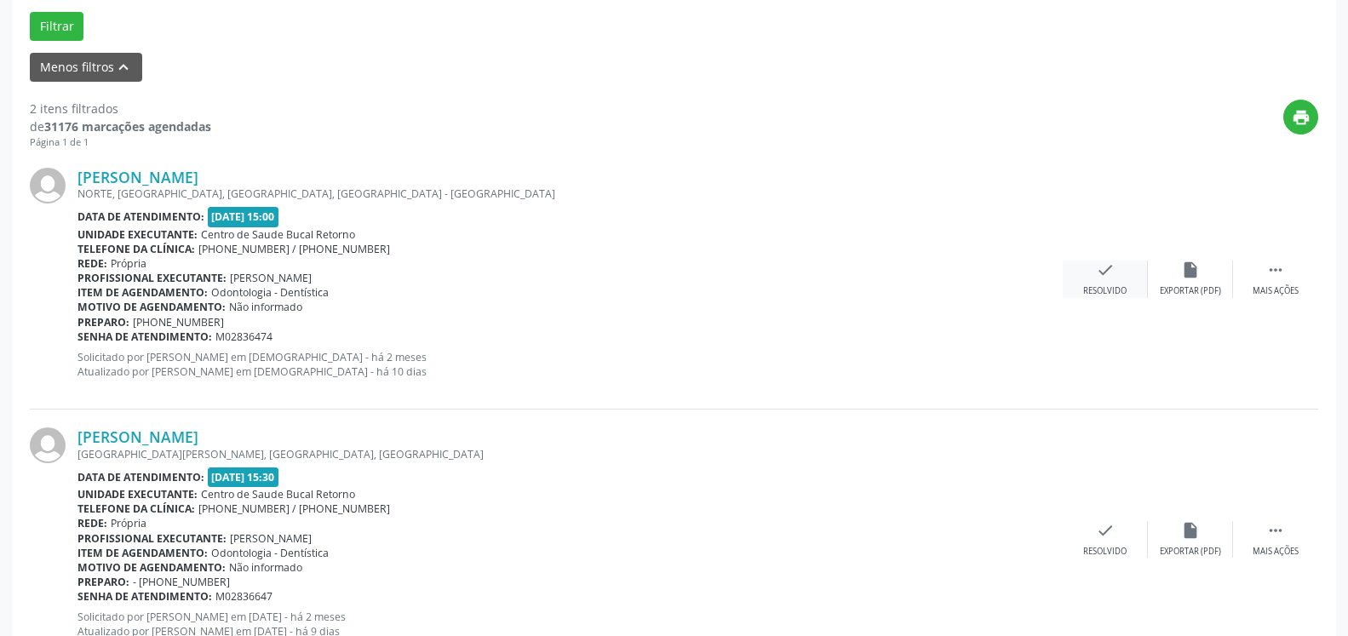
click at [1102, 289] on div "Resolvido" at bounding box center [1104, 291] width 43 height 12
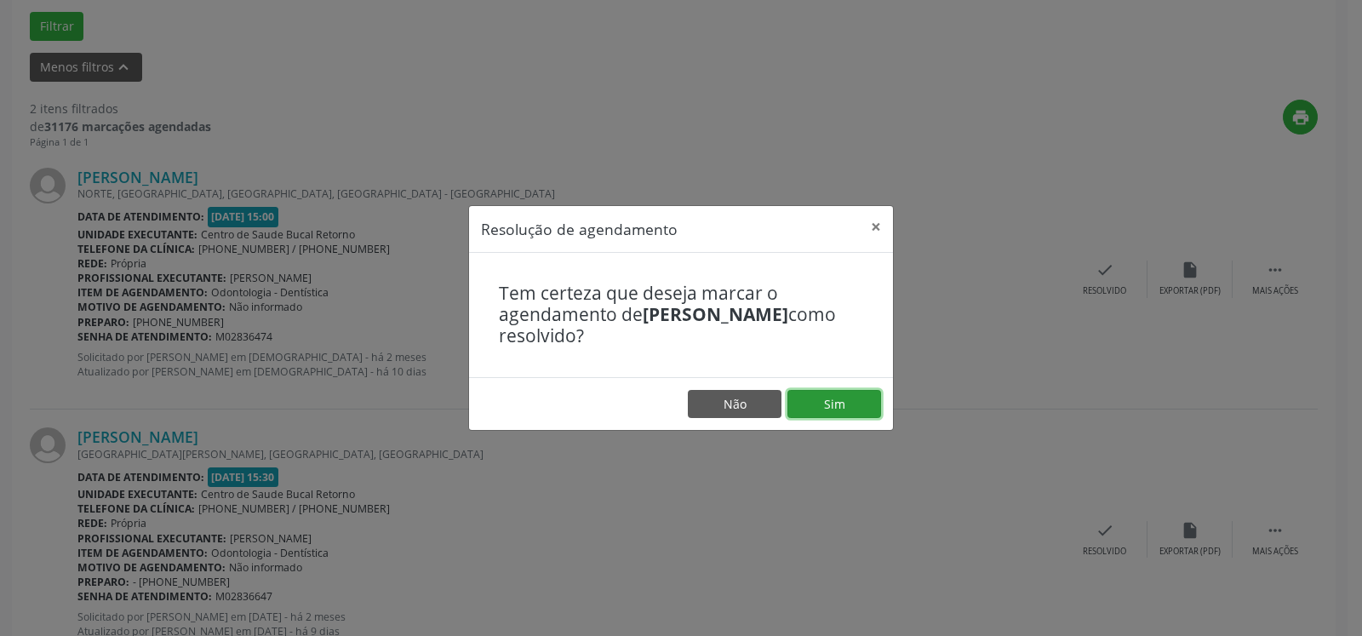
click at [828, 395] on button "Sim" at bounding box center [835, 404] width 94 height 29
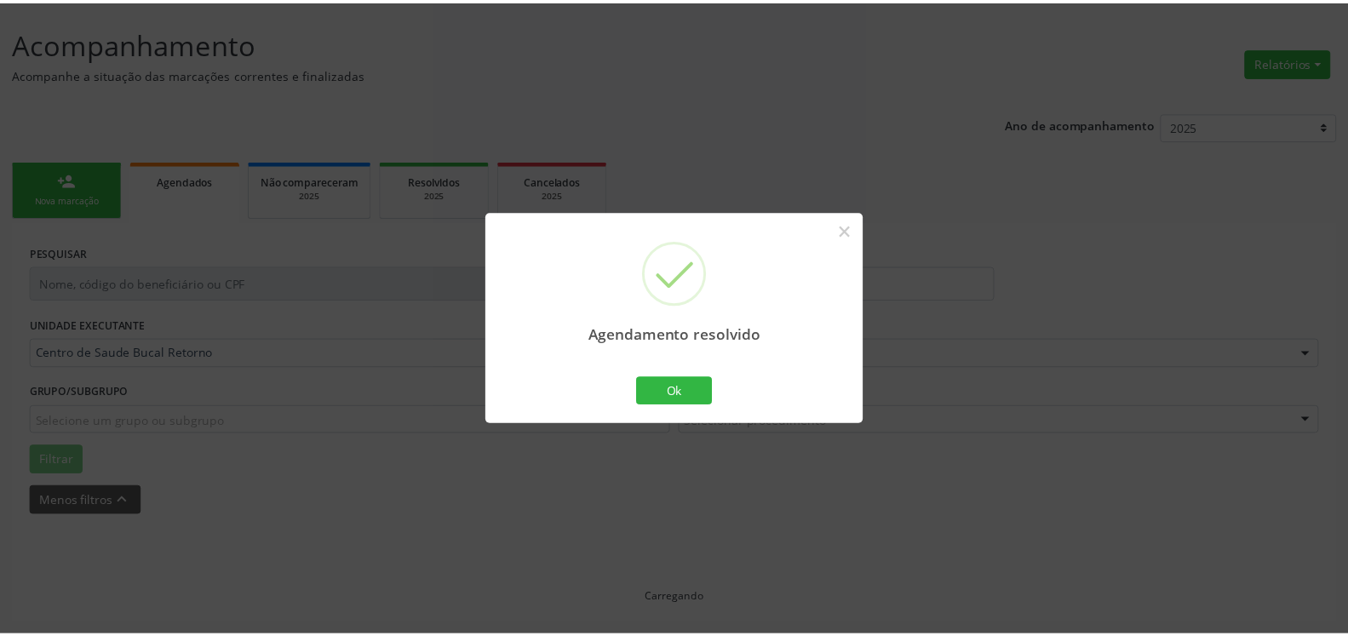
scroll to position [94, 0]
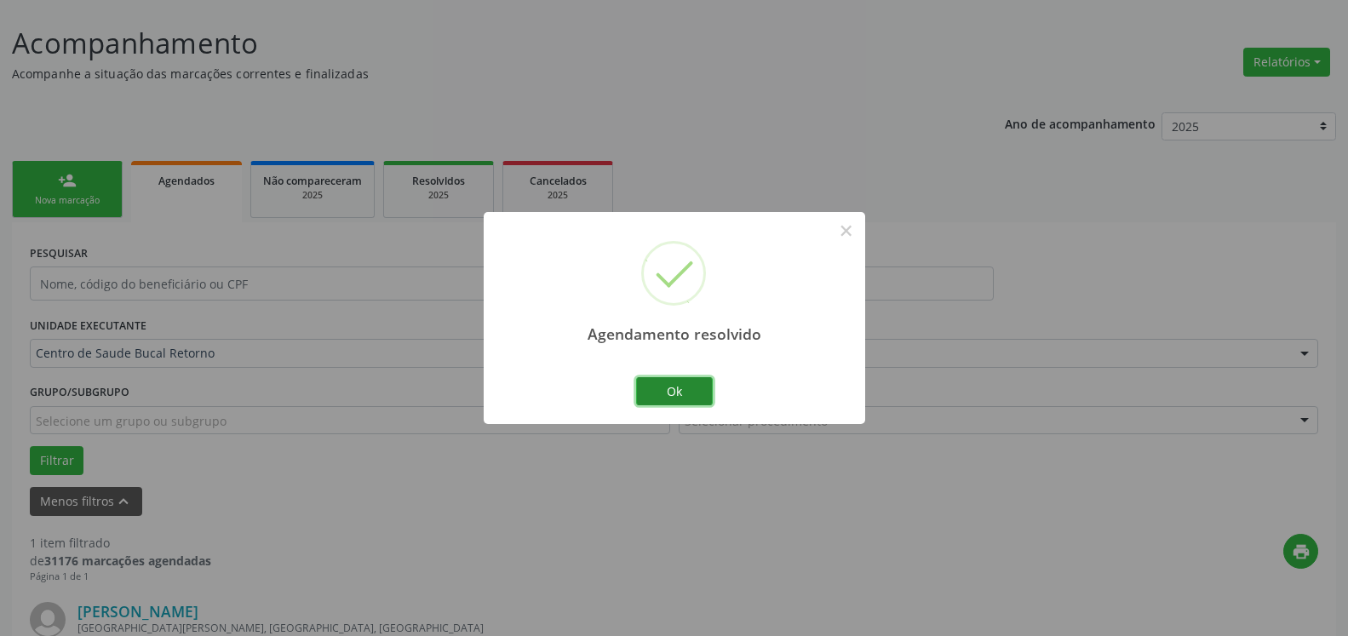
click at [661, 396] on button "Ok" at bounding box center [674, 391] width 77 height 29
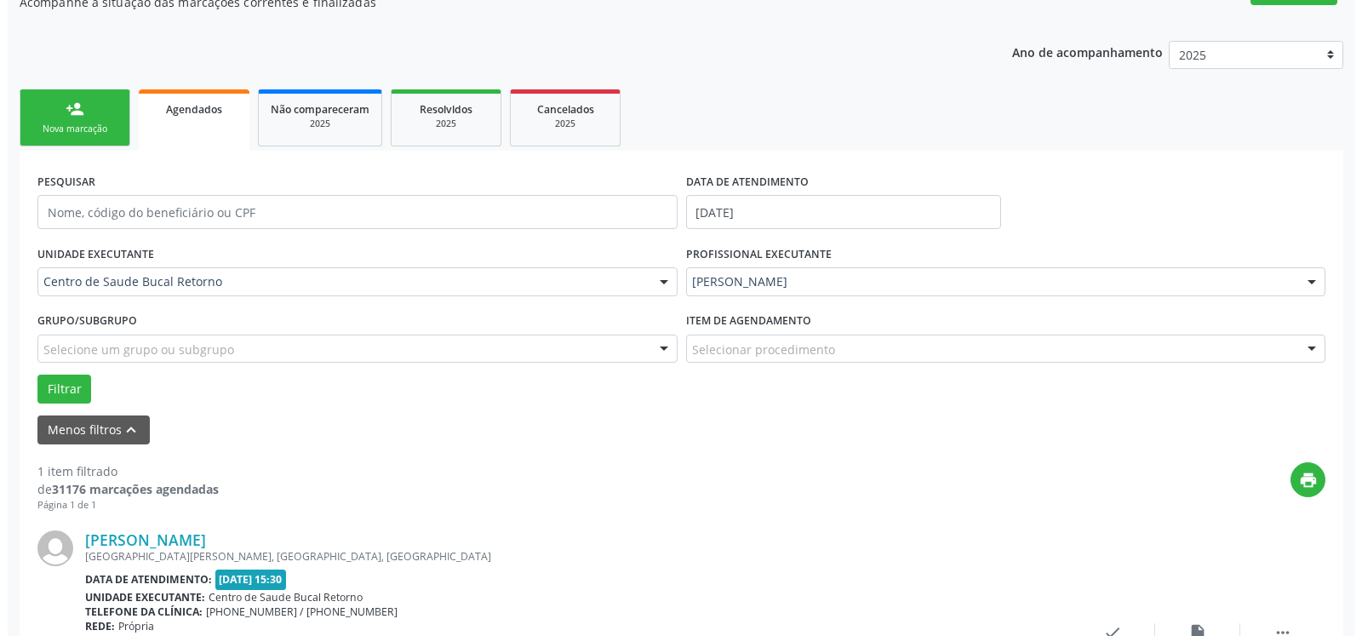
scroll to position [330, 0]
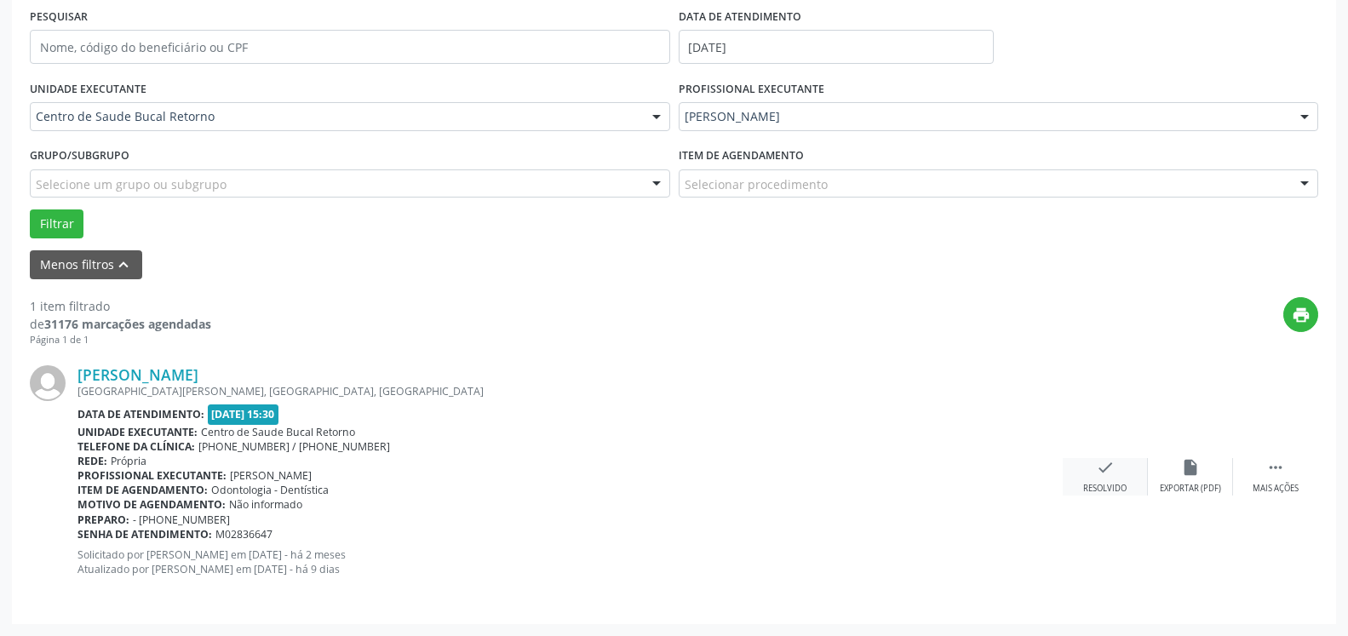
click at [1109, 466] on icon "check" at bounding box center [1105, 467] width 19 height 19
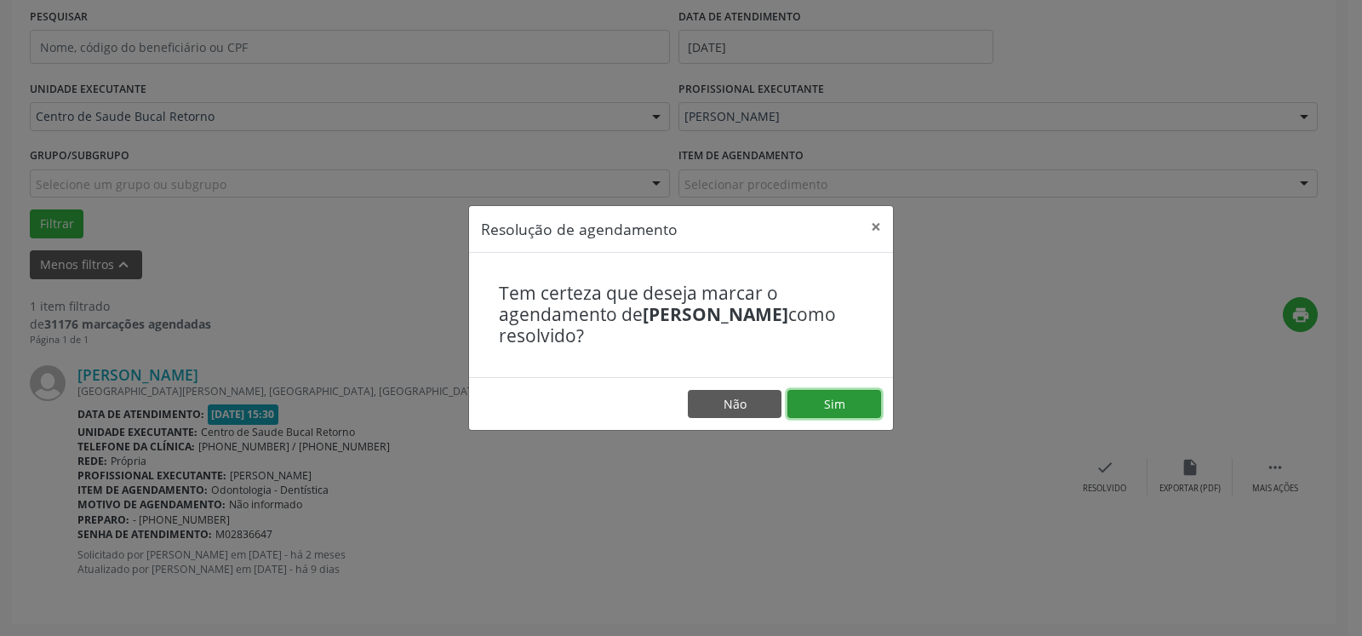
click at [839, 401] on button "Sim" at bounding box center [835, 404] width 94 height 29
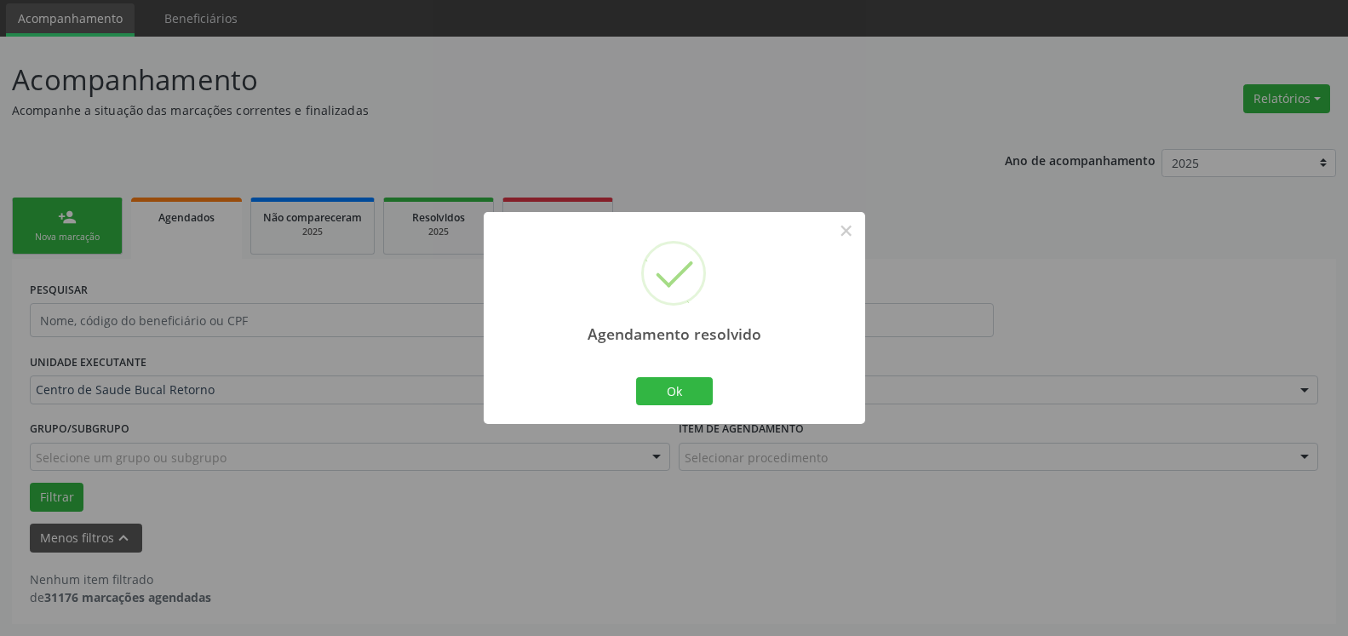
scroll to position [57, 0]
click at [677, 398] on button "Ok" at bounding box center [674, 391] width 77 height 29
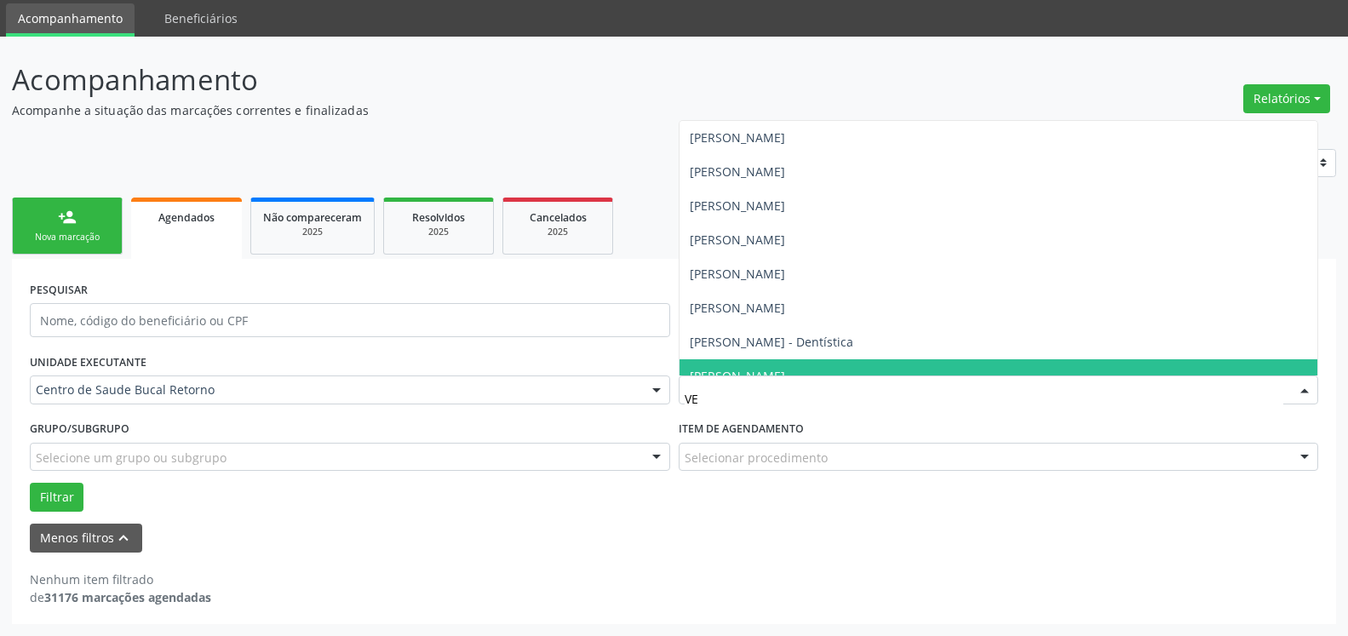
type input "VER"
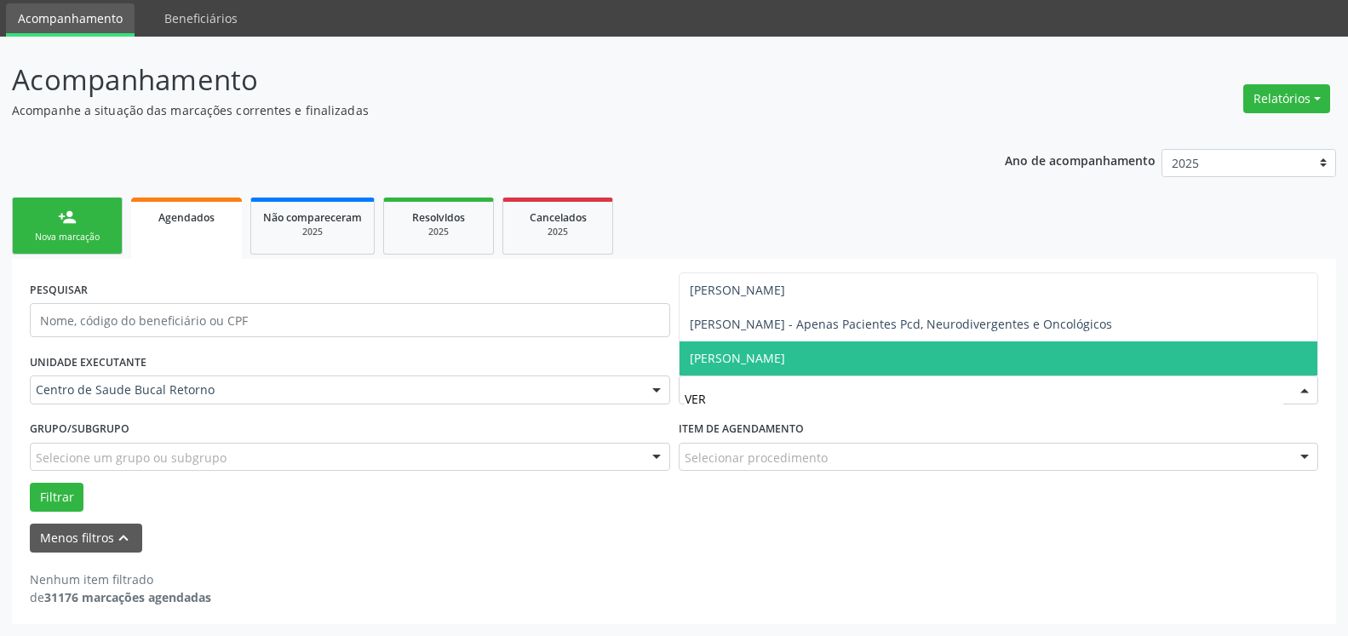
click at [736, 356] on span "[PERSON_NAME]" at bounding box center [737, 358] width 95 height 16
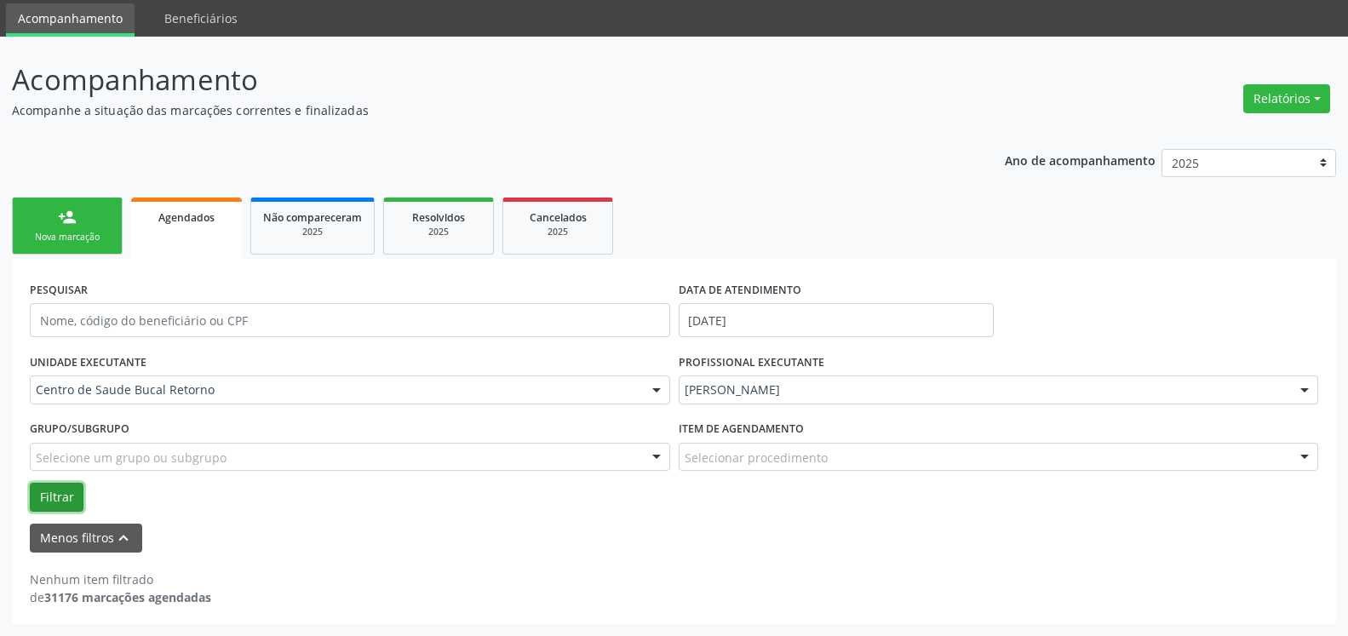
click at [46, 501] on button "Filtrar" at bounding box center [57, 497] width 54 height 29
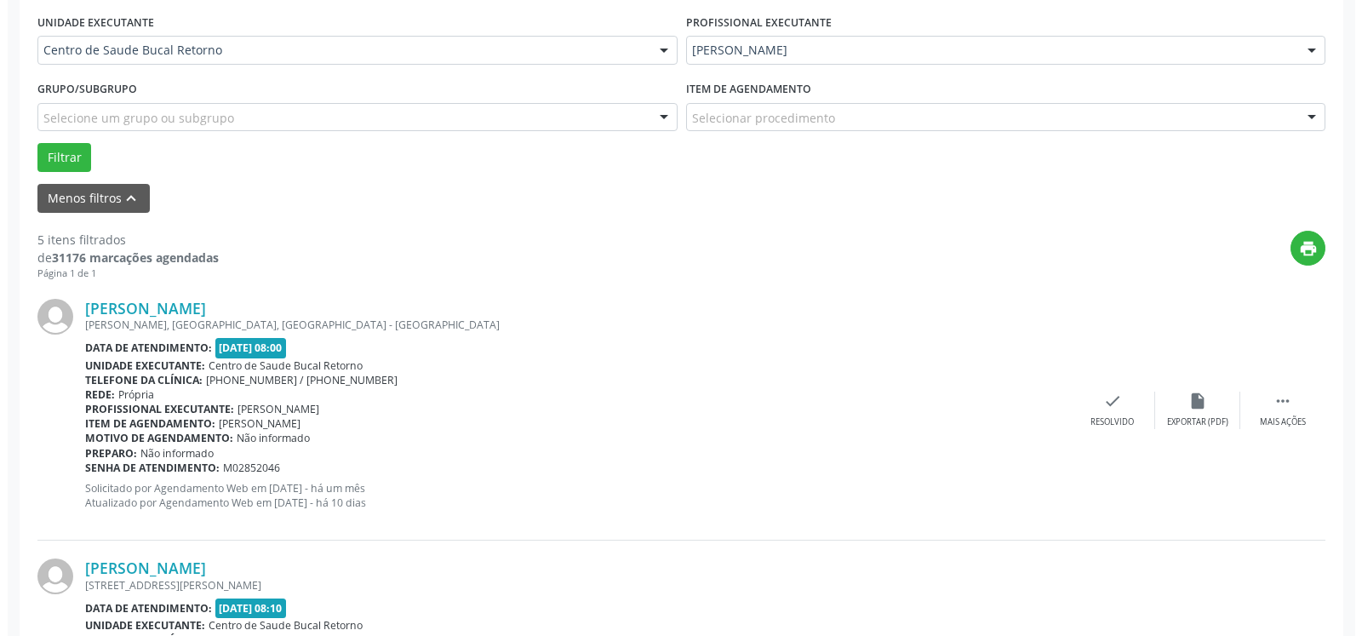
scroll to position [404, 0]
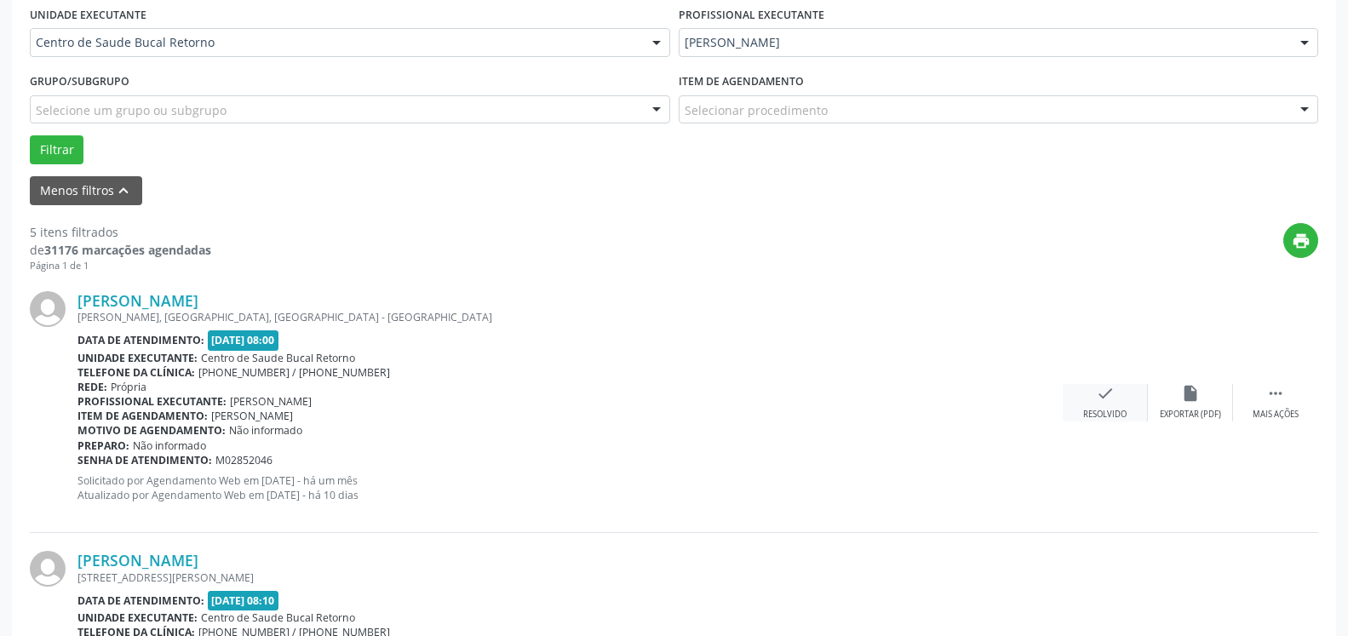
click at [1102, 396] on icon "check" at bounding box center [1105, 393] width 19 height 19
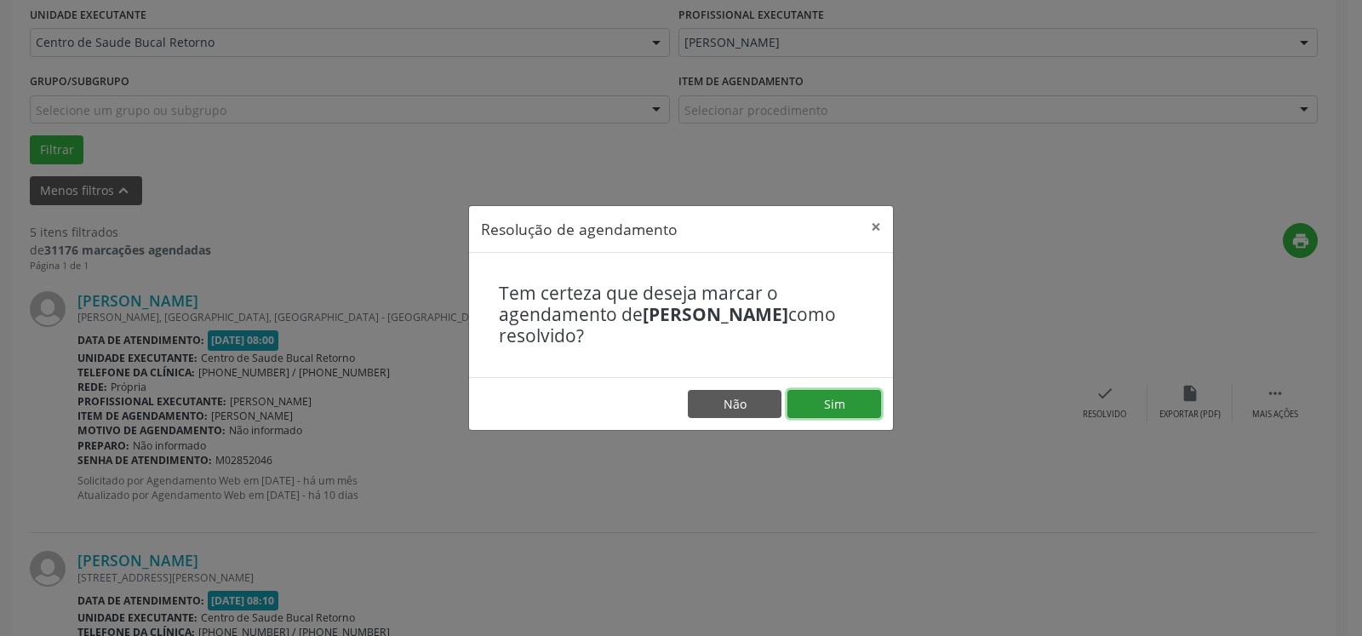
click at [859, 404] on button "Sim" at bounding box center [835, 404] width 94 height 29
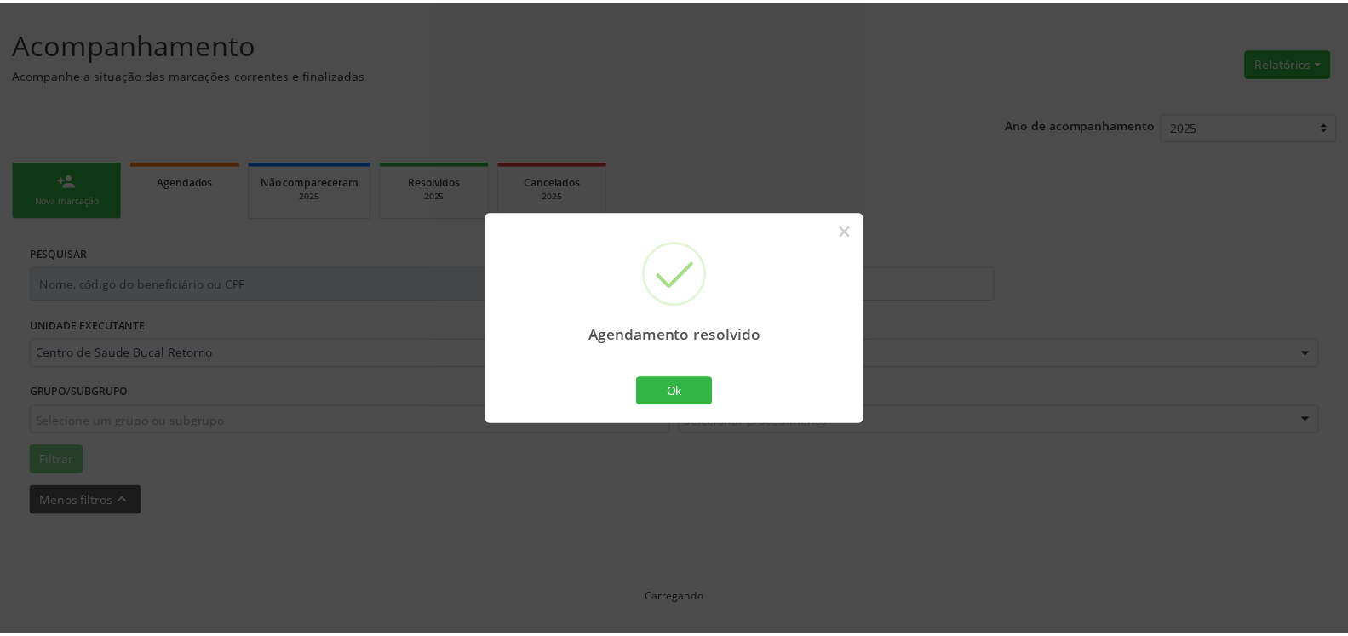
scroll to position [94, 0]
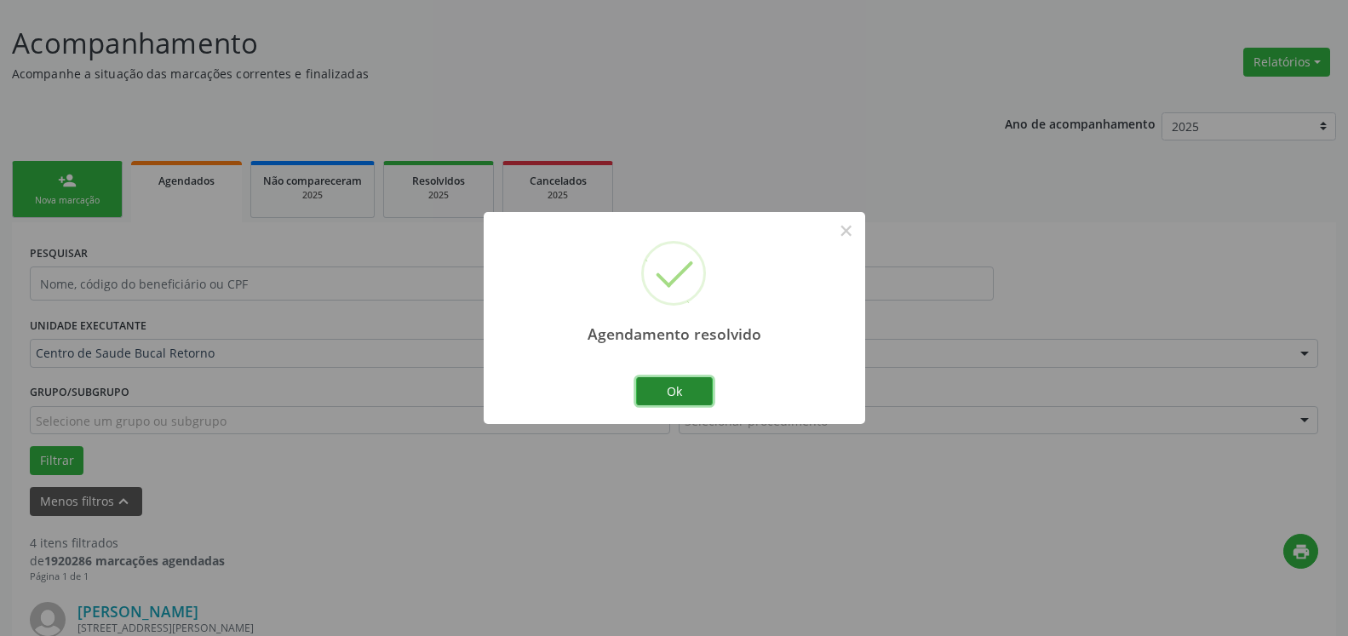
click at [677, 392] on button "Ok" at bounding box center [674, 391] width 77 height 29
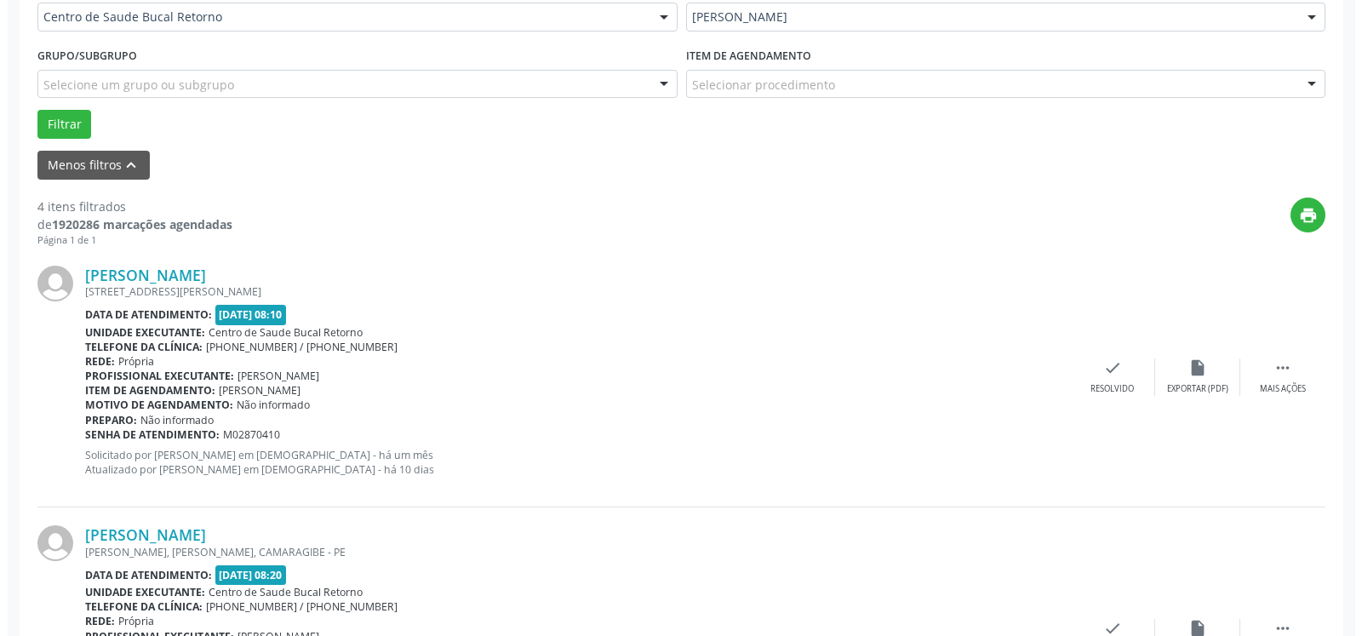
scroll to position [528, 0]
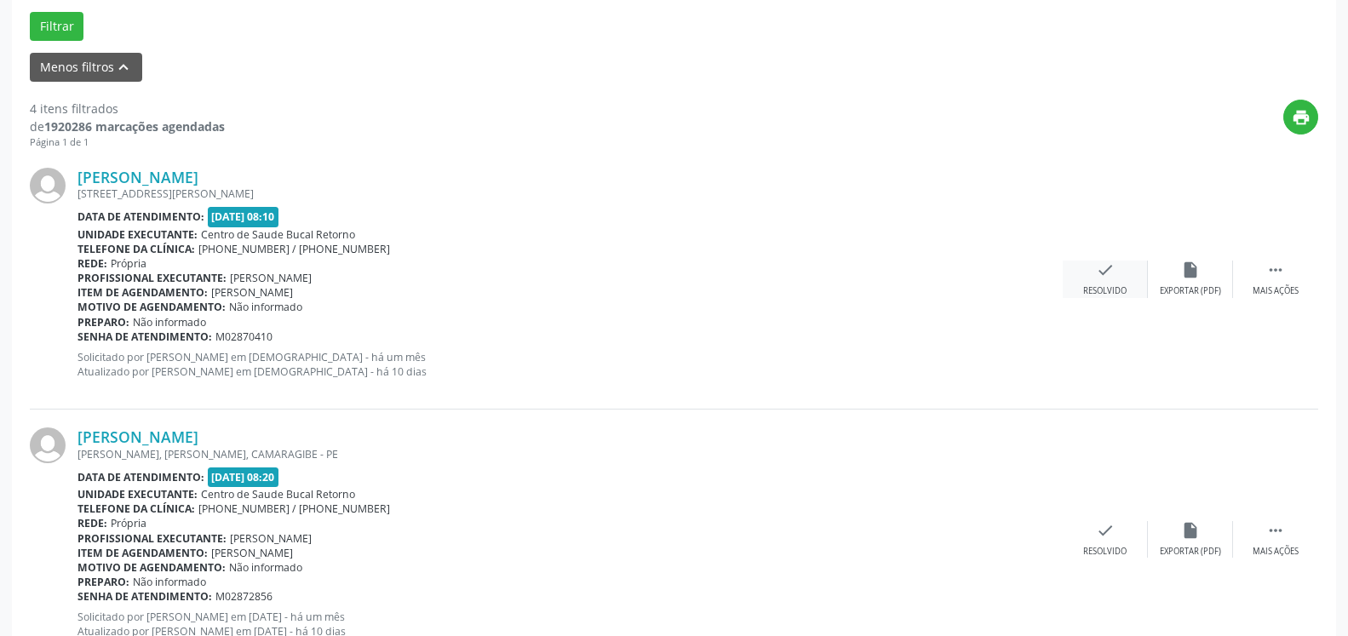
click at [1097, 285] on div "check Resolvido" at bounding box center [1105, 279] width 85 height 37
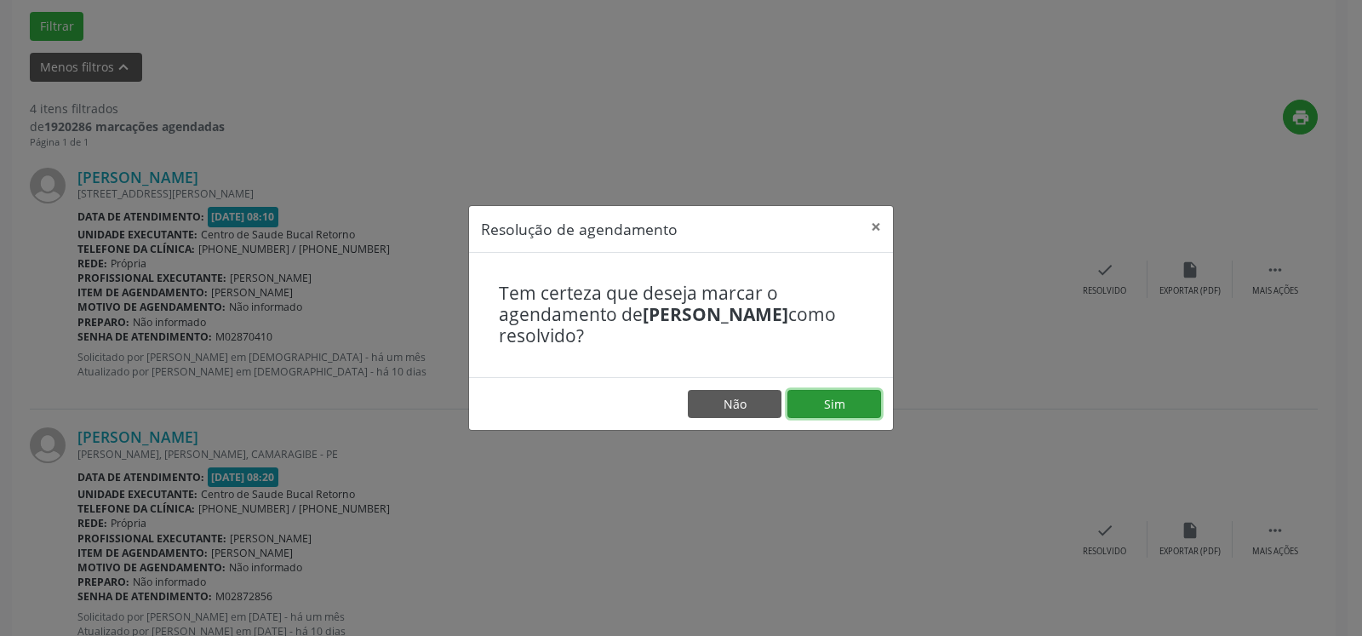
click at [860, 407] on button "Sim" at bounding box center [835, 404] width 94 height 29
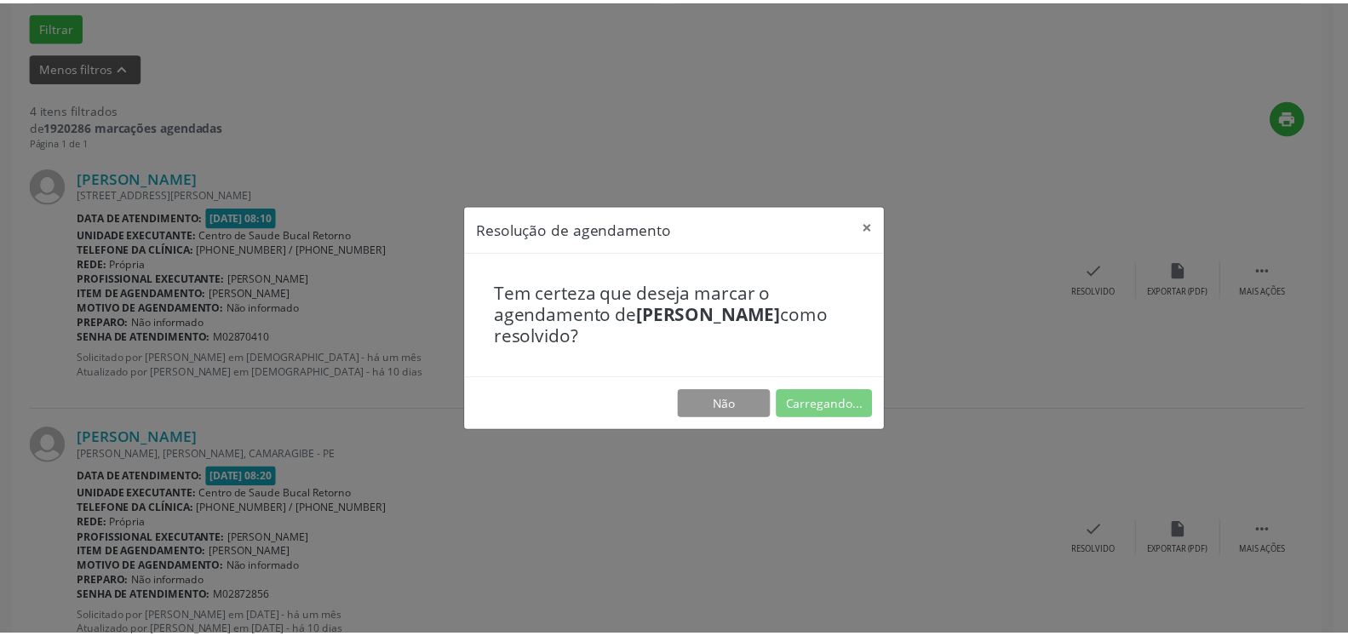
scroll to position [94, 0]
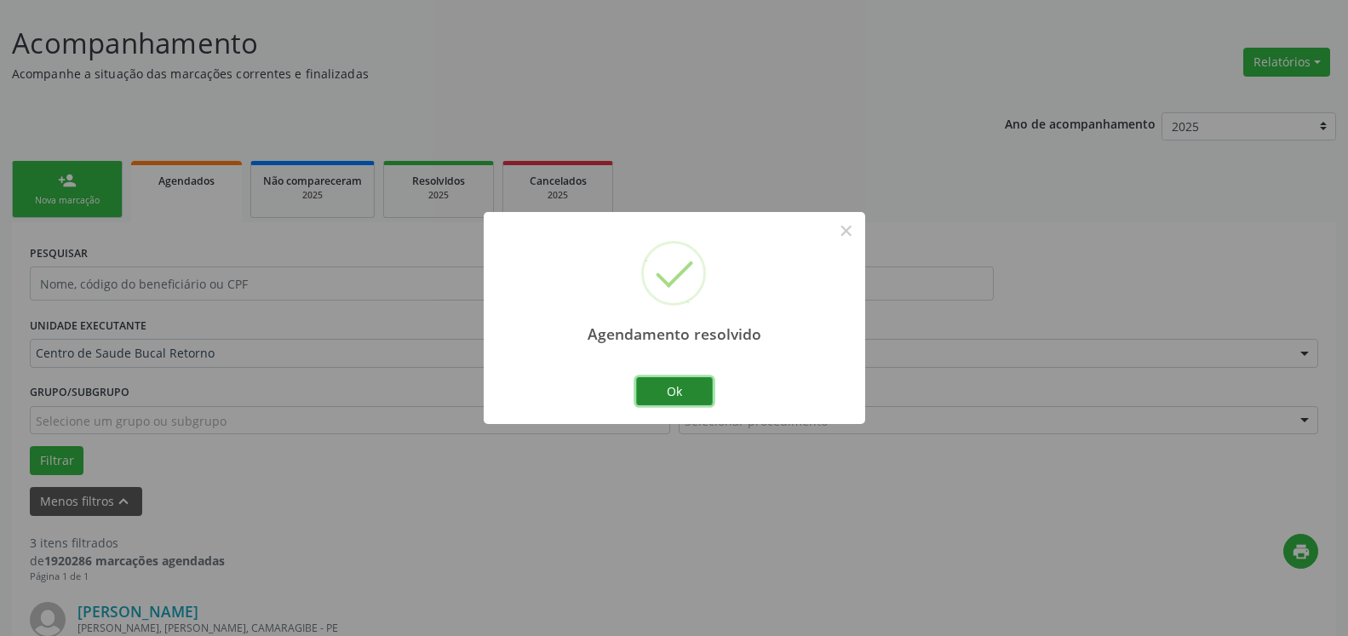
click at [681, 391] on button "Ok" at bounding box center [674, 391] width 77 height 29
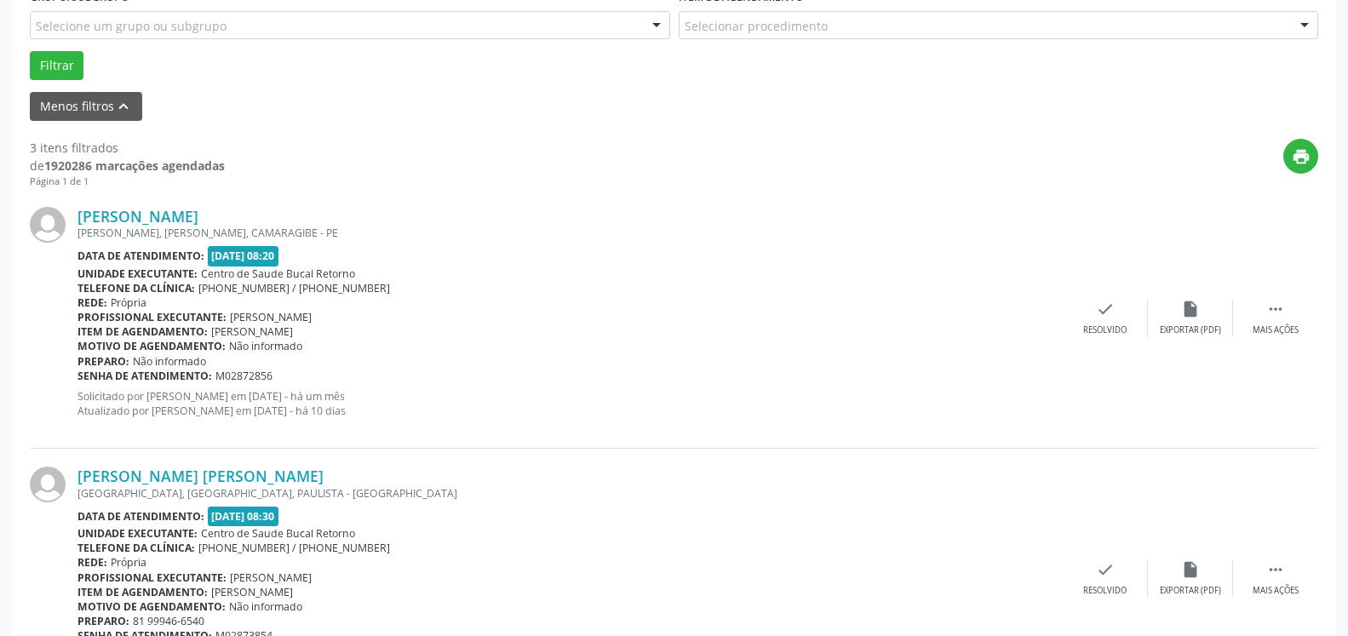
scroll to position [528, 0]
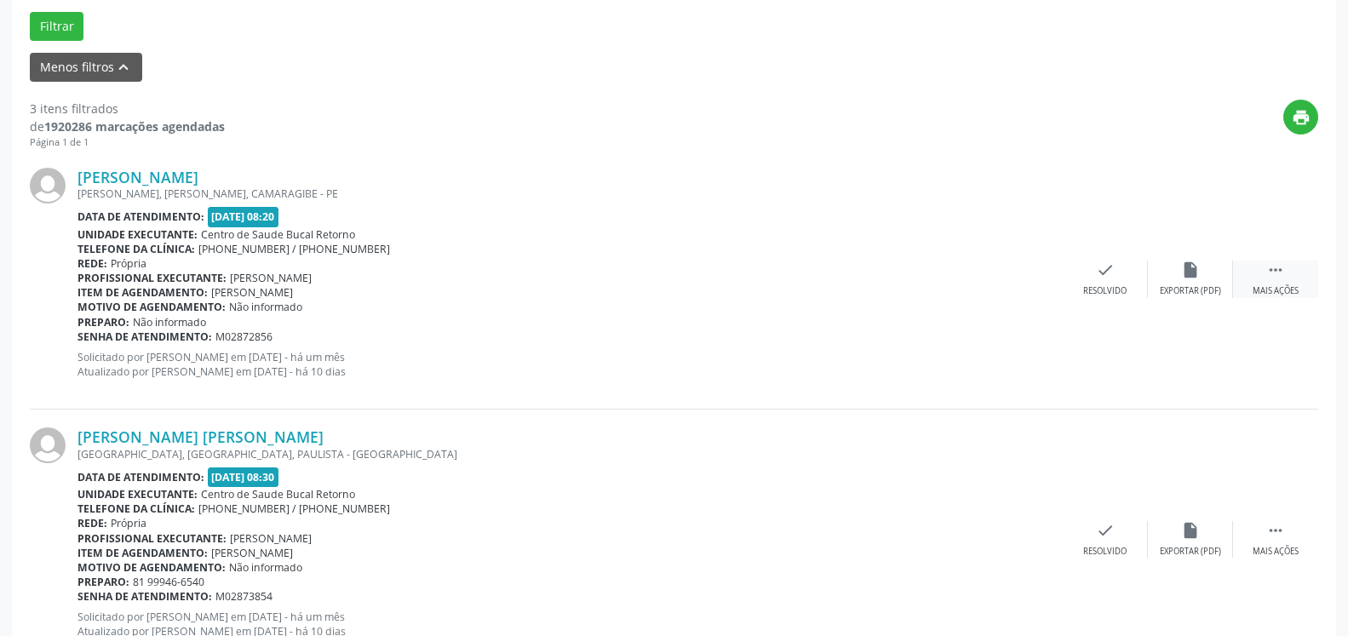
click at [1268, 276] on icon "" at bounding box center [1275, 270] width 19 height 19
click at [1214, 279] on div "alarm_off Não compareceu" at bounding box center [1190, 279] width 85 height 37
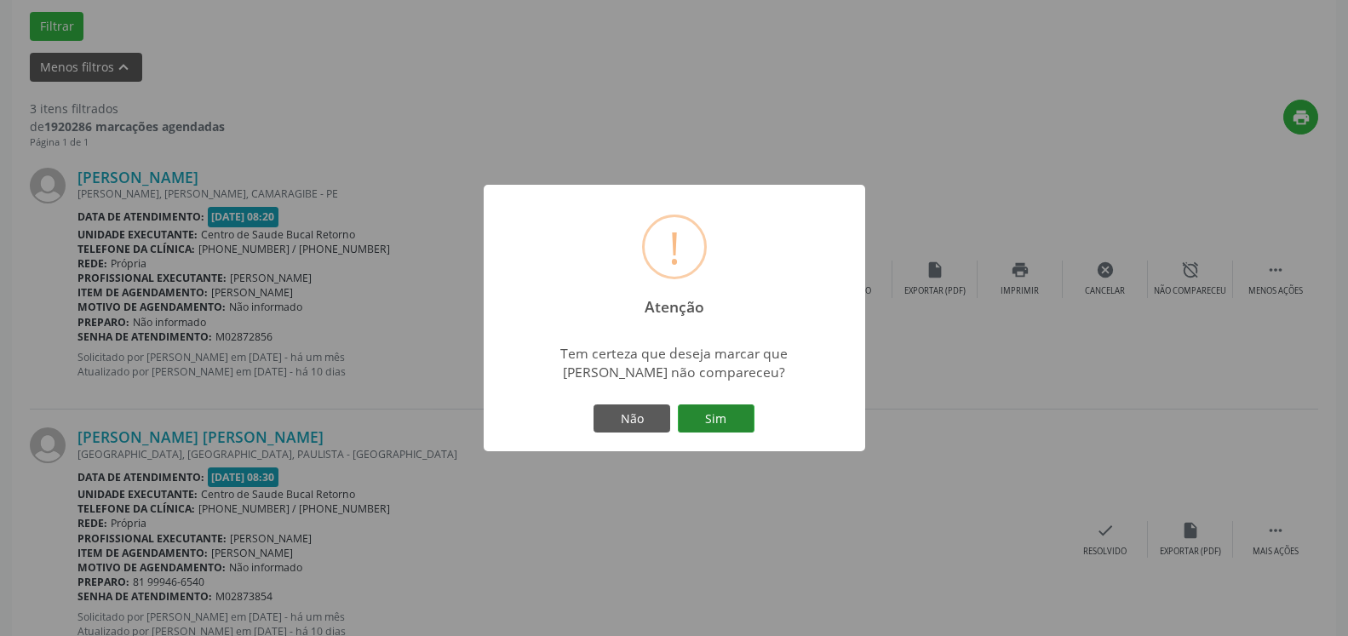
click at [708, 416] on button "Sim" at bounding box center [716, 418] width 77 height 29
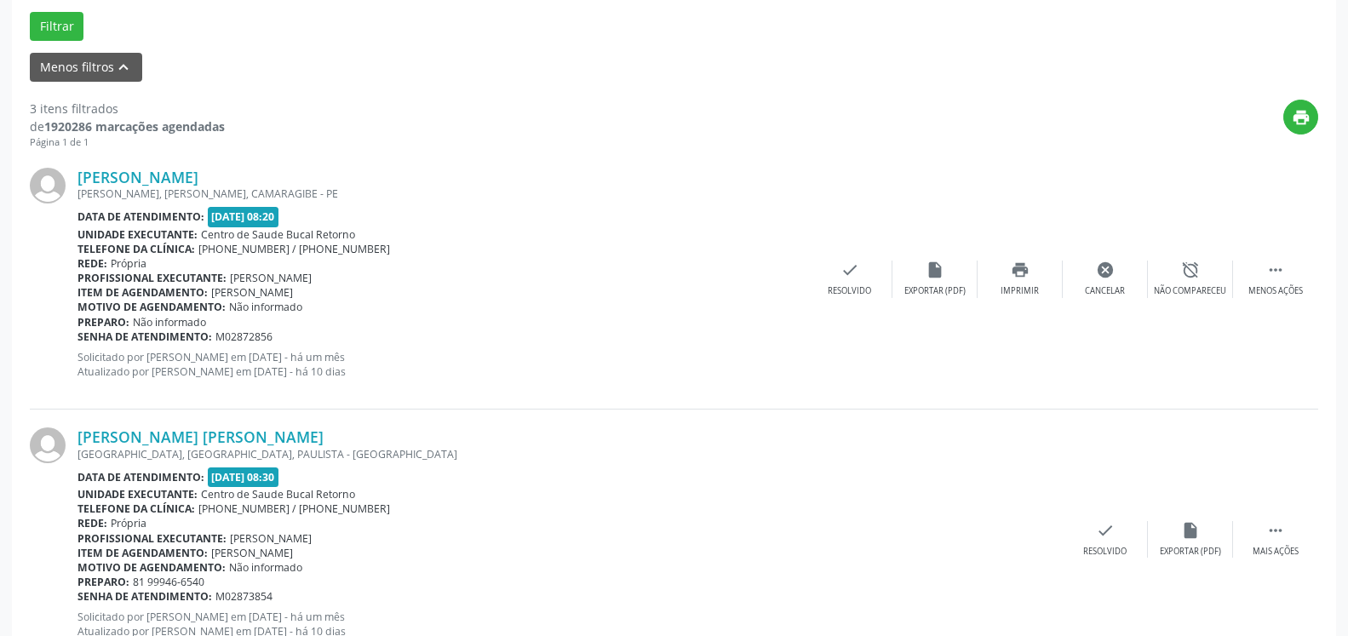
scroll to position [112, 0]
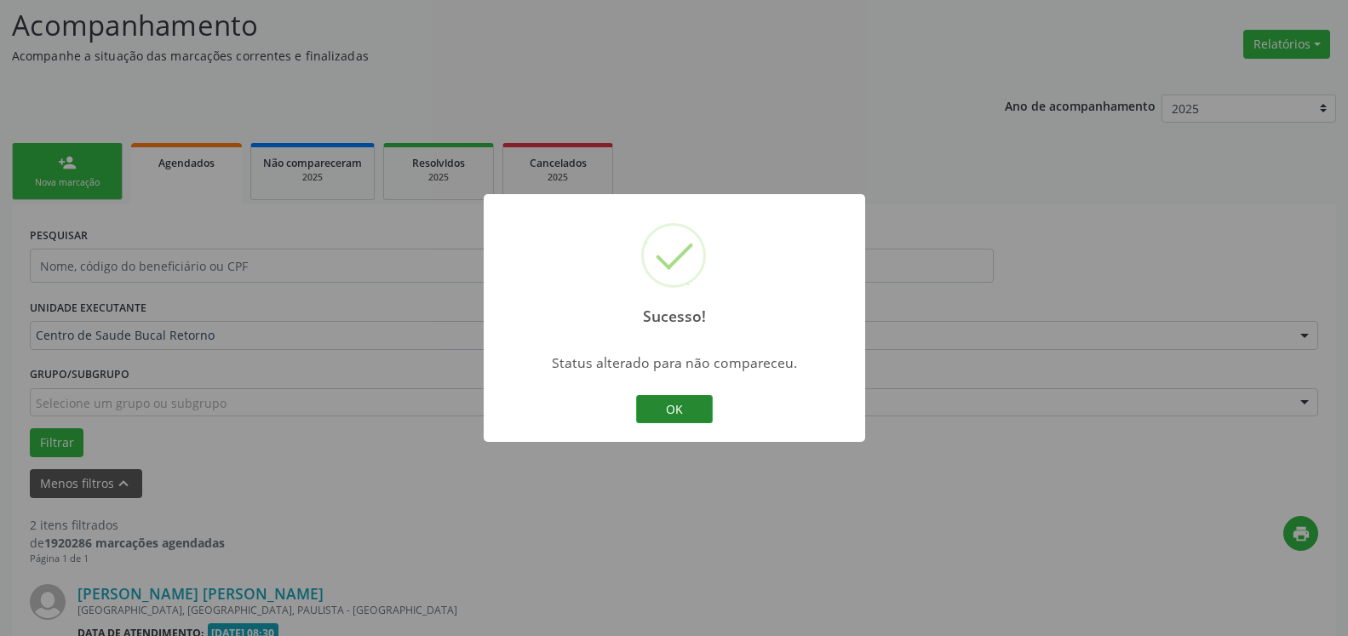
click at [671, 412] on button "OK" at bounding box center [674, 409] width 77 height 29
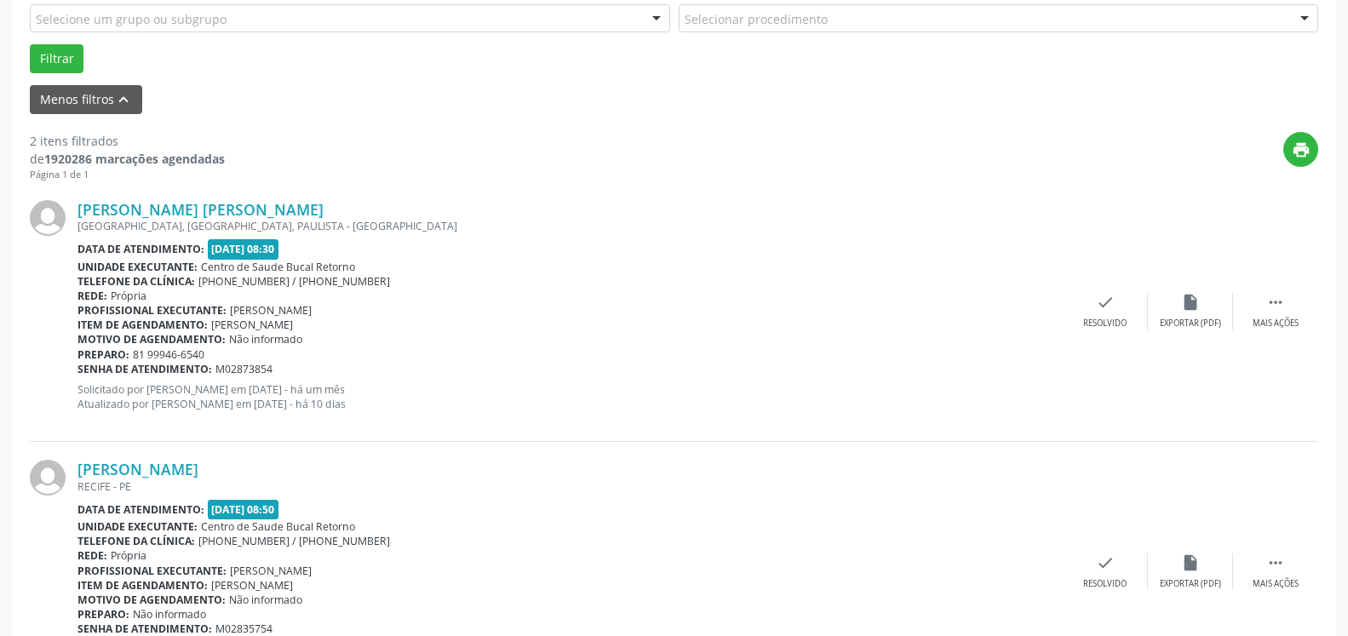
scroll to position [546, 0]
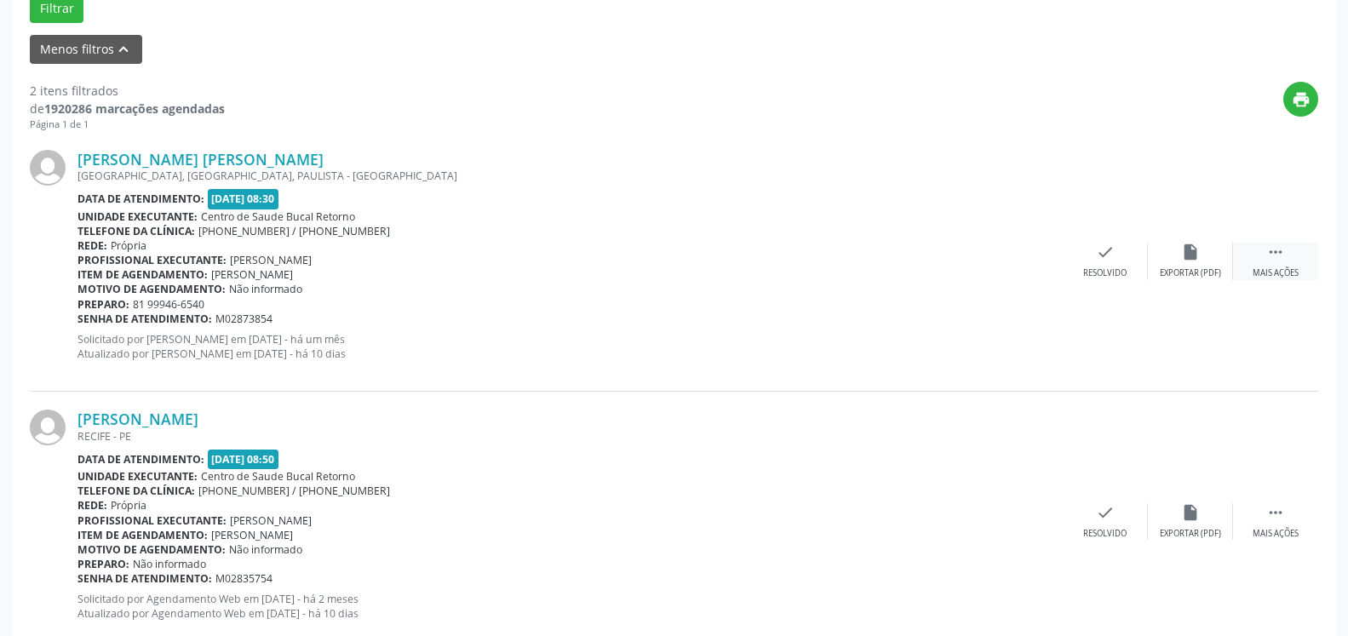
click at [1295, 253] on div " Mais ações" at bounding box center [1275, 261] width 85 height 37
click at [1204, 256] on div "alarm_off Não compareceu" at bounding box center [1190, 261] width 85 height 37
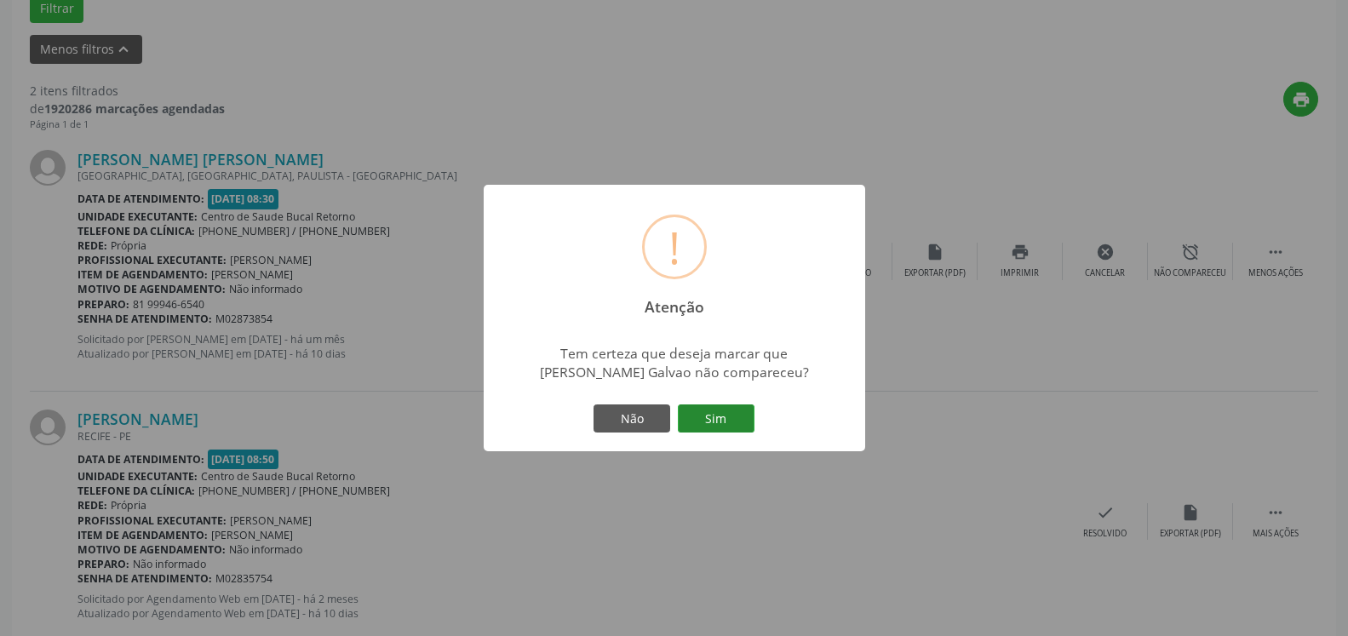
click at [717, 423] on button "Sim" at bounding box center [716, 418] width 77 height 29
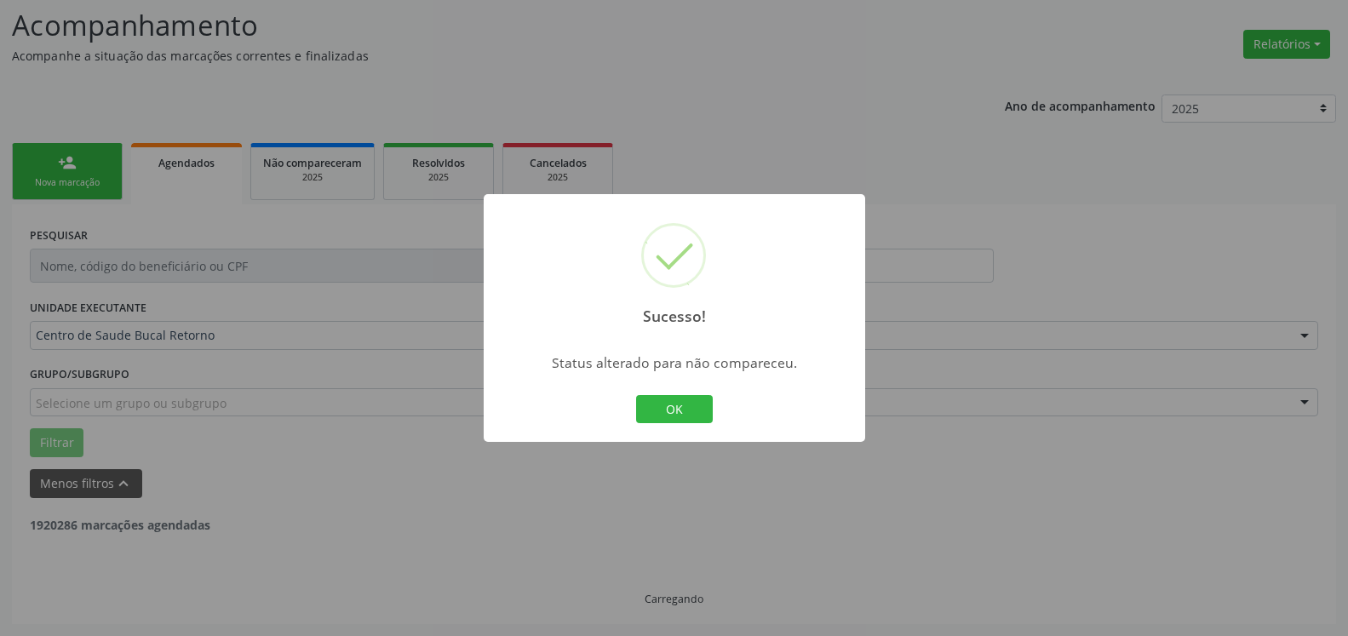
scroll to position [112, 0]
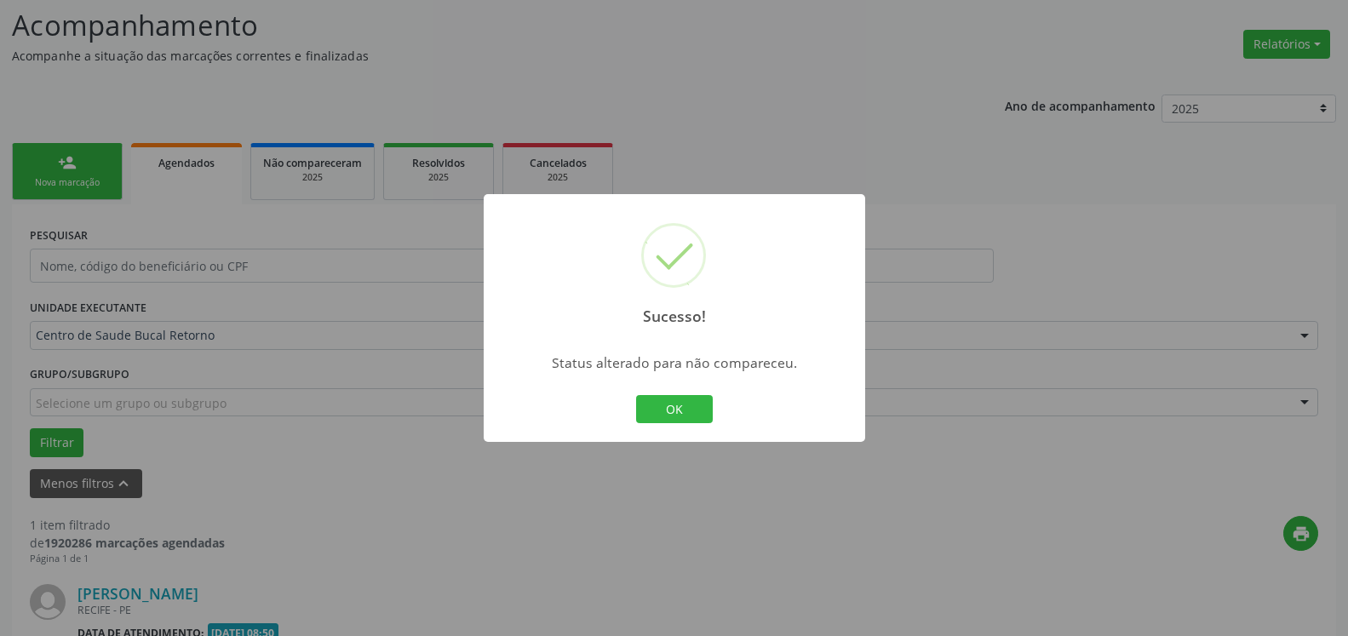
click at [673, 412] on button "OK" at bounding box center [674, 409] width 77 height 29
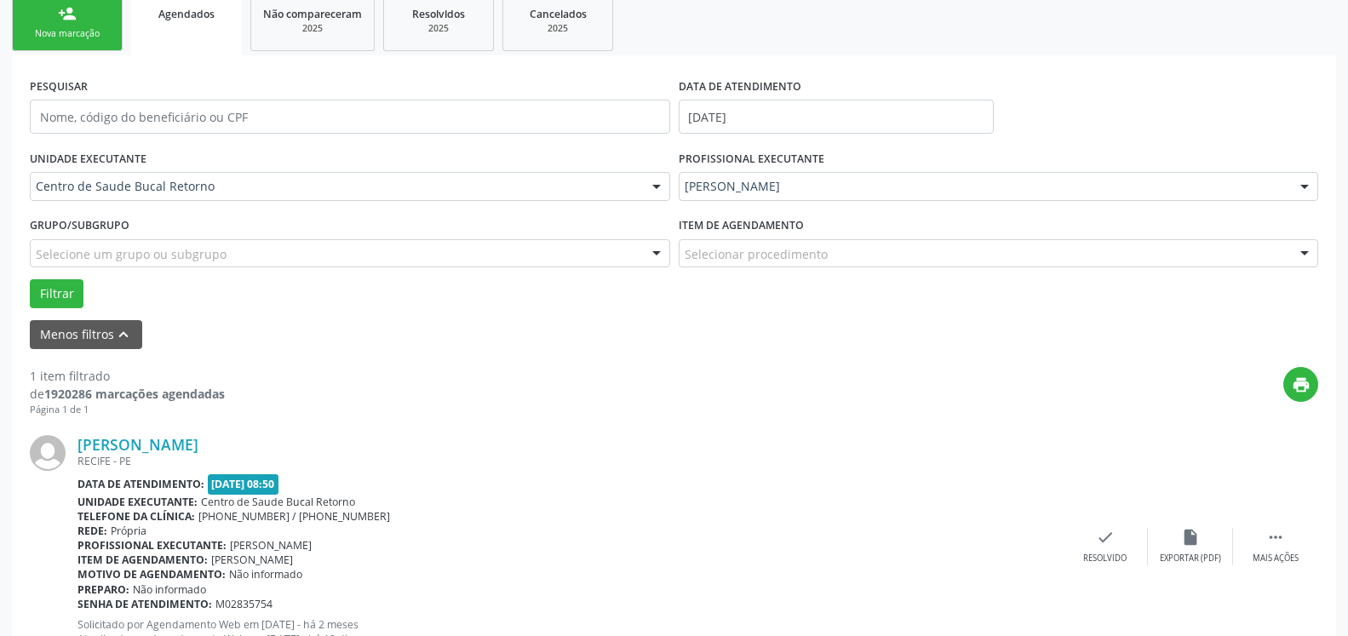
scroll to position [330, 0]
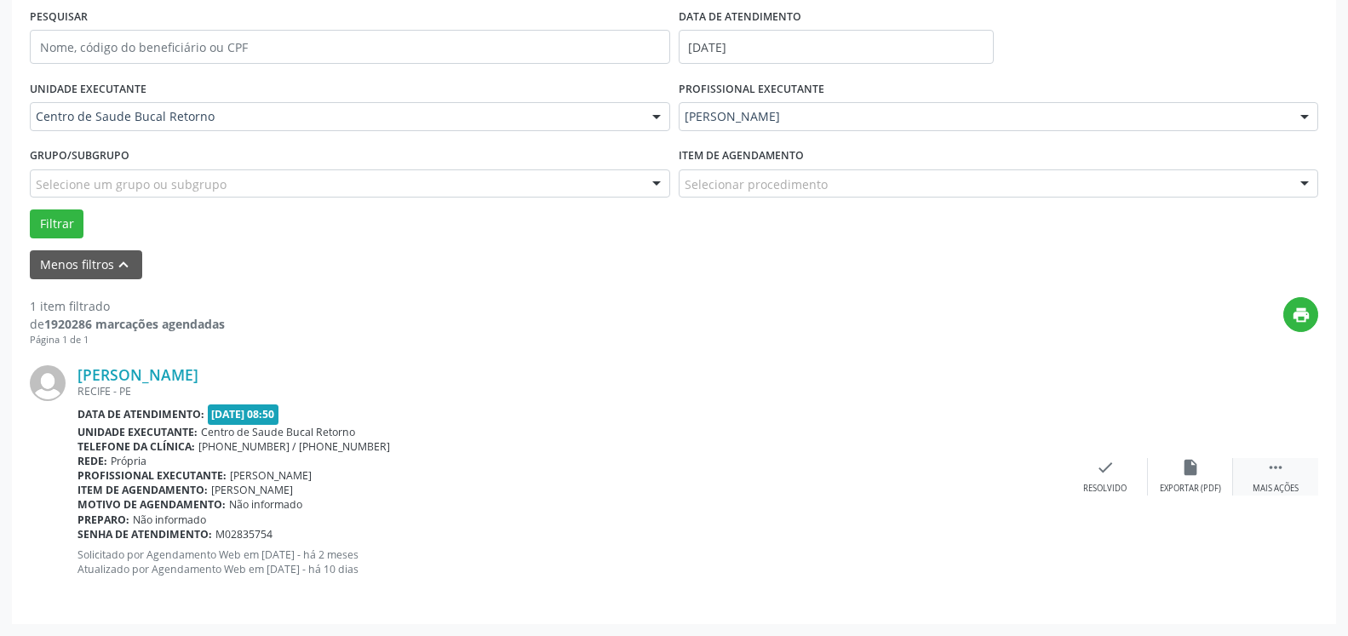
click at [1280, 472] on icon "" at bounding box center [1275, 467] width 19 height 19
drag, startPoint x: 1254, startPoint y: 473, endPoint x: 1210, endPoint y: 473, distance: 44.3
click at [1210, 473] on div "alarm_off Não compareceu" at bounding box center [1190, 476] width 85 height 37
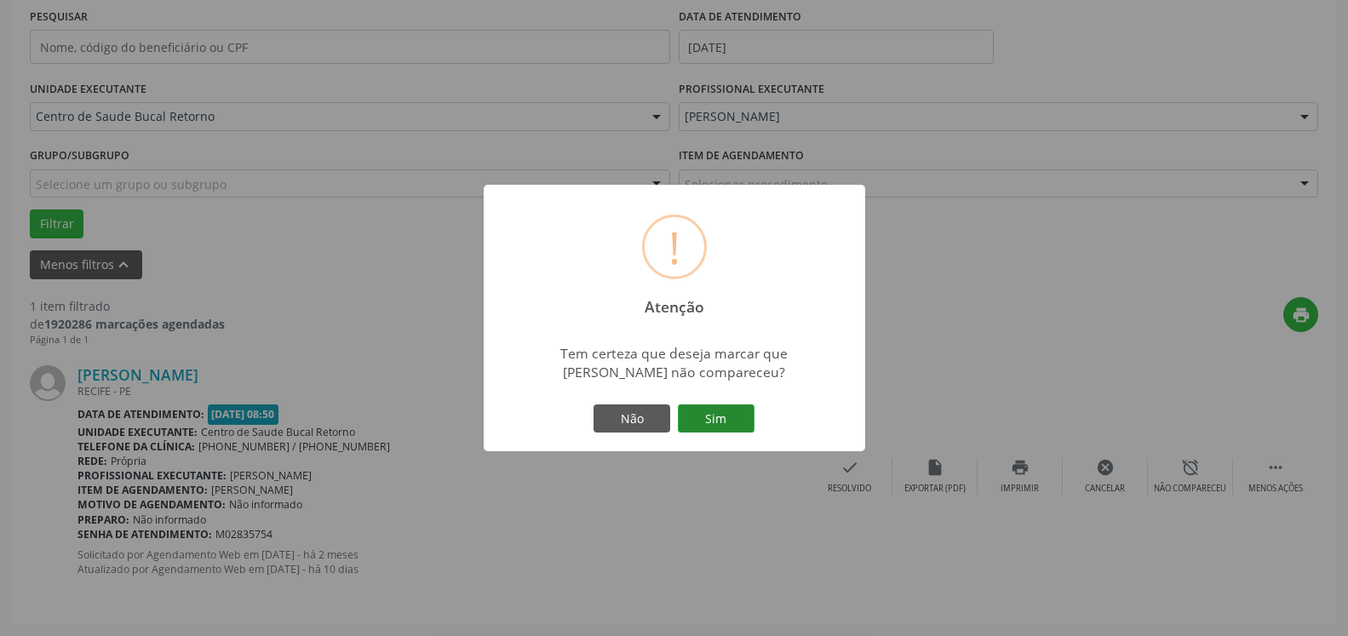
click at [744, 421] on button "Sim" at bounding box center [716, 418] width 77 height 29
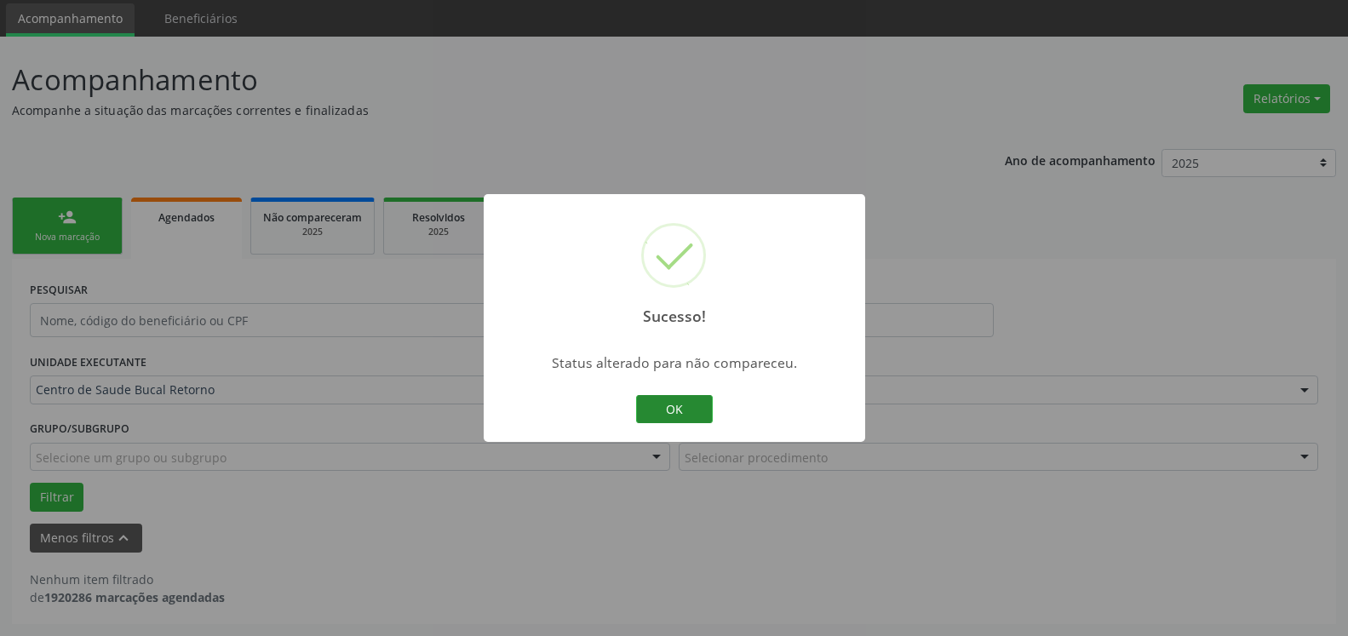
scroll to position [57, 0]
click at [686, 403] on button "OK" at bounding box center [674, 409] width 77 height 29
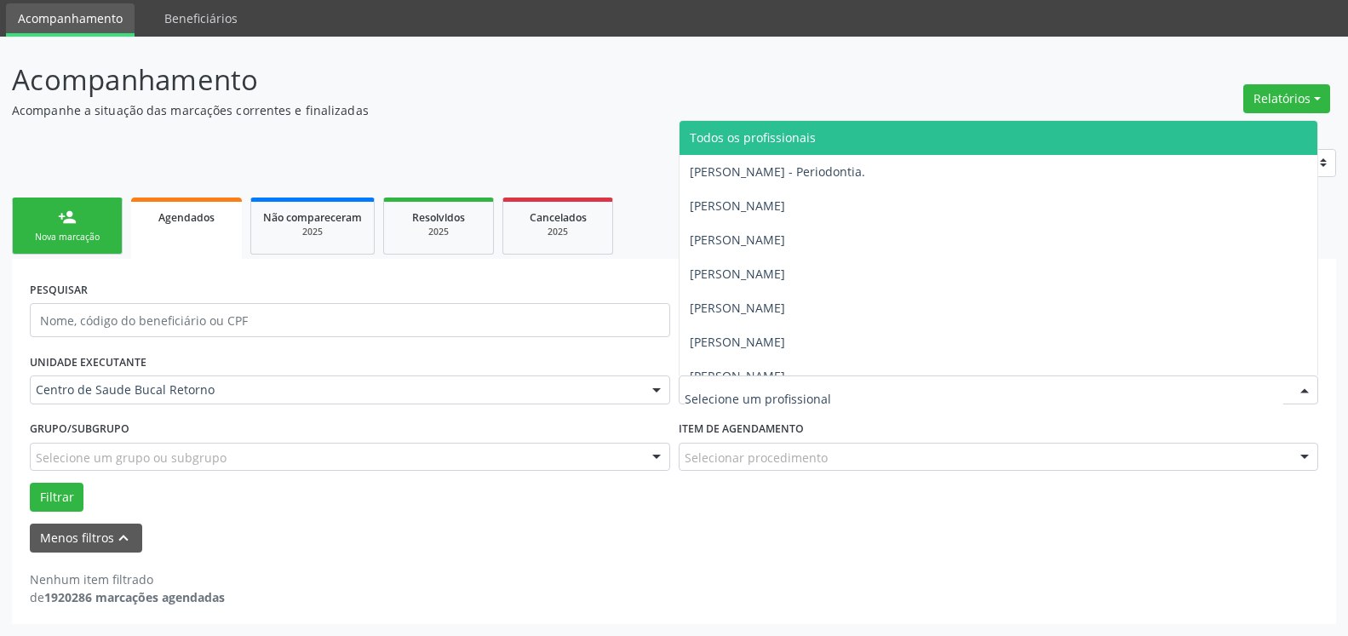
click at [781, 146] on span "Todos os profissionais" at bounding box center [753, 137] width 126 height 16
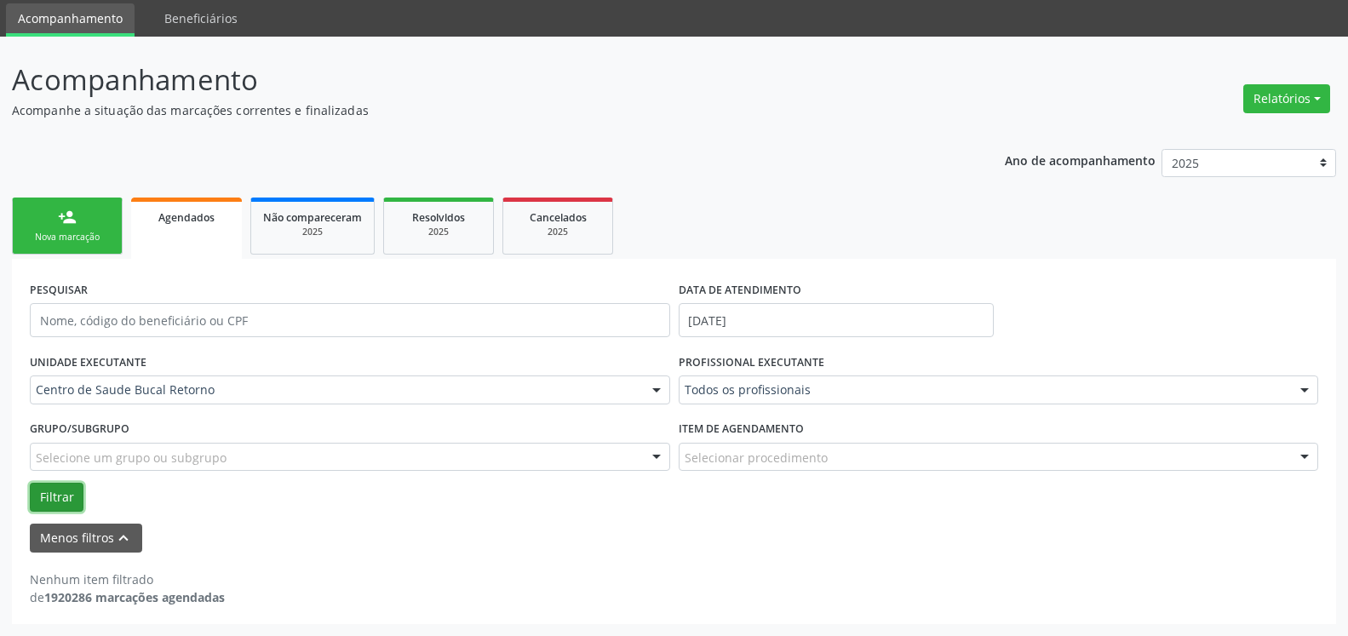
click at [64, 492] on button "Filtrar" at bounding box center [57, 497] width 54 height 29
click at [1288, 104] on button "Relatórios" at bounding box center [1286, 98] width 87 height 29
click at [1248, 126] on link "Agendamentos" at bounding box center [1239, 135] width 183 height 24
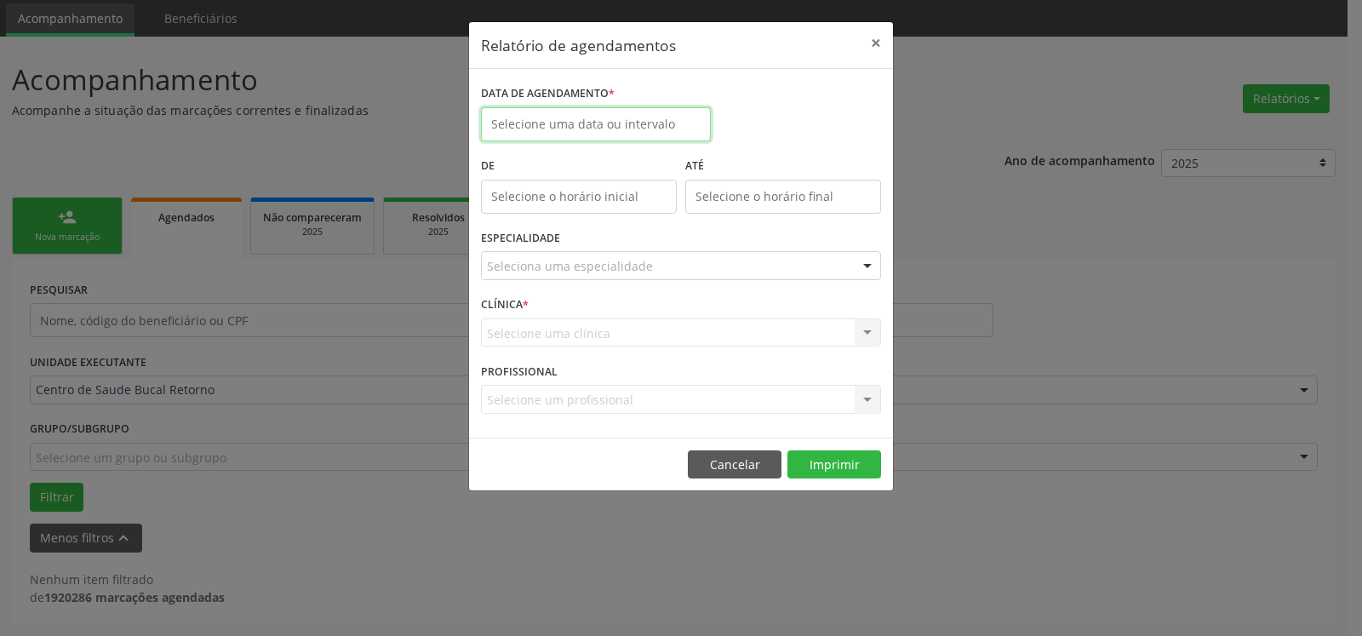
click at [636, 126] on input "text" at bounding box center [596, 124] width 230 height 34
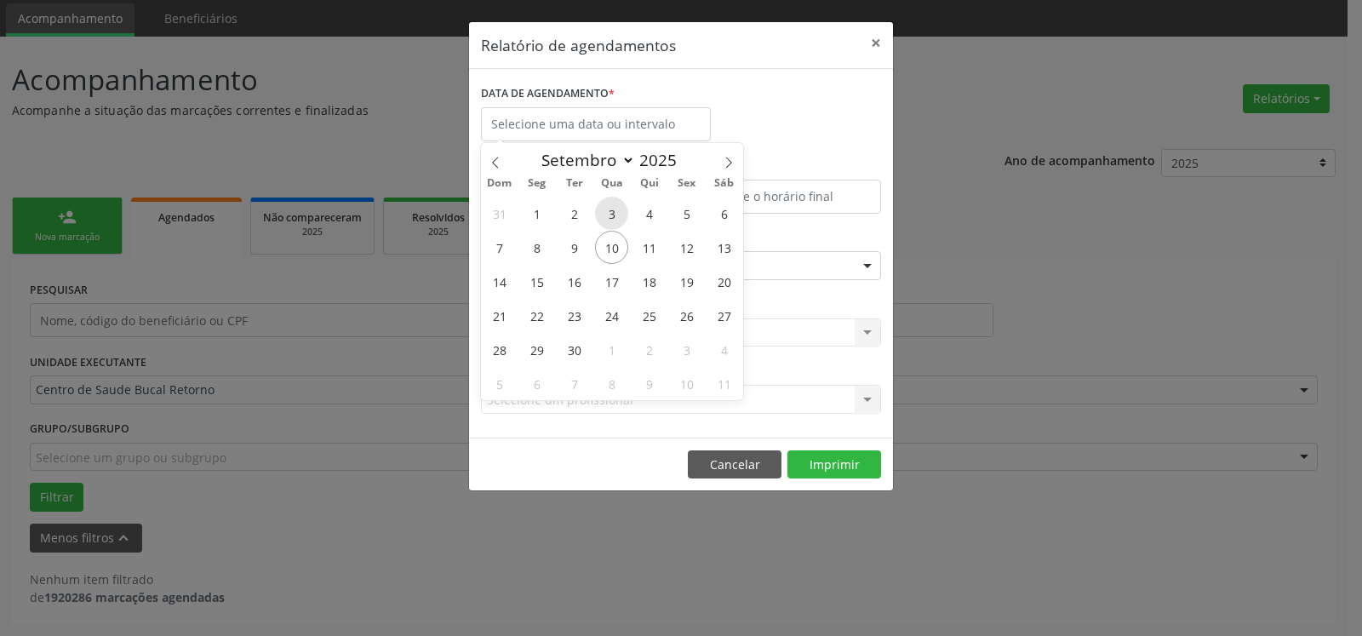
click at [613, 211] on span "3" at bounding box center [611, 213] width 33 height 33
type input "[DATE]"
click at [613, 211] on span "3" at bounding box center [611, 213] width 33 height 33
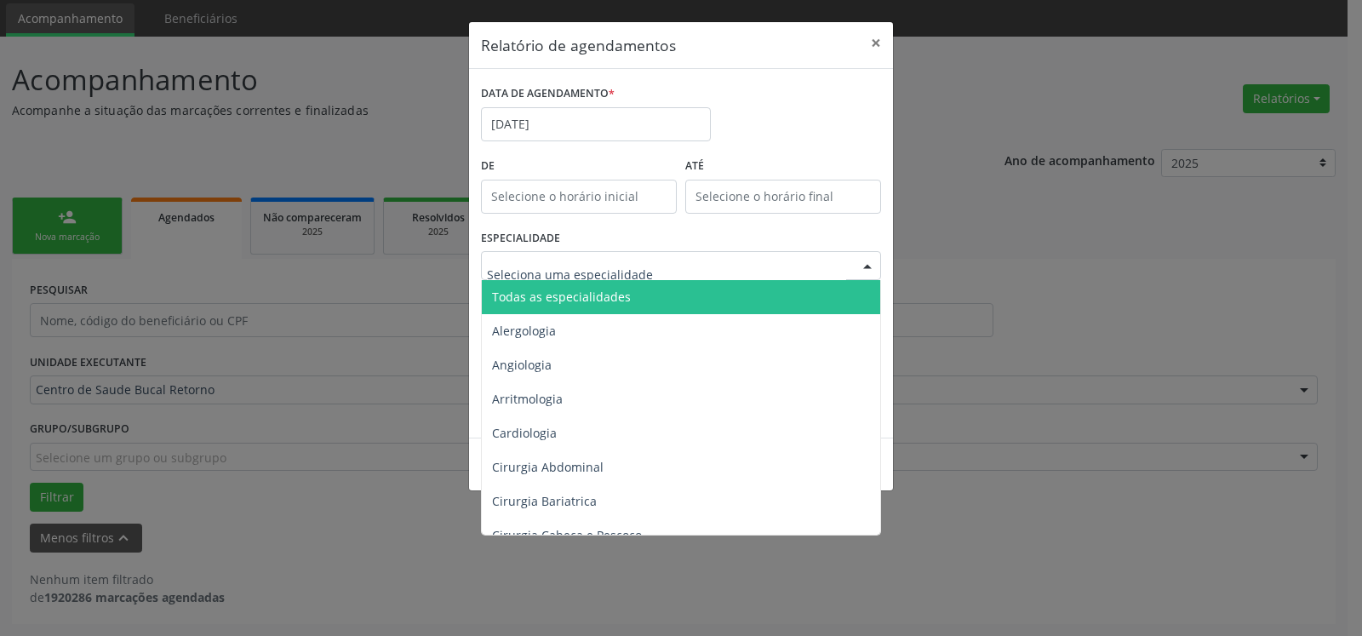
click at [637, 304] on span "Todas as especialidades" at bounding box center [682, 297] width 401 height 34
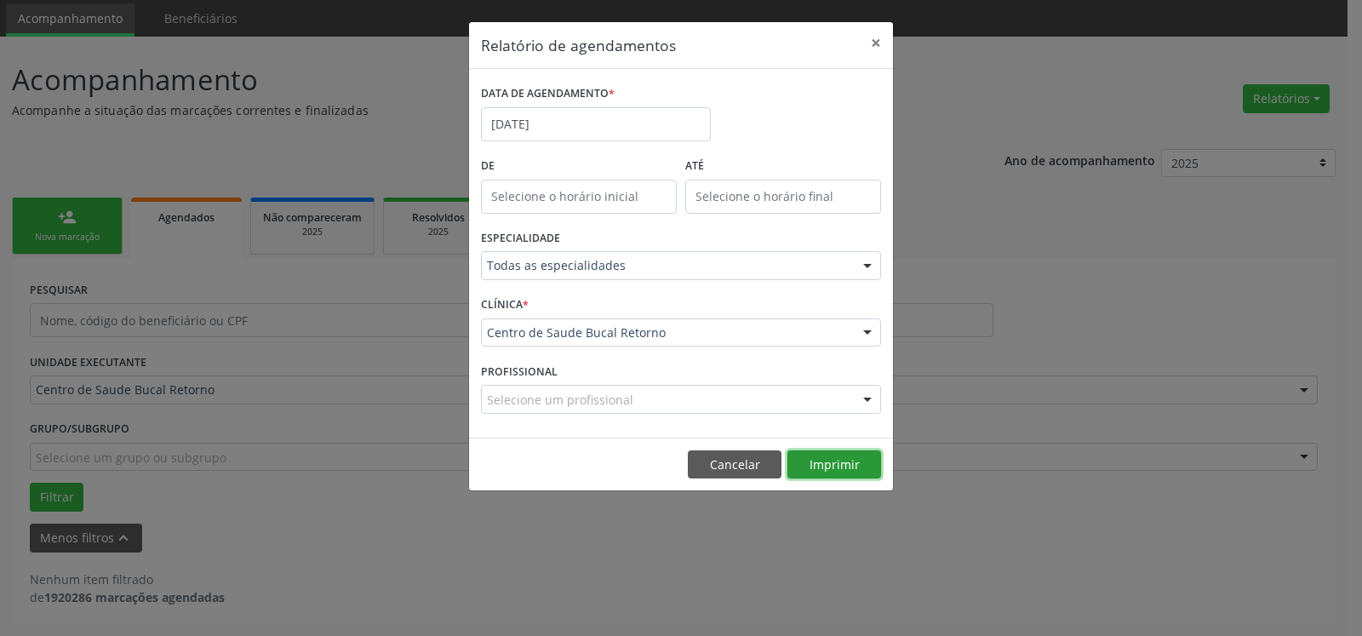
click at [851, 467] on button "Imprimir" at bounding box center [835, 464] width 94 height 29
click at [879, 41] on button "×" at bounding box center [876, 43] width 34 height 42
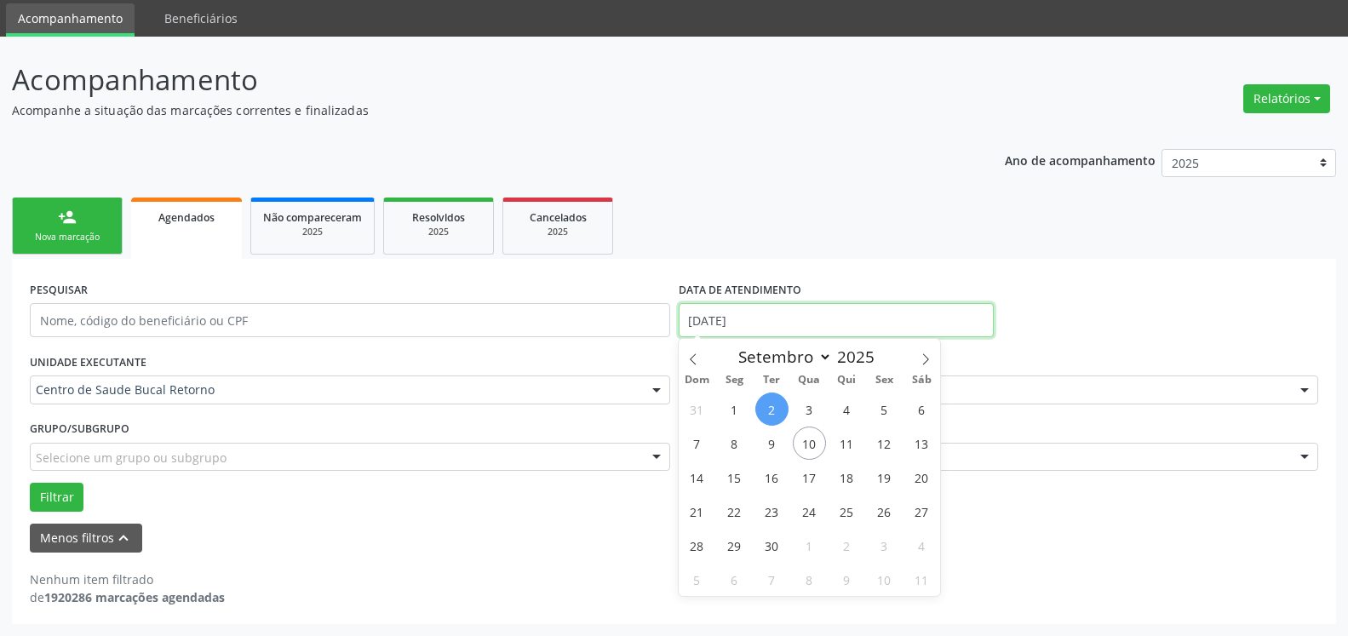
click at [740, 315] on input "[DATE]" at bounding box center [837, 320] width 316 height 34
click at [801, 403] on span "3" at bounding box center [809, 408] width 33 height 33
type input "[DATE]"
click at [801, 403] on span "3" at bounding box center [809, 408] width 33 height 33
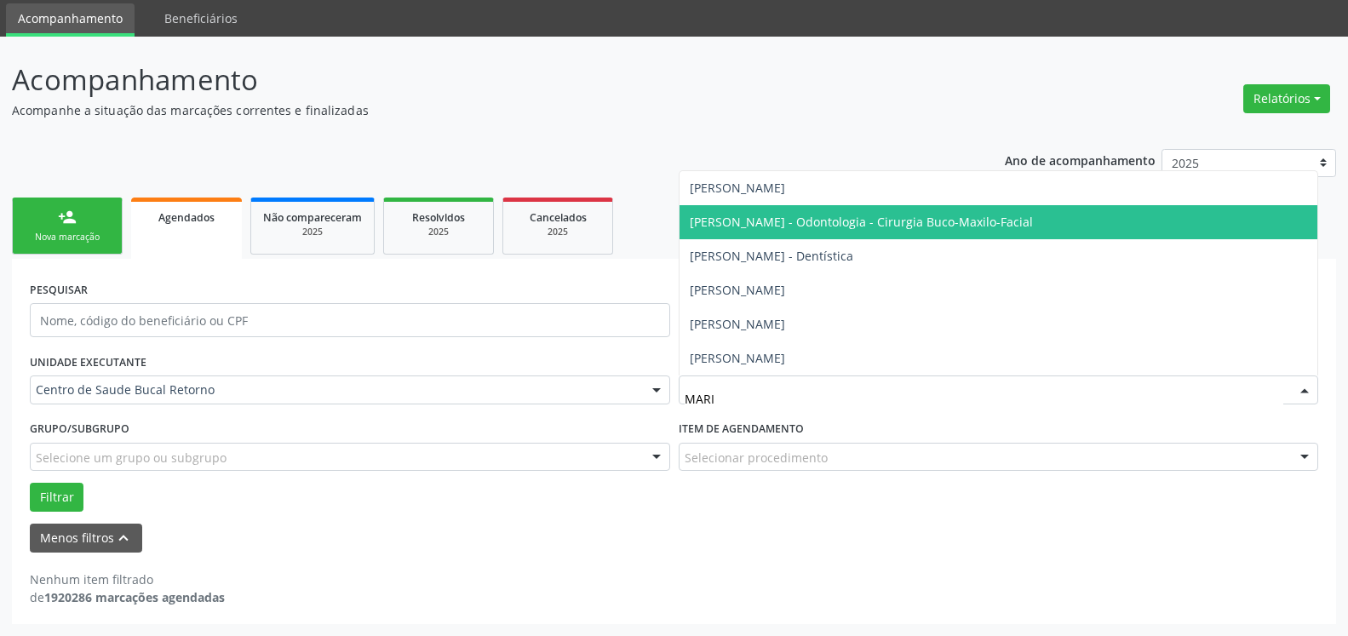
type input "[PERSON_NAME]"
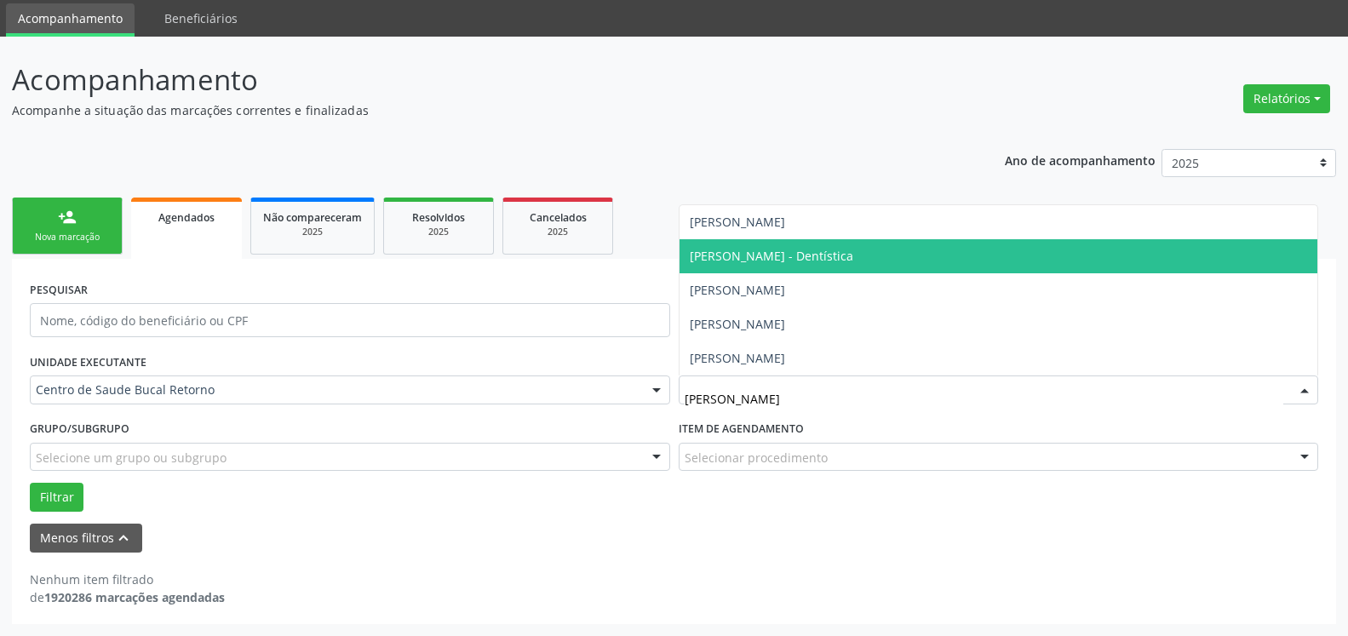
click at [853, 262] on span "[PERSON_NAME] - Dentística" at bounding box center [771, 256] width 163 height 16
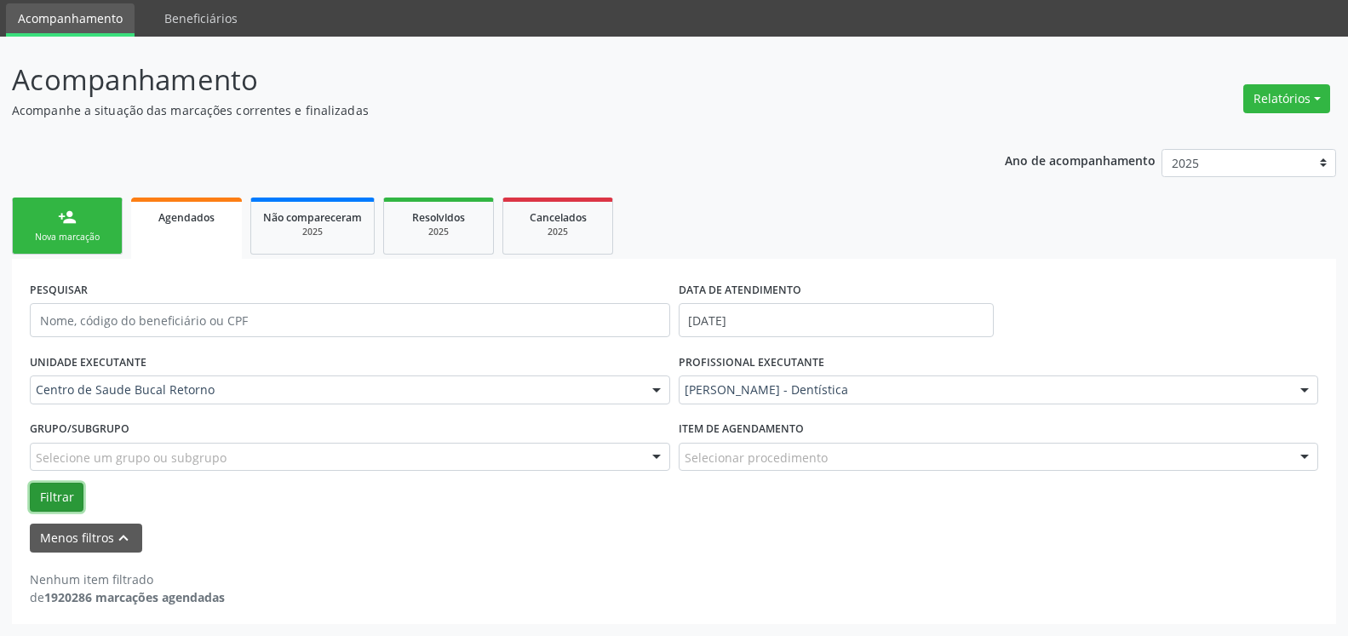
click at [59, 501] on button "Filtrar" at bounding box center [57, 497] width 54 height 29
